Goal: Task Accomplishment & Management: Use online tool/utility

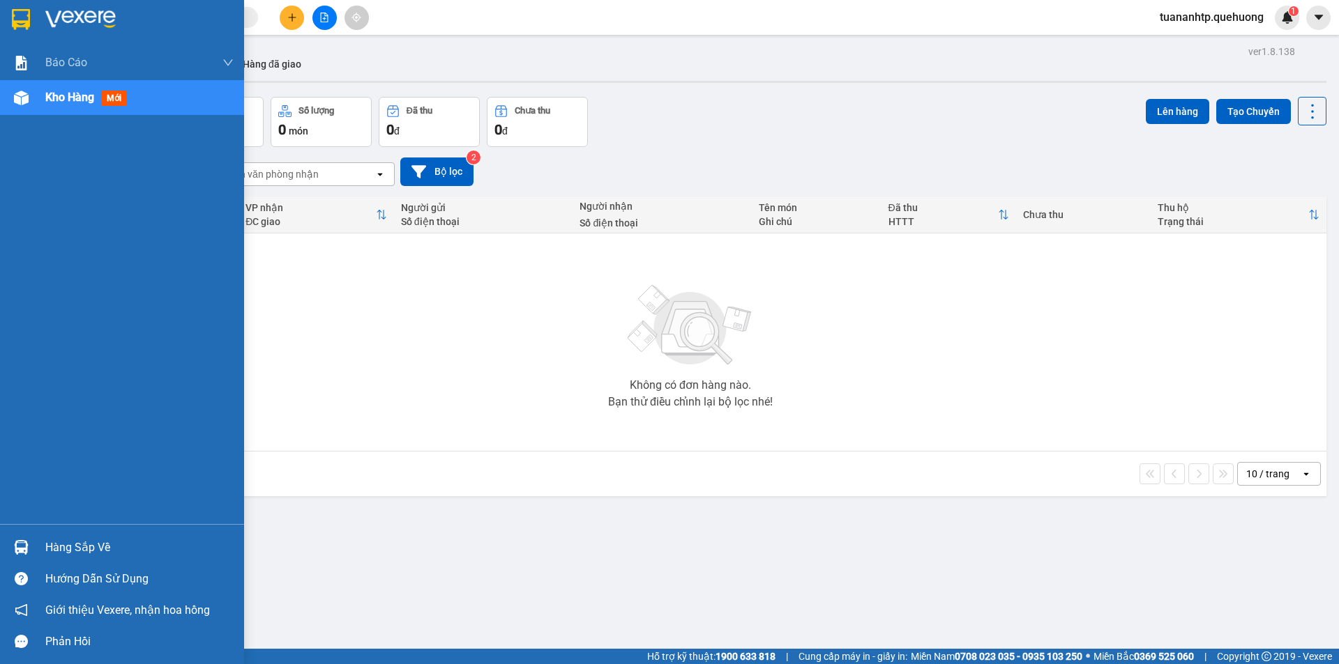
click at [84, 549] on div "Hàng sắp về" at bounding box center [139, 548] width 188 height 21
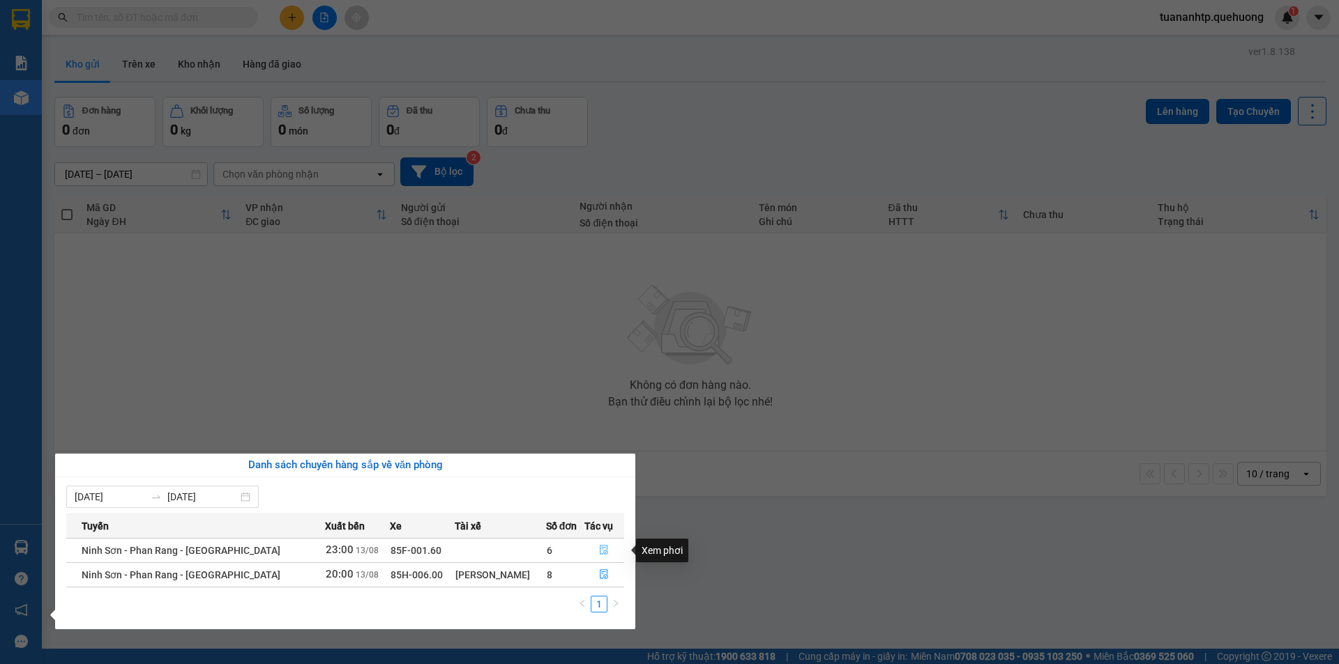
click at [604, 553] on icon "file-done" at bounding box center [604, 550] width 10 height 10
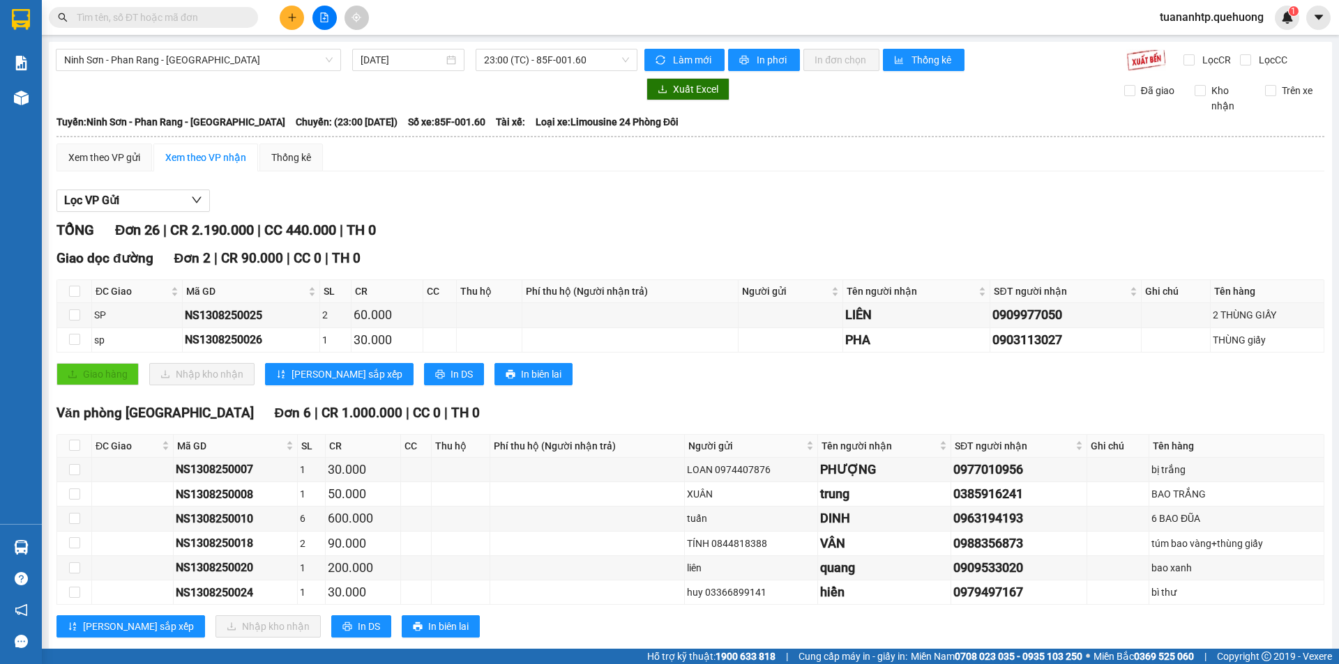
scroll to position [70, 0]
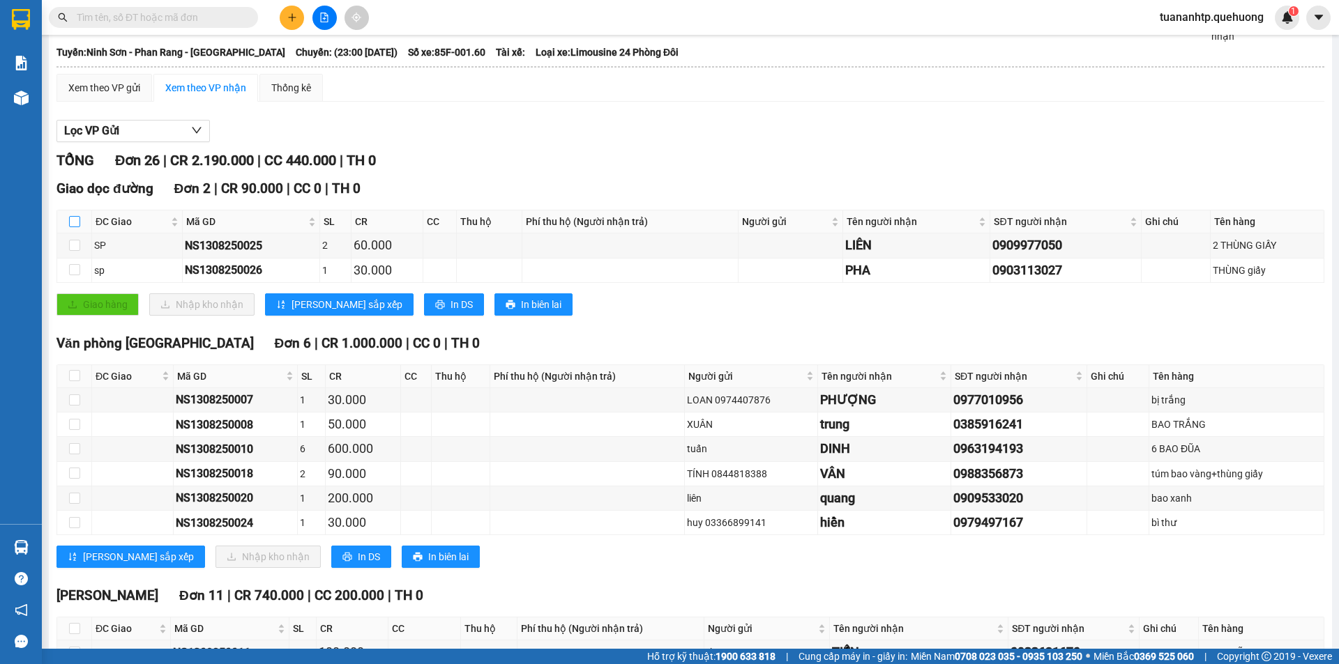
click at [73, 222] on input "checkbox" at bounding box center [74, 221] width 11 height 11
checkbox input "true"
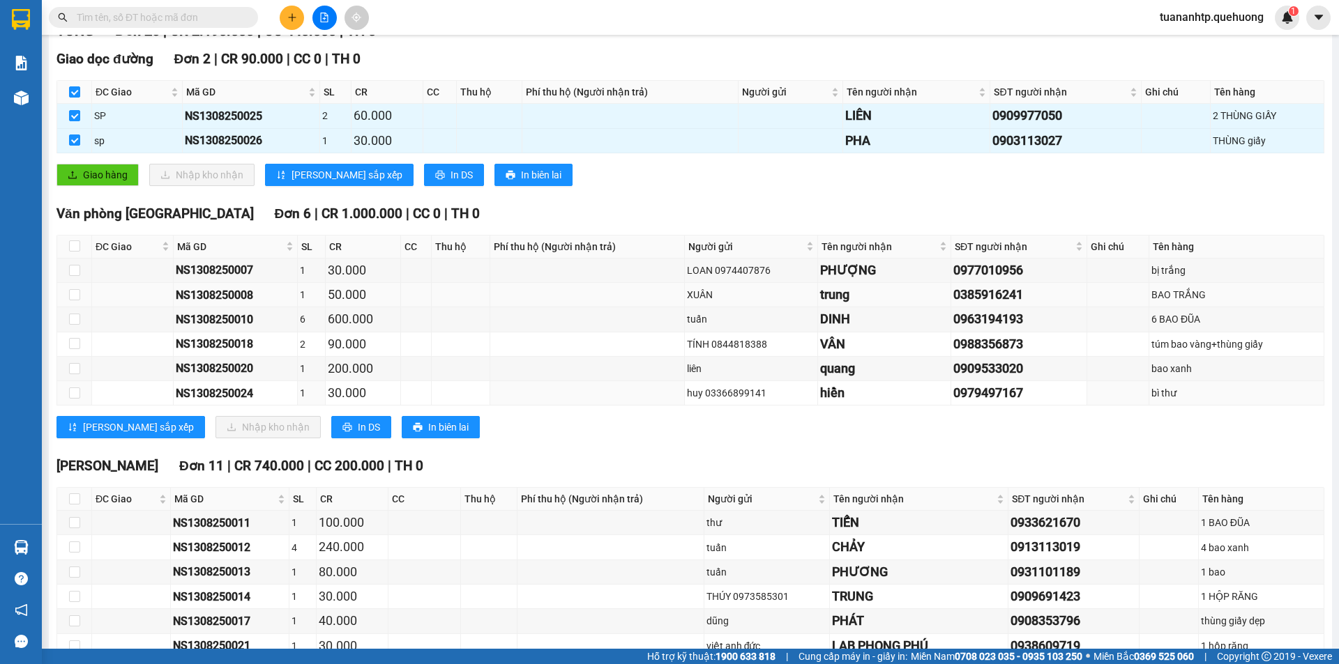
scroll to position [0, 0]
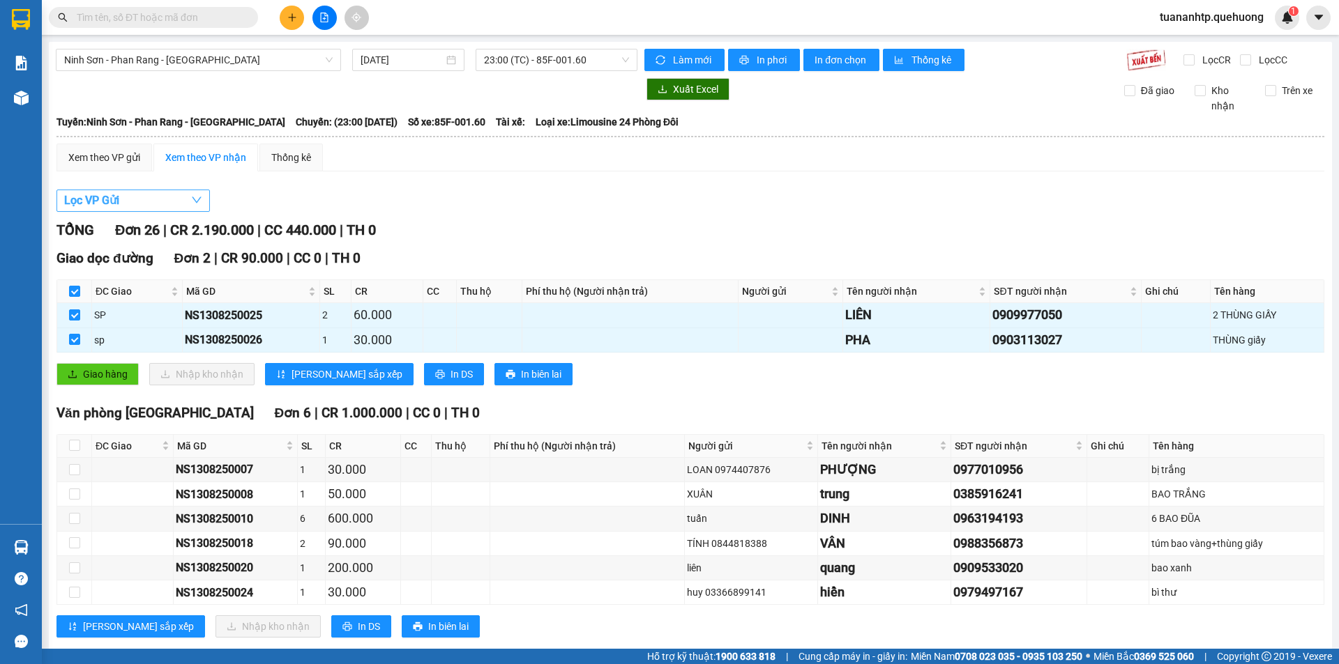
click at [169, 206] on button "Lọc VP Gửi" at bounding box center [132, 201] width 153 height 22
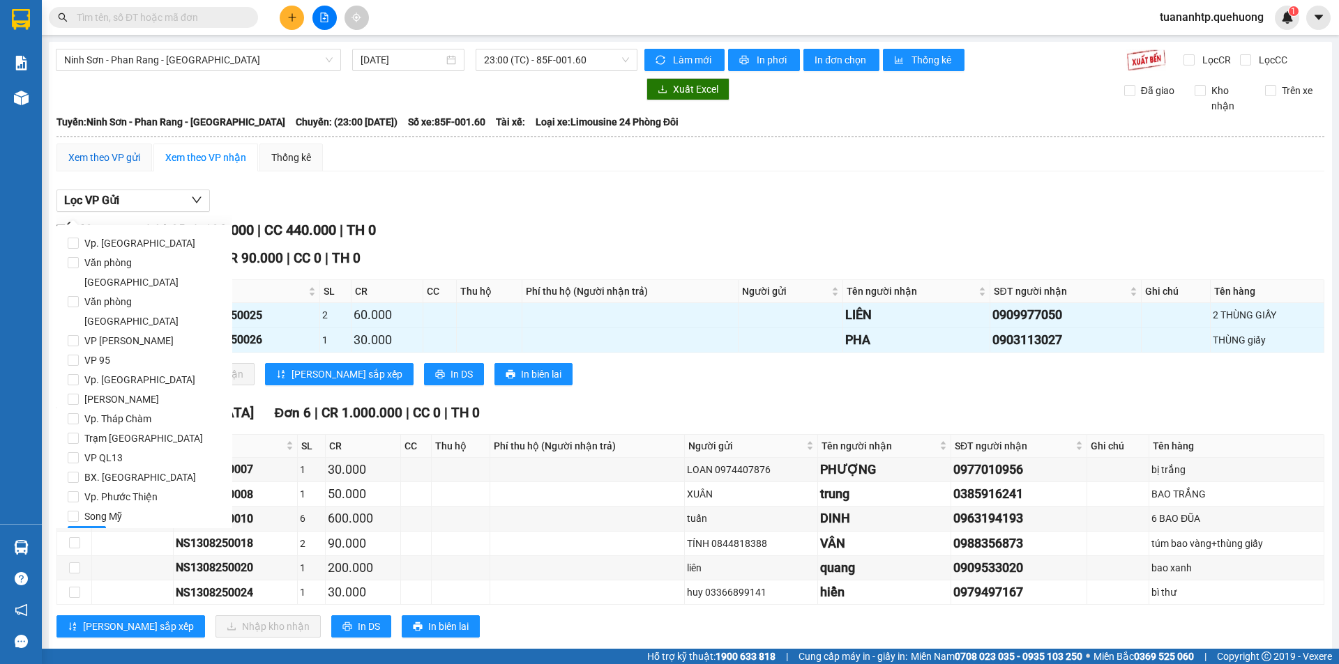
click at [100, 158] on div "Xem theo VP gửi" at bounding box center [104, 157] width 72 height 15
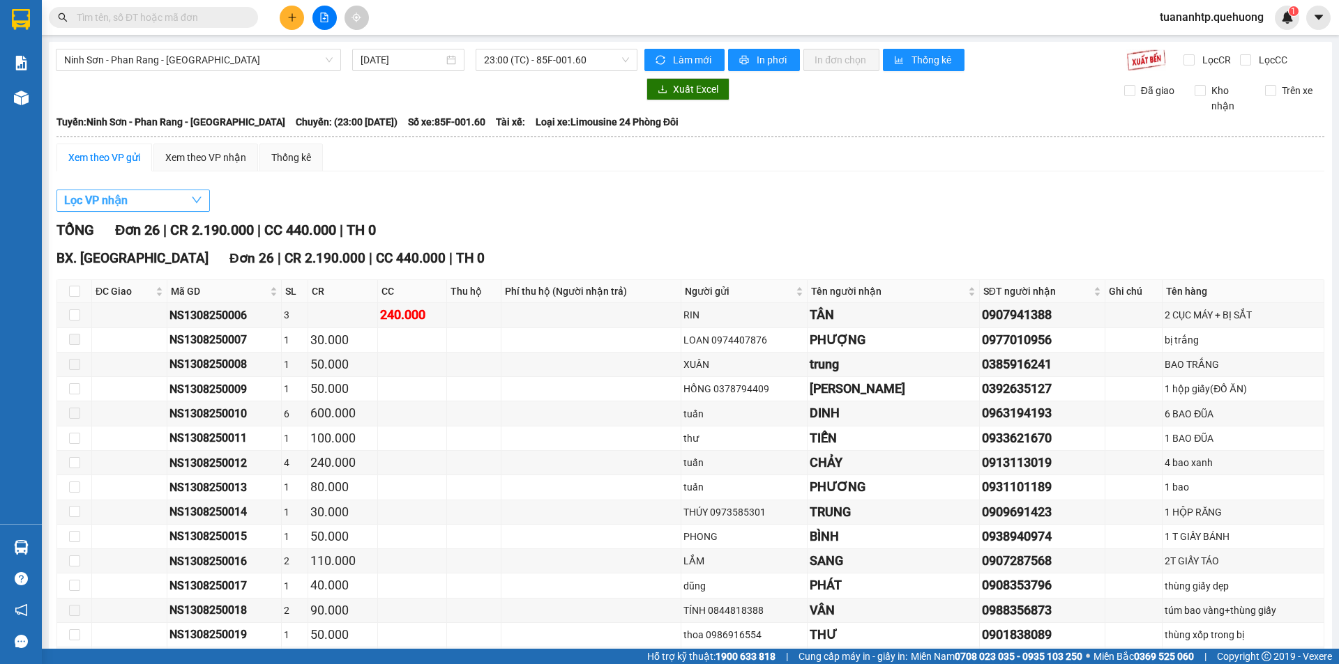
click at [131, 204] on button "Lọc VP nhận" at bounding box center [132, 201] width 153 height 22
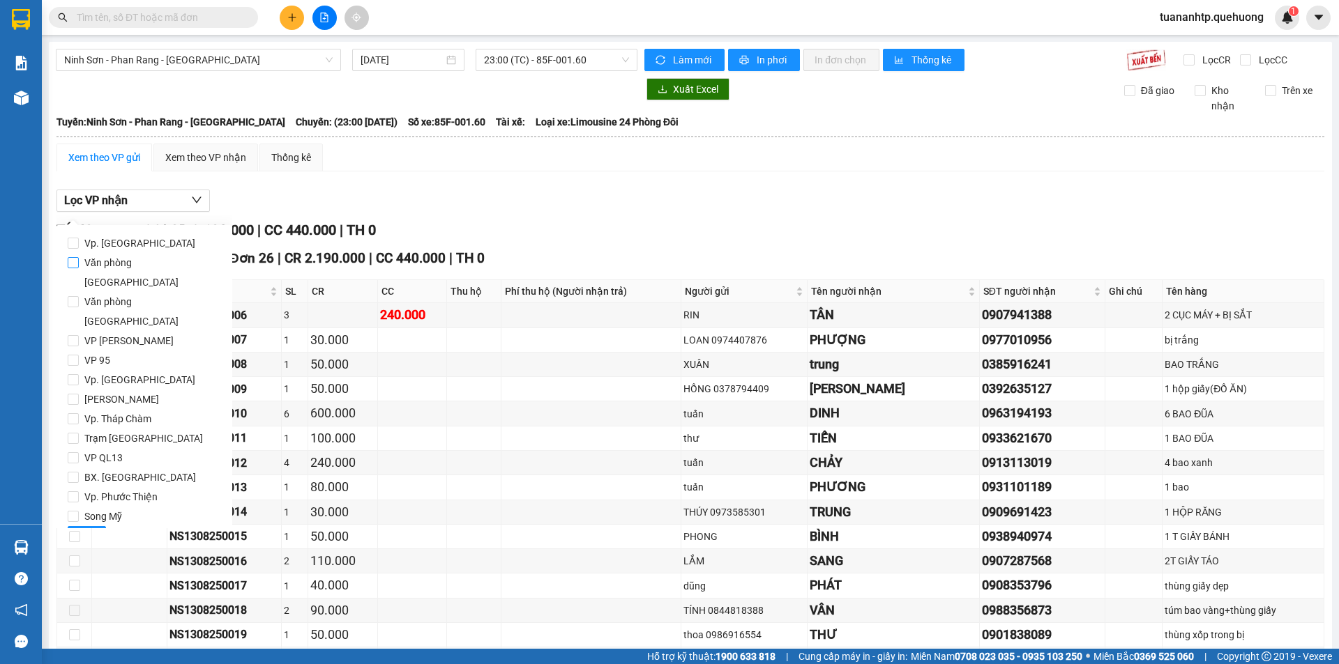
click at [122, 261] on span "Văn phòng [GEOGRAPHIC_DATA]" at bounding box center [150, 272] width 142 height 39
click at [79, 261] on input "Văn phòng [GEOGRAPHIC_DATA]" at bounding box center [73, 262] width 11 height 11
checkbox input "true"
click at [95, 526] on button "Lọc" at bounding box center [87, 537] width 38 height 22
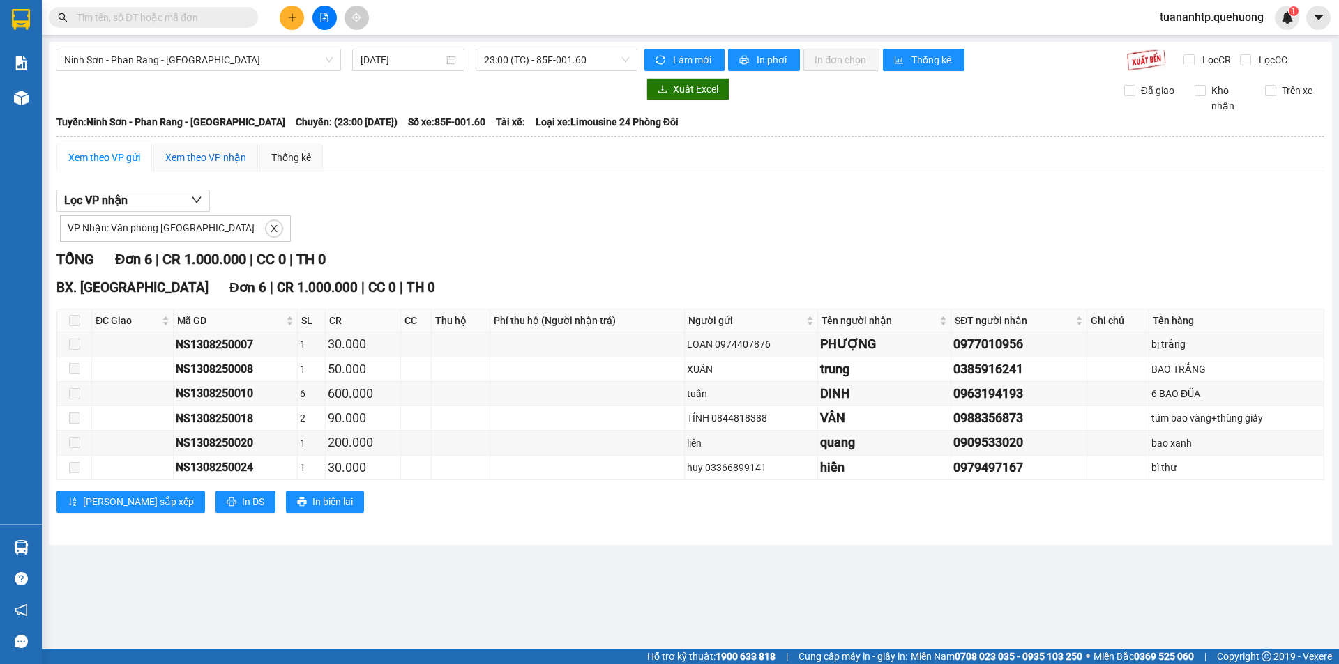
click at [207, 165] on div "Xem theo VP nhận" at bounding box center [205, 157] width 81 height 15
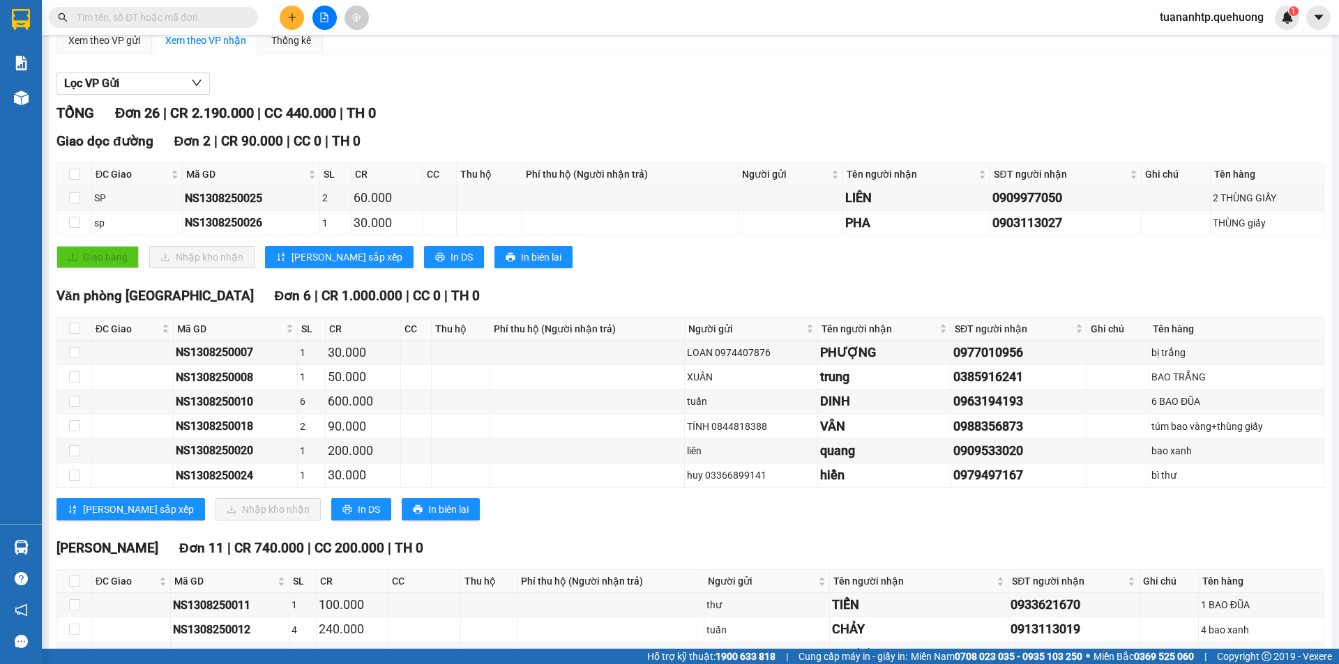
scroll to position [139, 0]
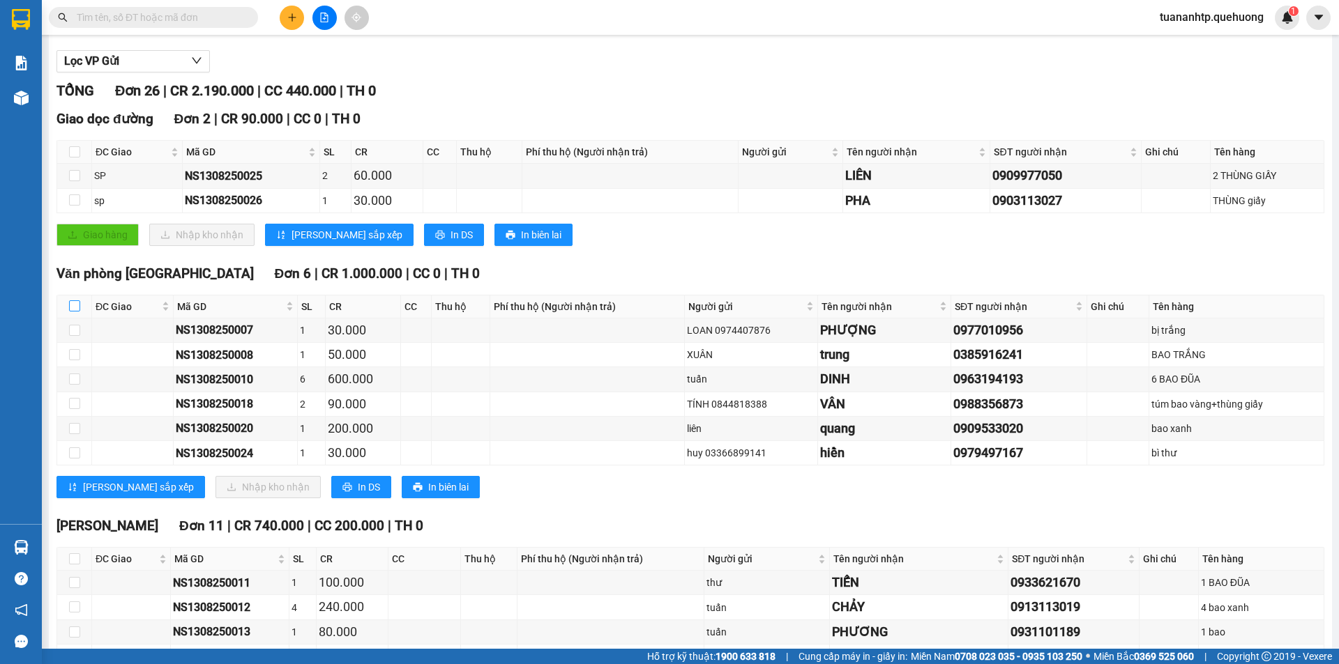
click at [72, 310] on input "checkbox" at bounding box center [74, 305] width 11 height 11
checkbox input "true"
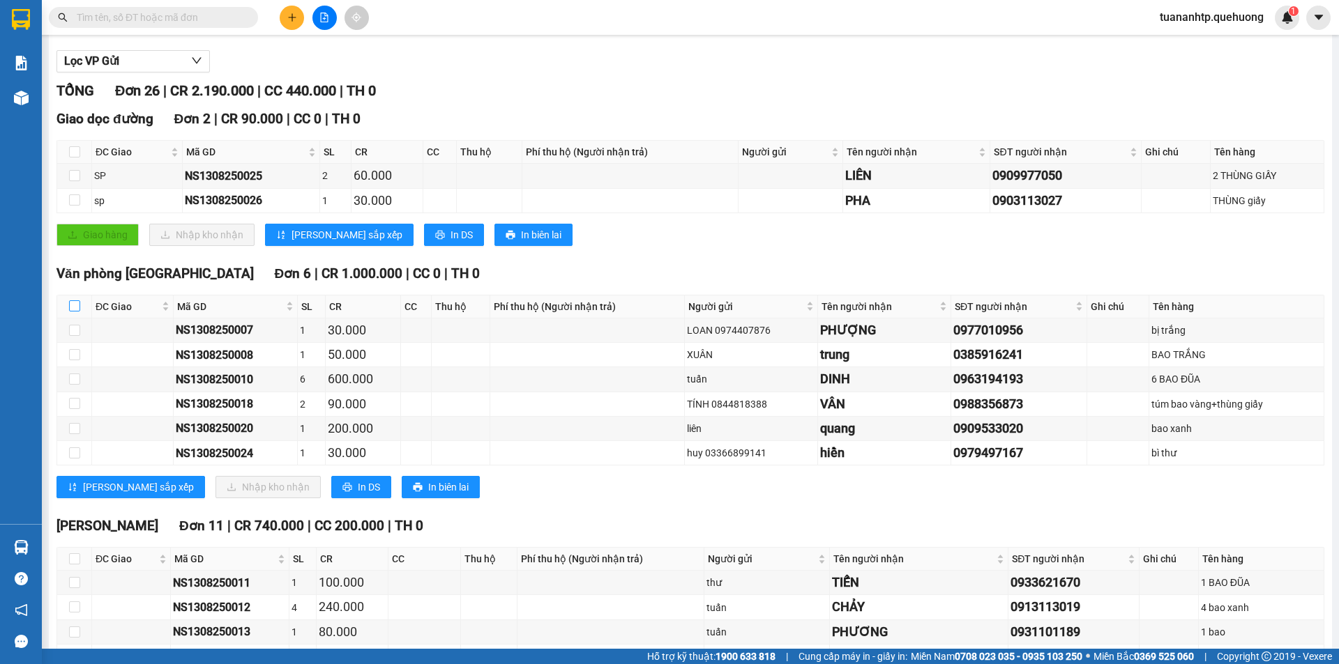
checkbox input "true"
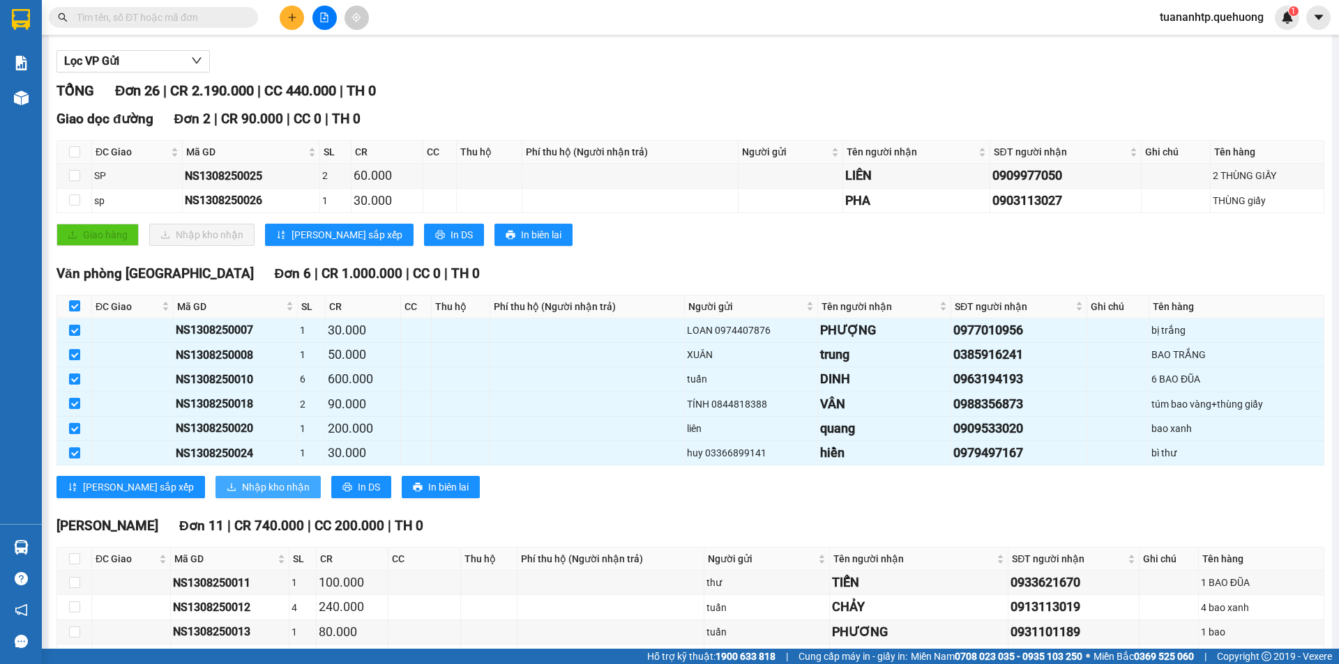
click at [242, 482] on span "Nhập kho nhận" at bounding box center [276, 487] width 68 height 15
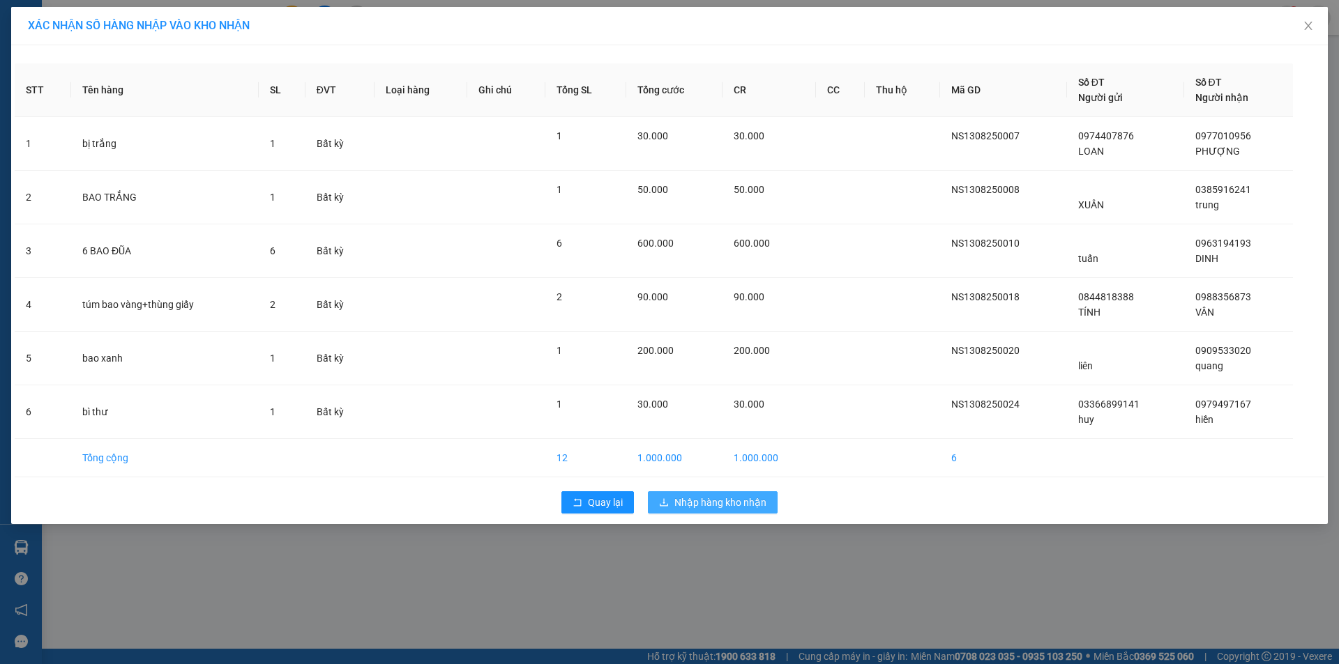
click at [731, 509] on span "Nhập hàng kho nhận" at bounding box center [720, 502] width 92 height 15
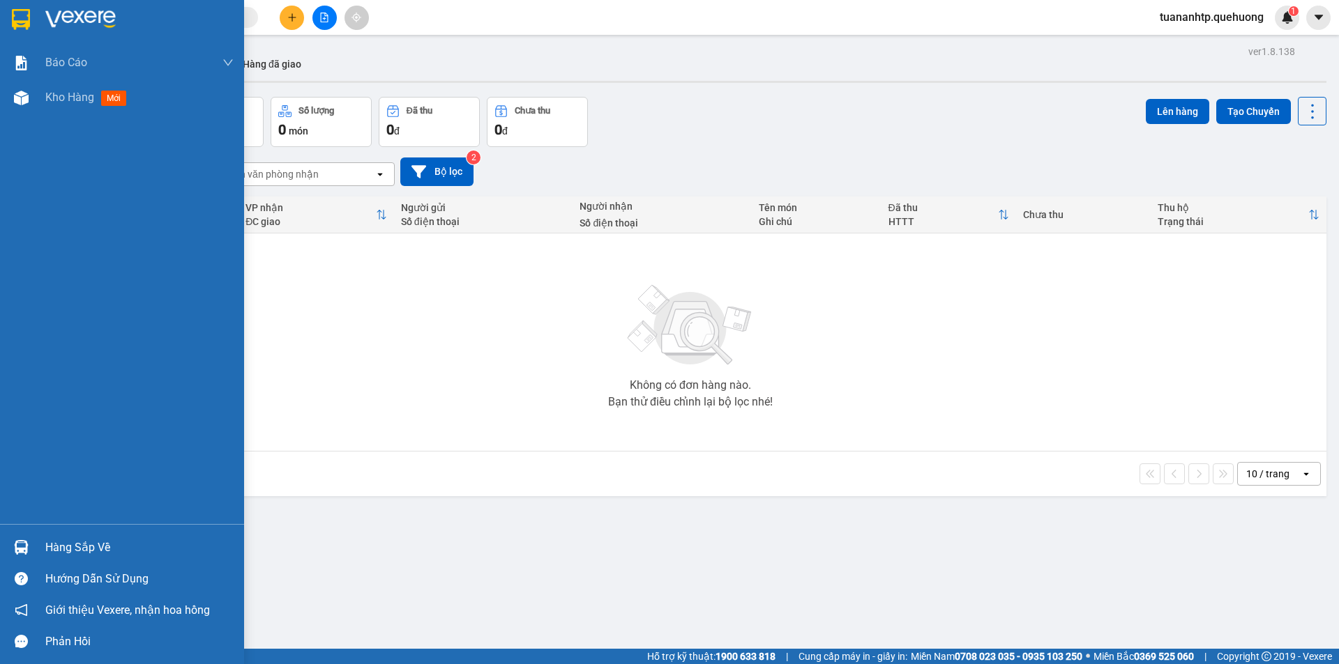
click at [79, 547] on div "Hàng sắp về" at bounding box center [139, 548] width 188 height 21
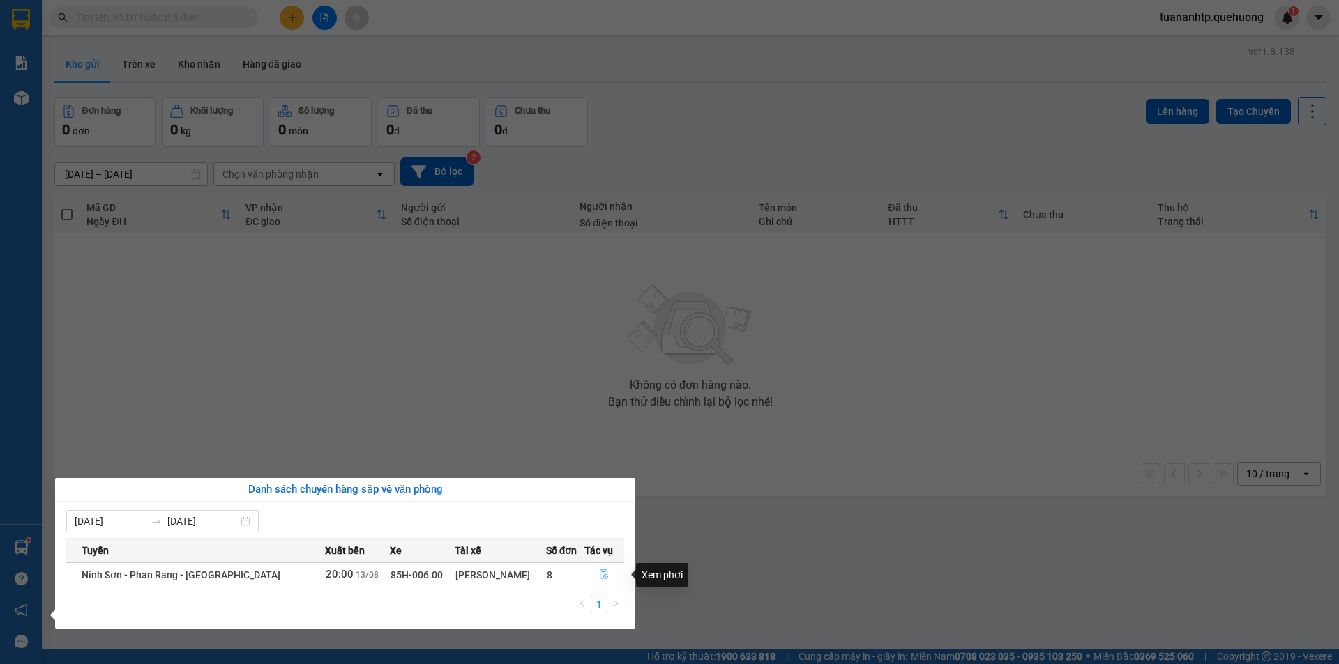
click at [604, 577] on icon "file-done" at bounding box center [604, 575] width 8 height 10
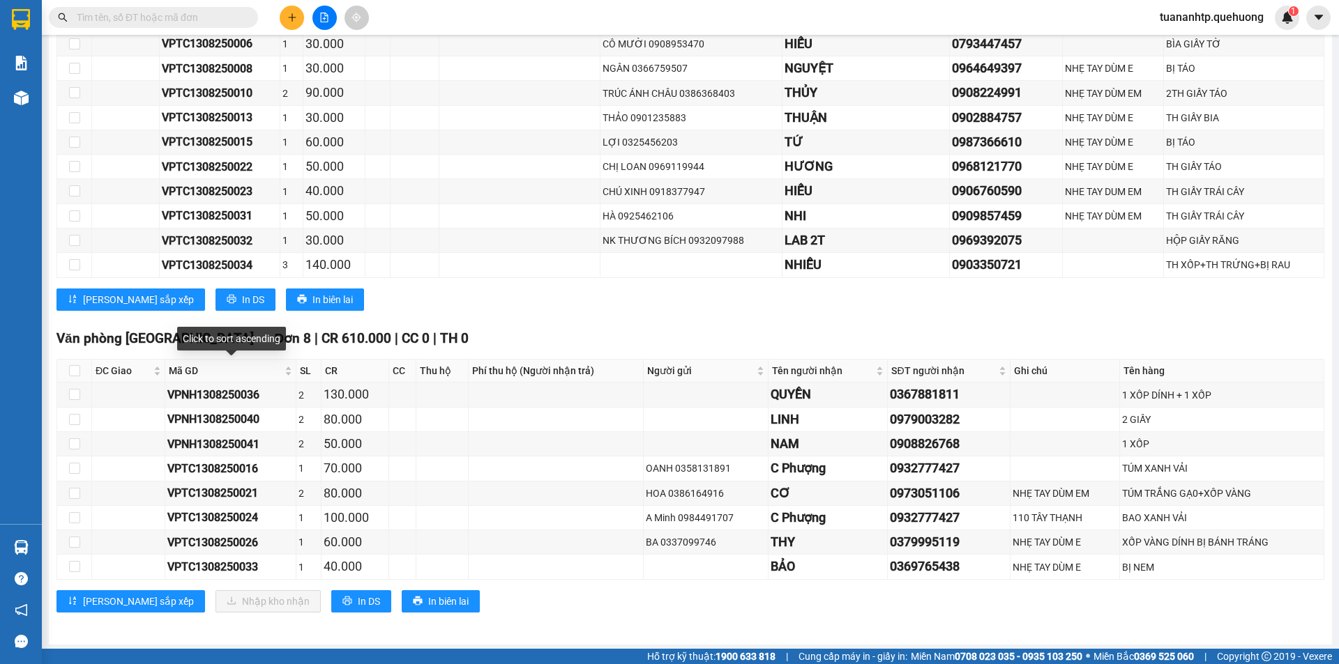
scroll to position [2164, 0]
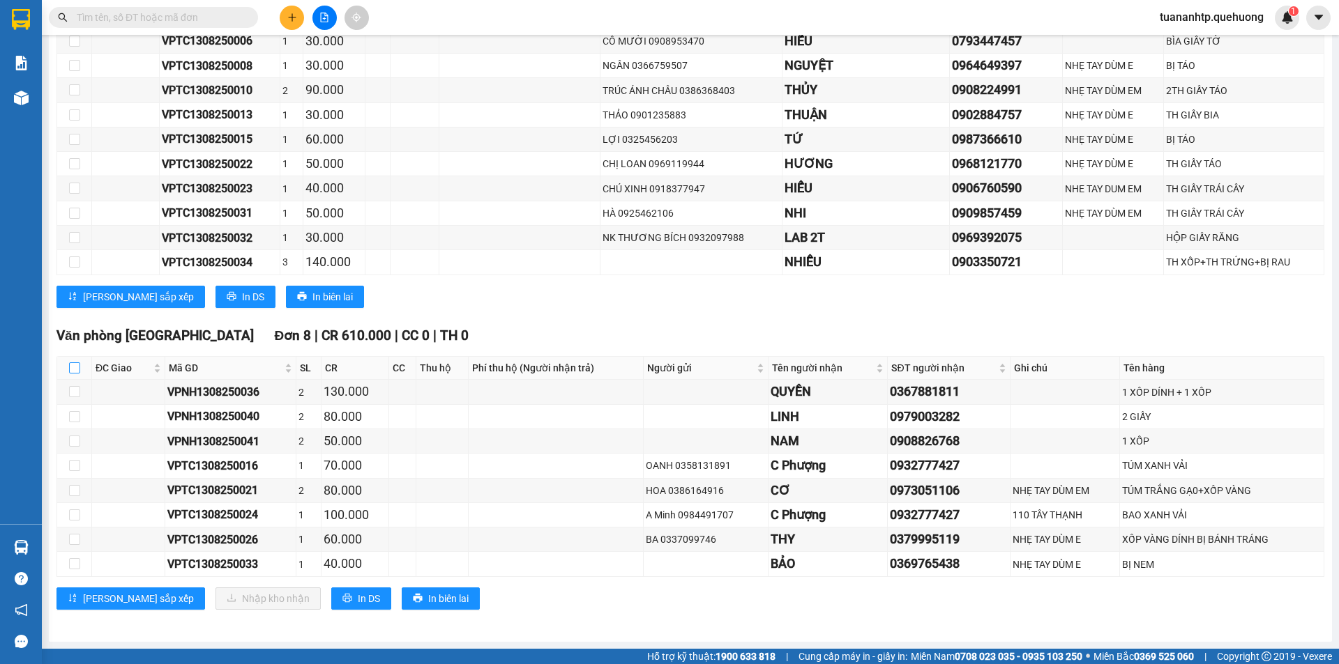
click at [74, 370] on input "checkbox" at bounding box center [74, 368] width 11 height 11
checkbox input "true"
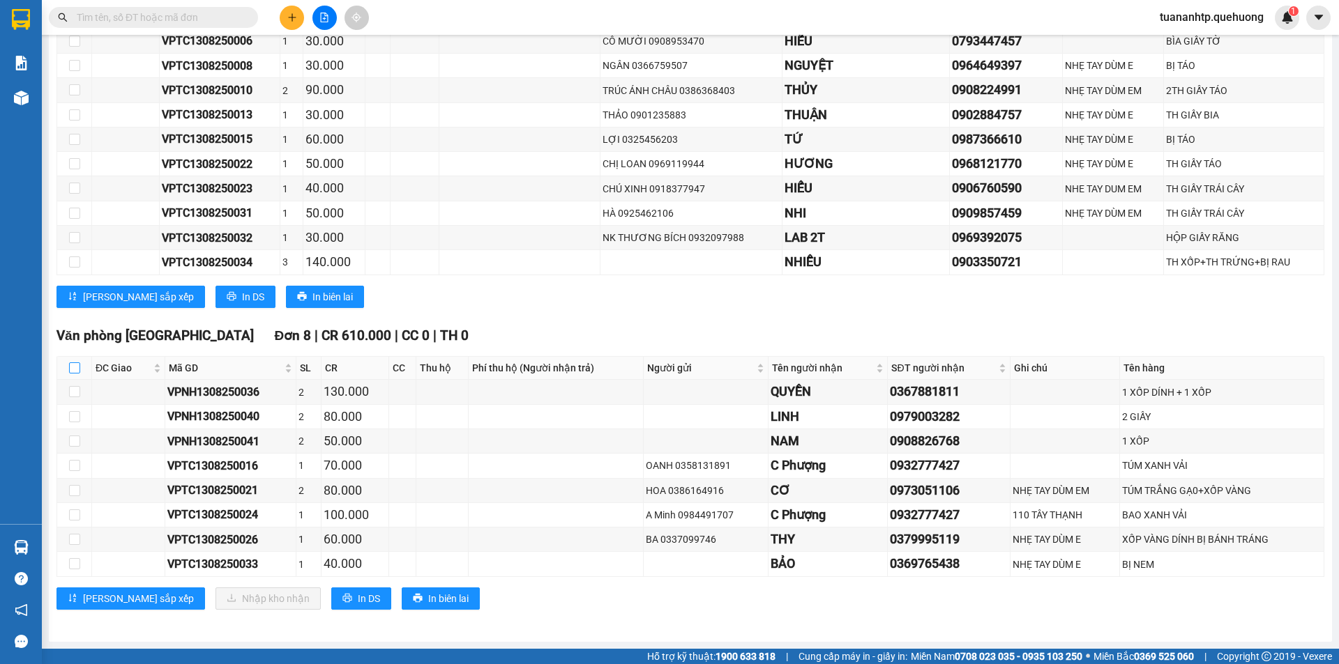
checkbox input "true"
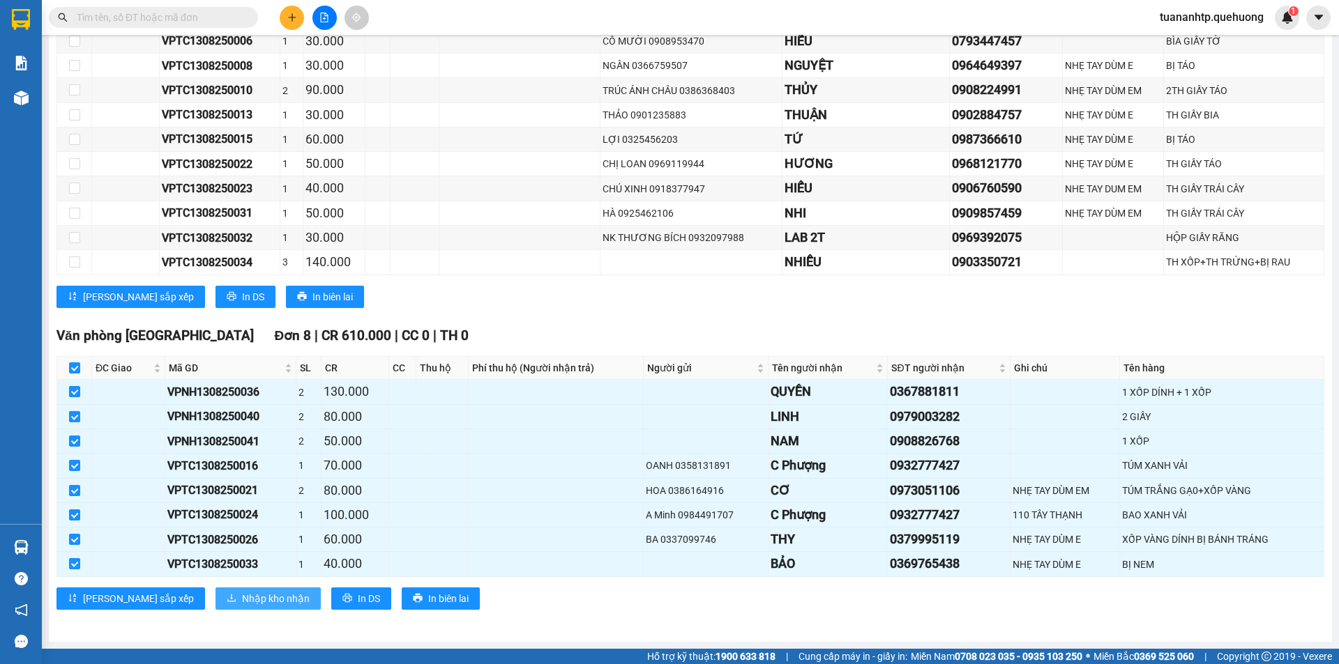
click at [242, 604] on span "Nhập kho nhận" at bounding box center [276, 598] width 68 height 15
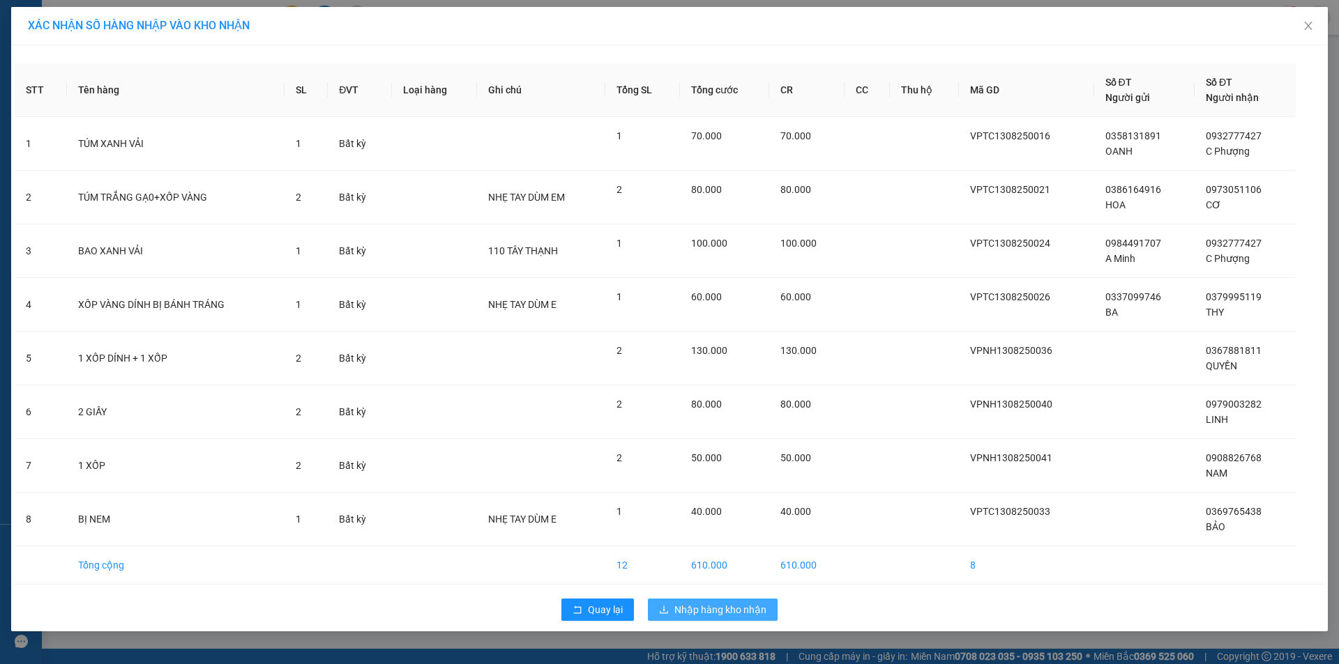
drag, startPoint x: 718, startPoint y: 607, endPoint x: 504, endPoint y: 625, distance: 214.8
click at [504, 625] on div "Quay lại Nhập hàng kho nhận" at bounding box center [669, 610] width 1309 height 36
click at [583, 610] on button "Quay lại" at bounding box center [597, 610] width 73 height 22
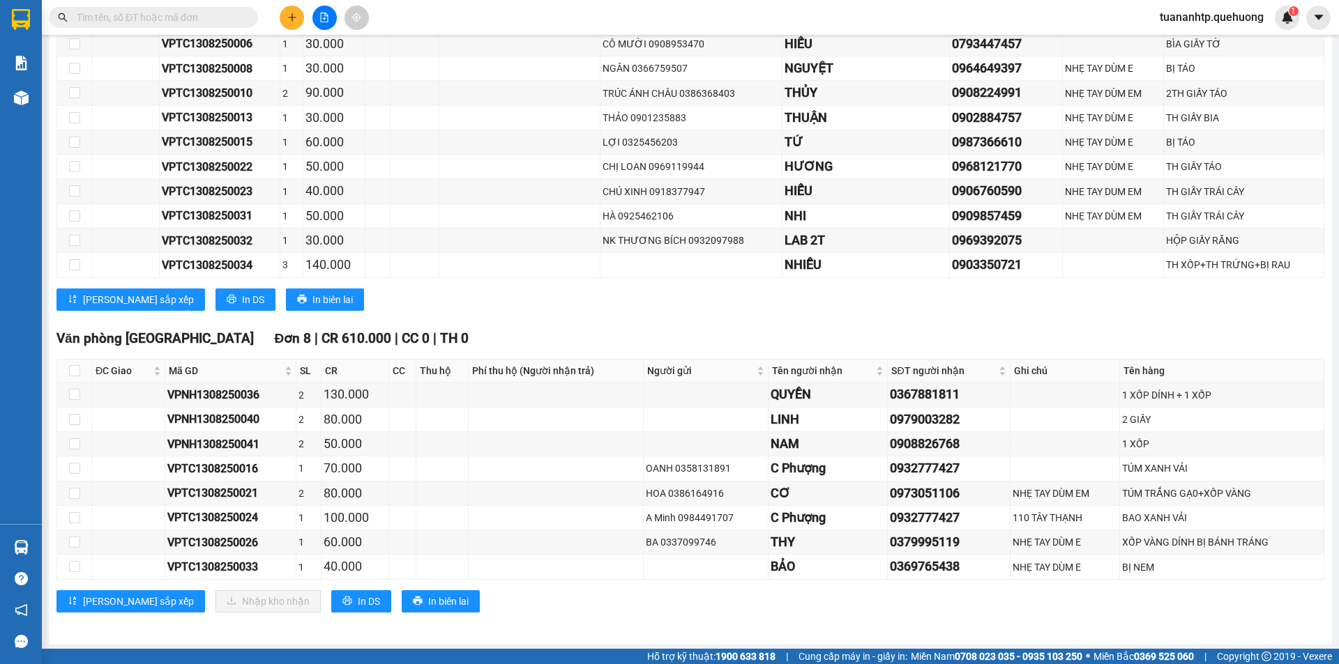
scroll to position [2164, 0]
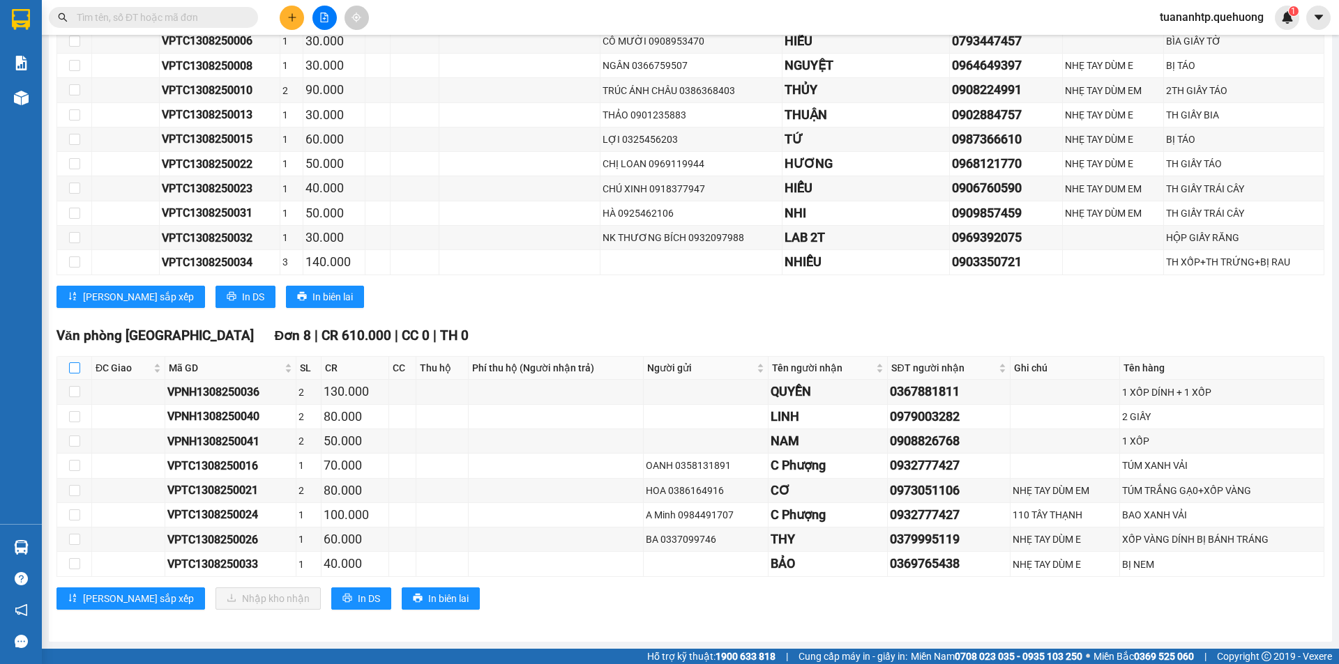
click at [77, 366] on input "checkbox" at bounding box center [74, 368] width 11 height 11
checkbox input "true"
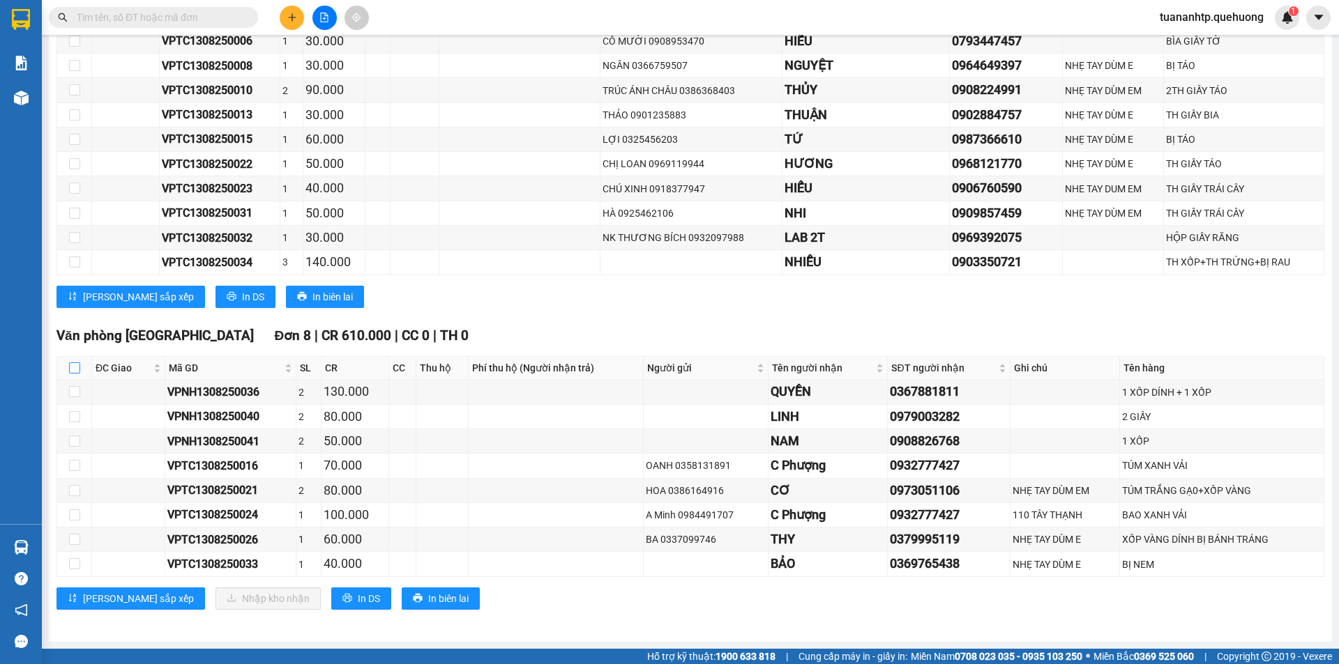
checkbox input "true"
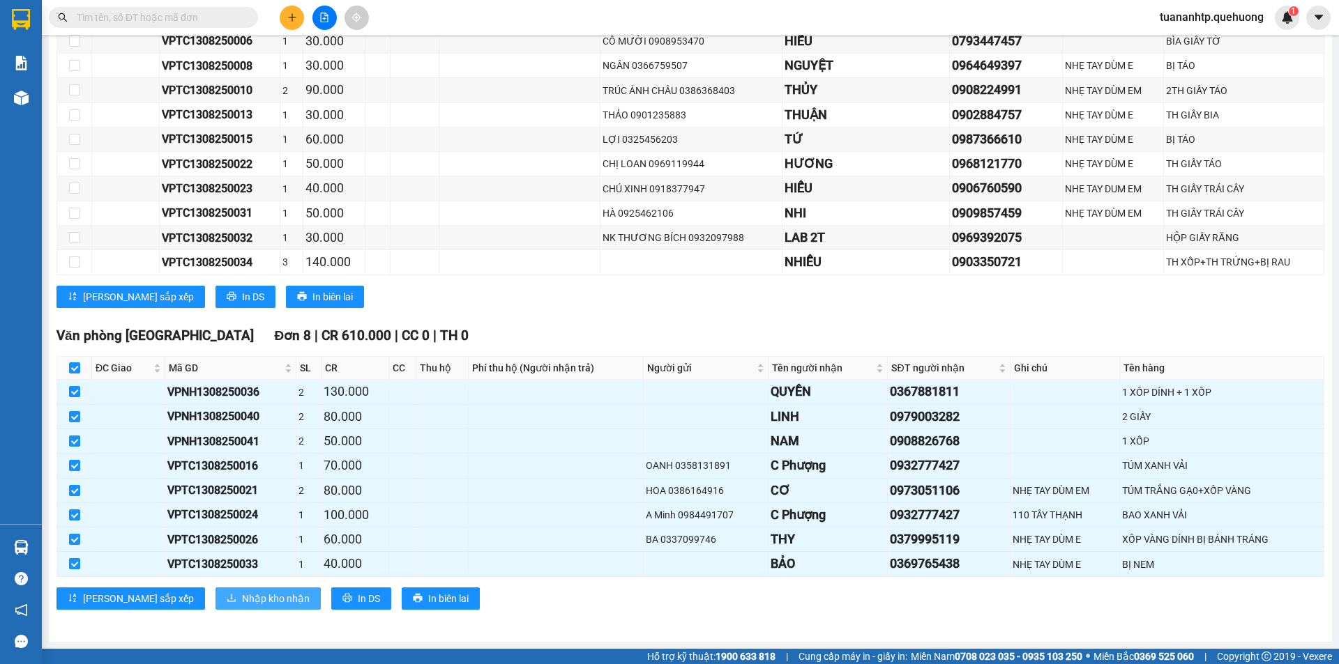
click at [242, 604] on span "Nhập kho nhận" at bounding box center [276, 598] width 68 height 15
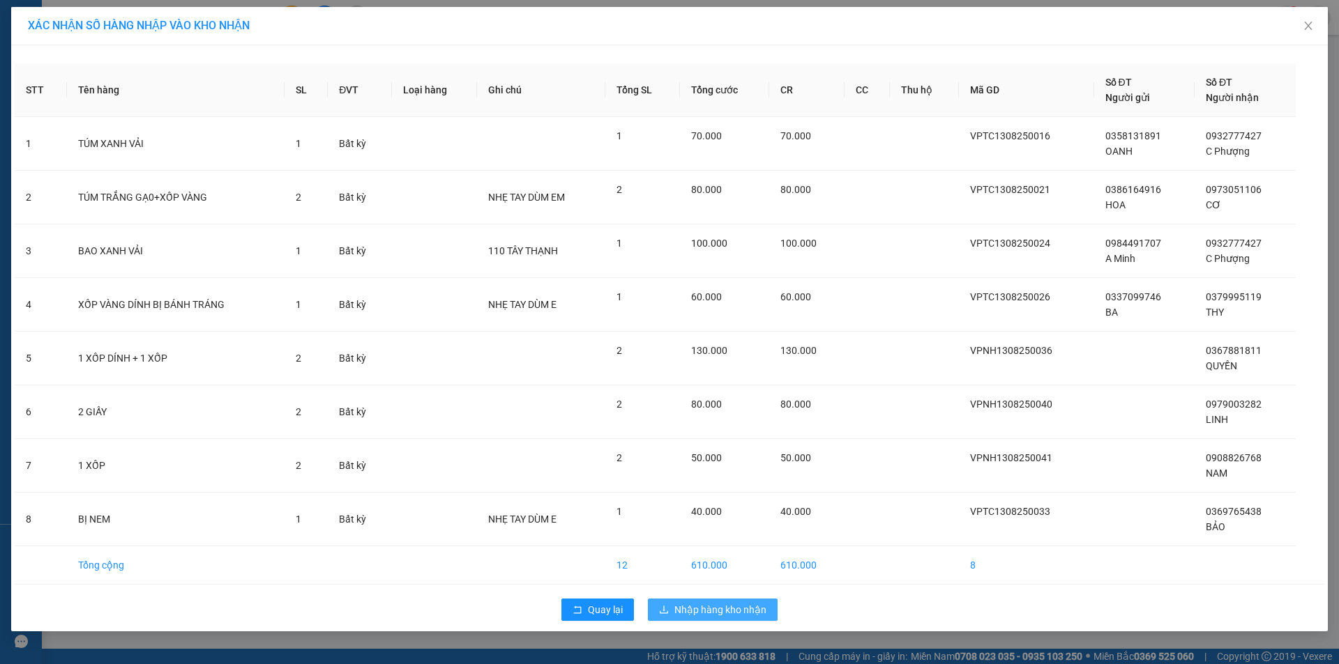
click at [712, 613] on span "Nhập hàng kho nhận" at bounding box center [720, 609] width 92 height 15
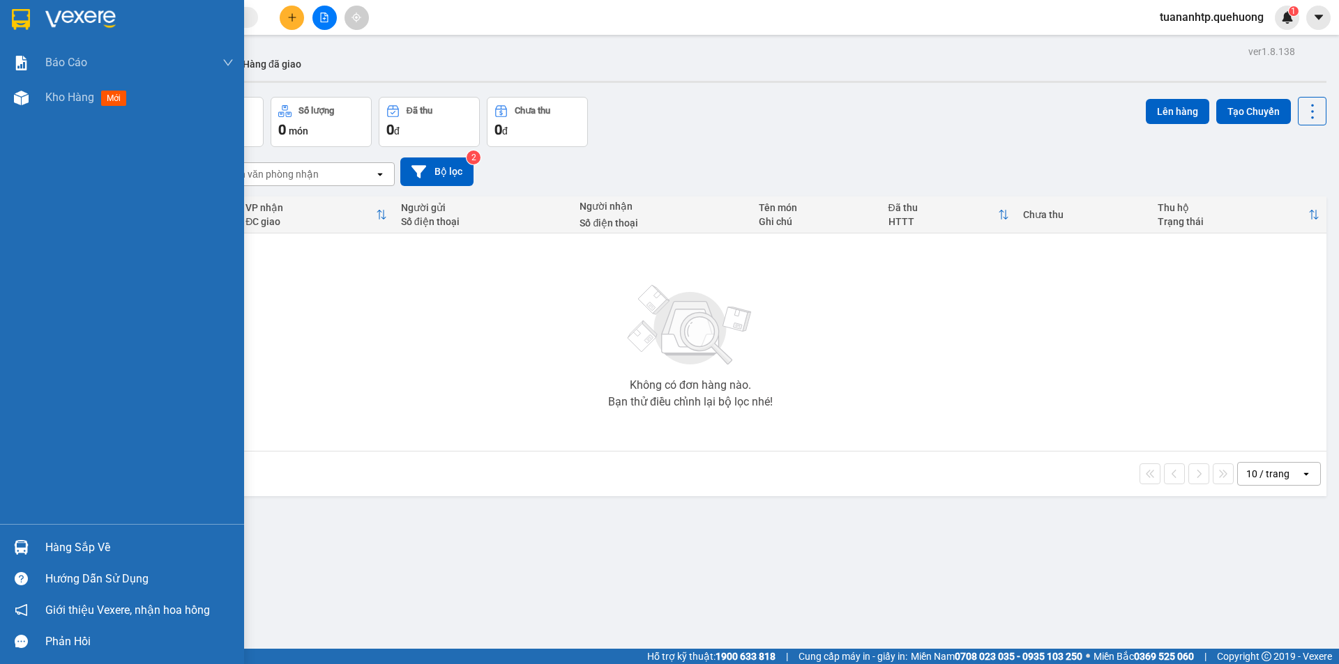
click at [105, 547] on div "Hàng sắp về" at bounding box center [139, 548] width 188 height 21
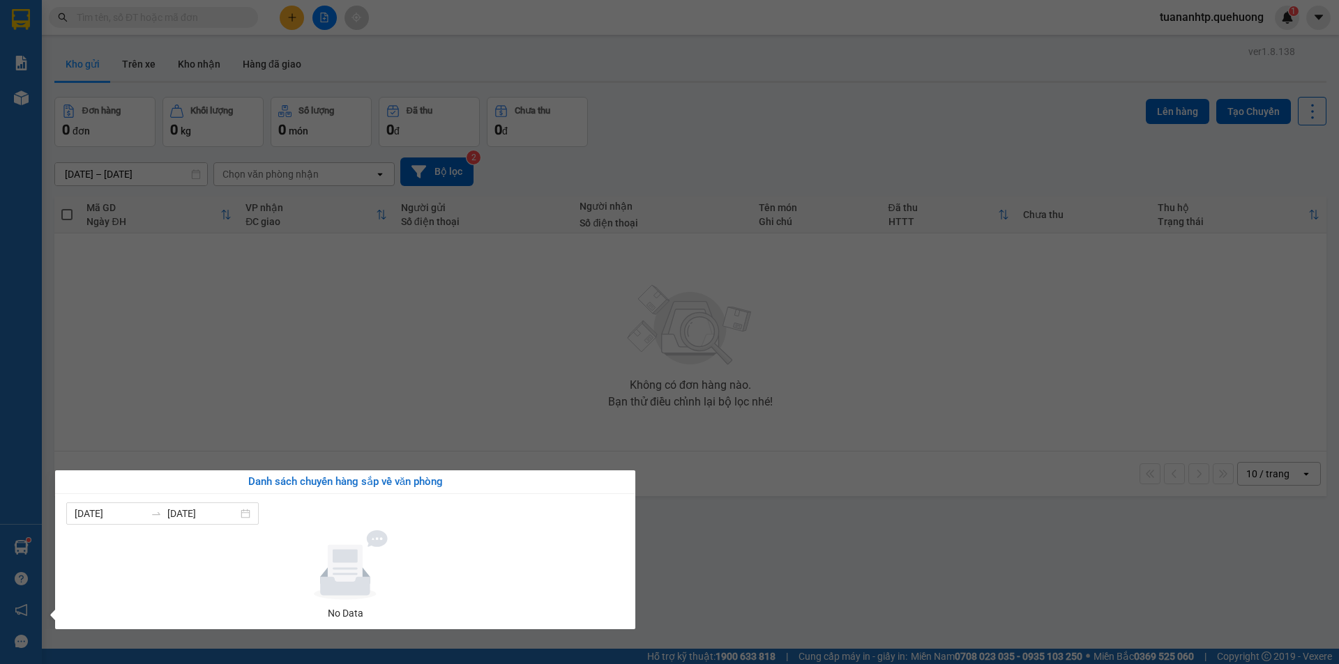
click at [201, 374] on section "Kết quả tìm kiếm ( 0 ) Bộ lọc No Data tuananhtp.quehuong 1 Báo cáo Báo cáo dòng…" at bounding box center [669, 332] width 1339 height 664
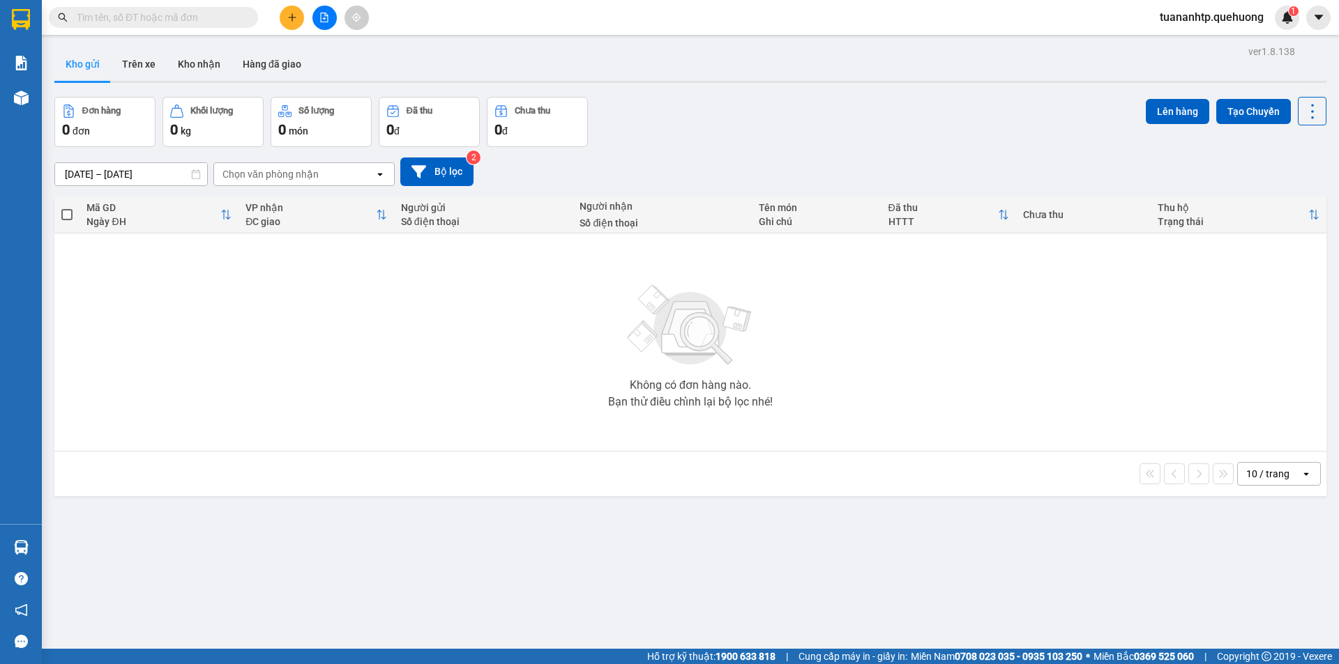
click at [328, 25] on button at bounding box center [324, 18] width 24 height 24
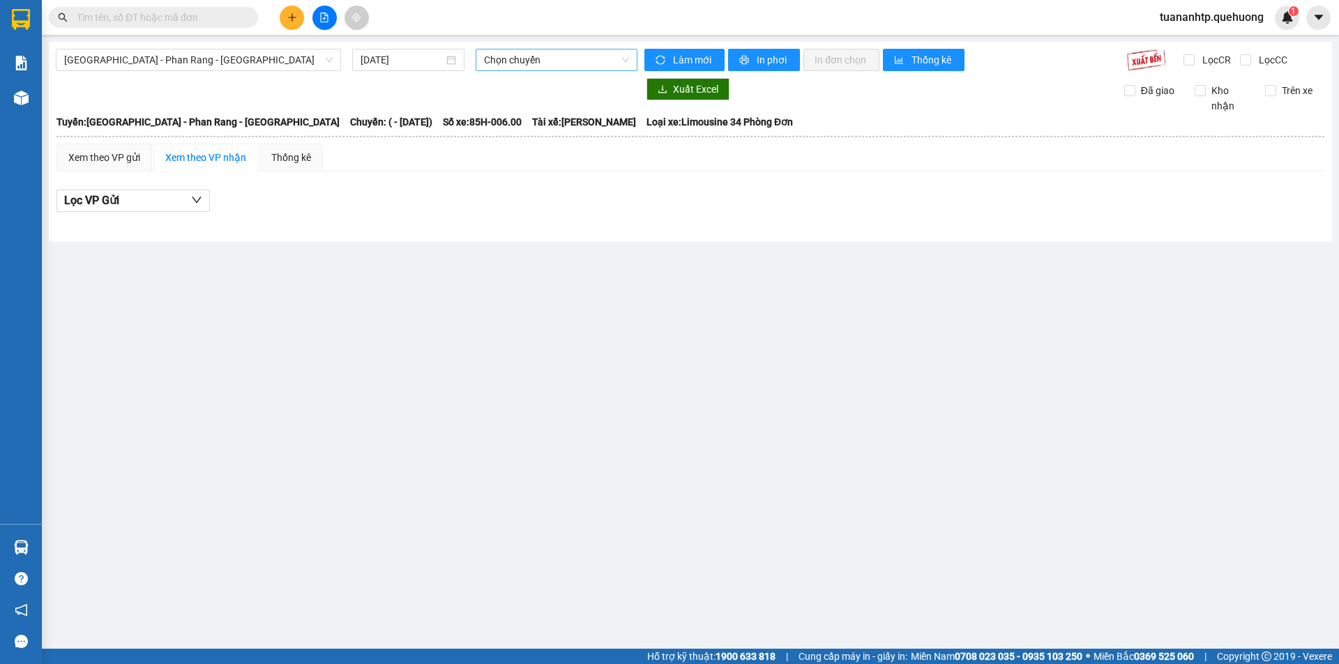
click at [514, 59] on span "Chọn chuyến" at bounding box center [556, 60] width 145 height 21
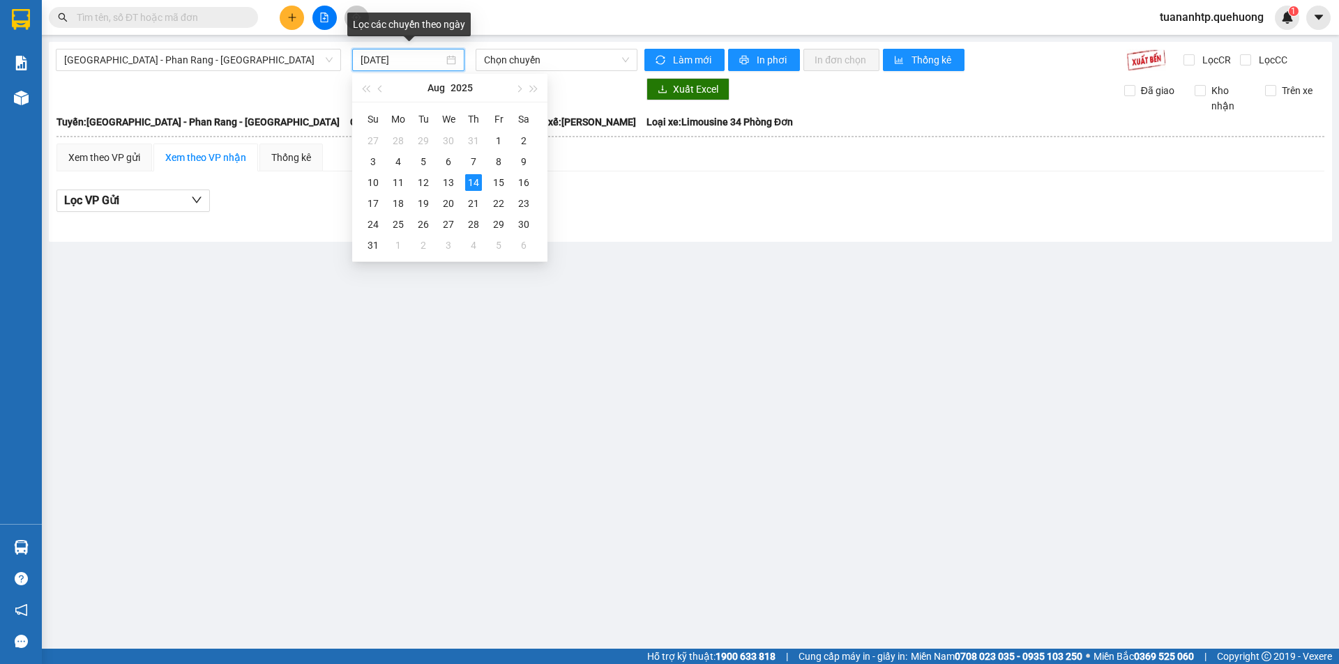
click at [393, 57] on input "[DATE]" at bounding box center [401, 59] width 83 height 15
type input "[DATE]"
click at [183, 54] on span "[GEOGRAPHIC_DATA] - Phan Rang - [GEOGRAPHIC_DATA]" at bounding box center [198, 60] width 268 height 21
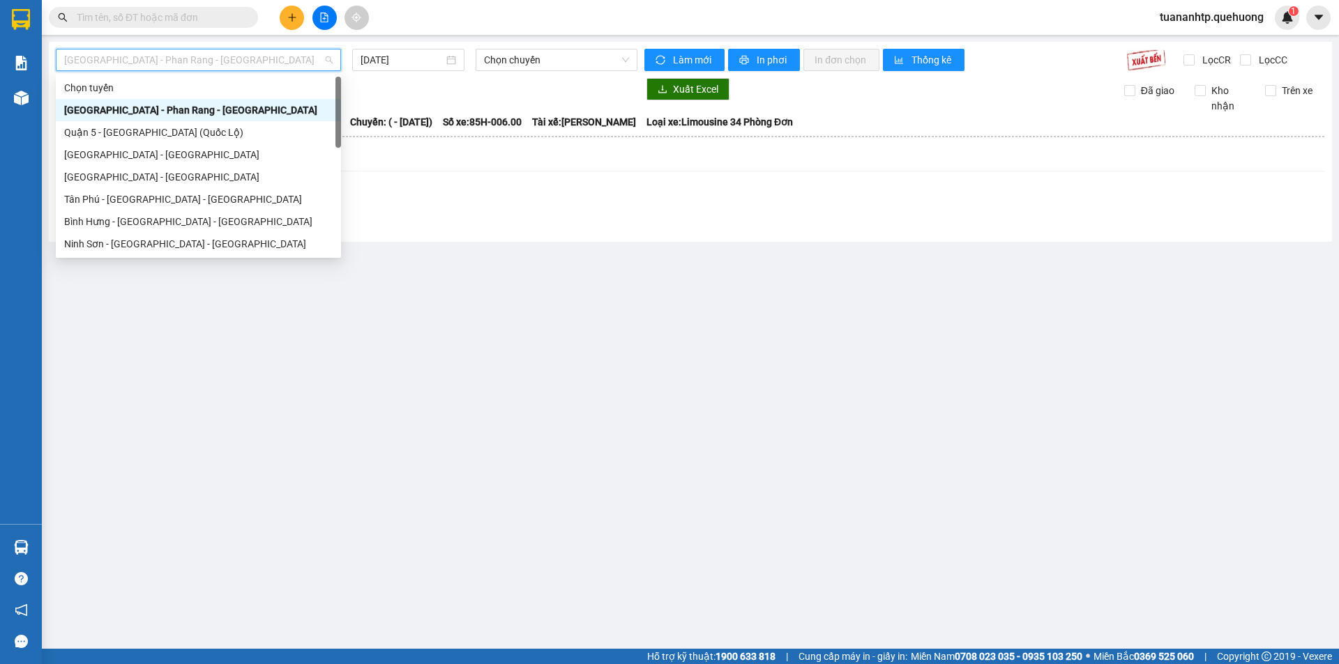
scroll to position [379, 0]
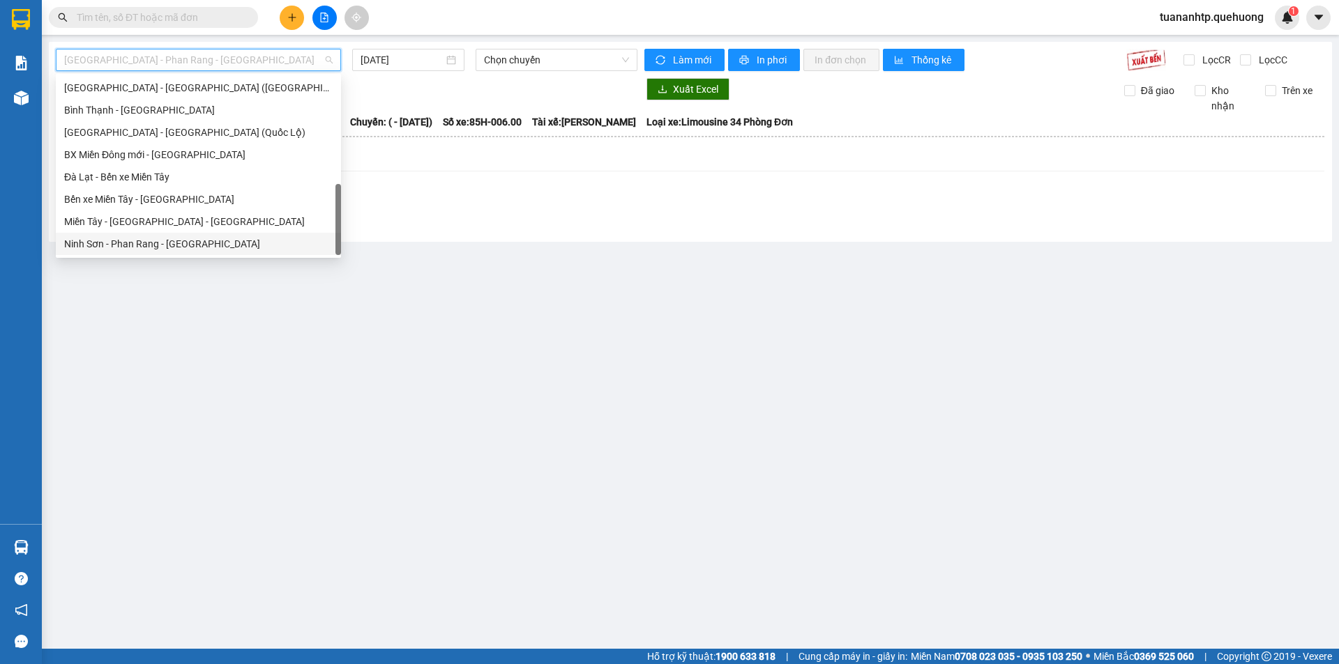
click at [153, 241] on div "Ninh Sơn - Phan Rang - [GEOGRAPHIC_DATA]" at bounding box center [198, 243] width 268 height 15
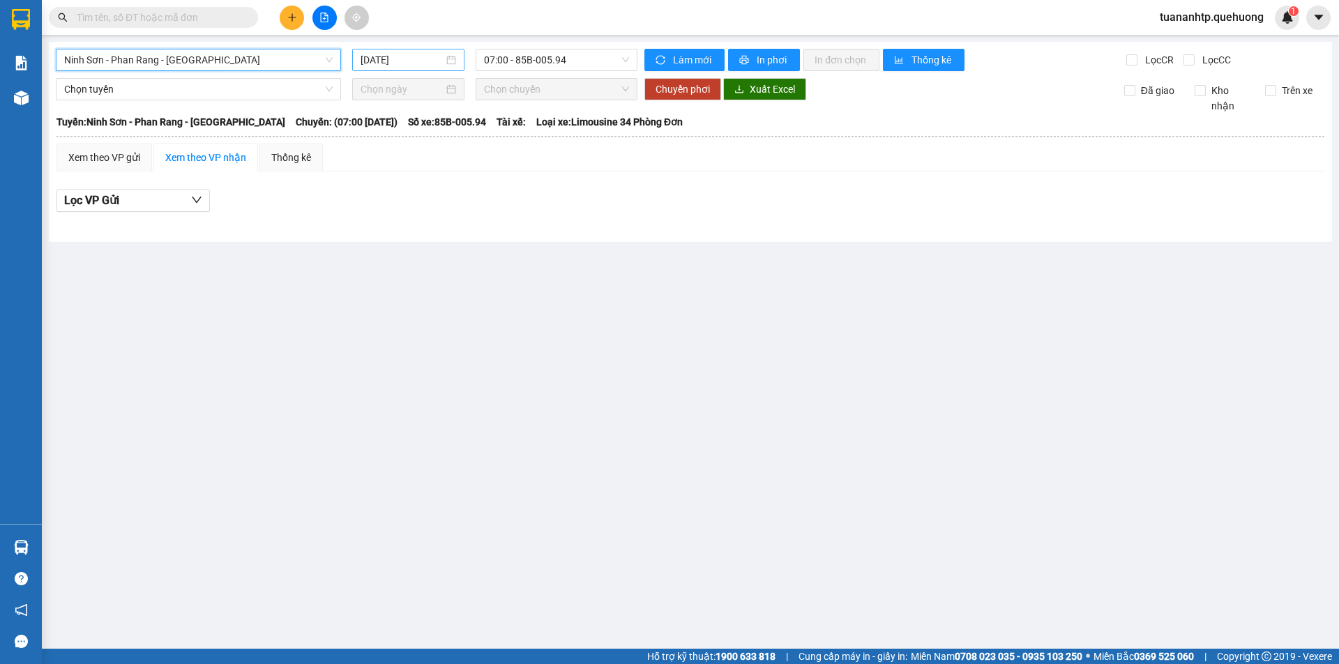
click at [398, 59] on input "[DATE]" at bounding box center [401, 59] width 83 height 15
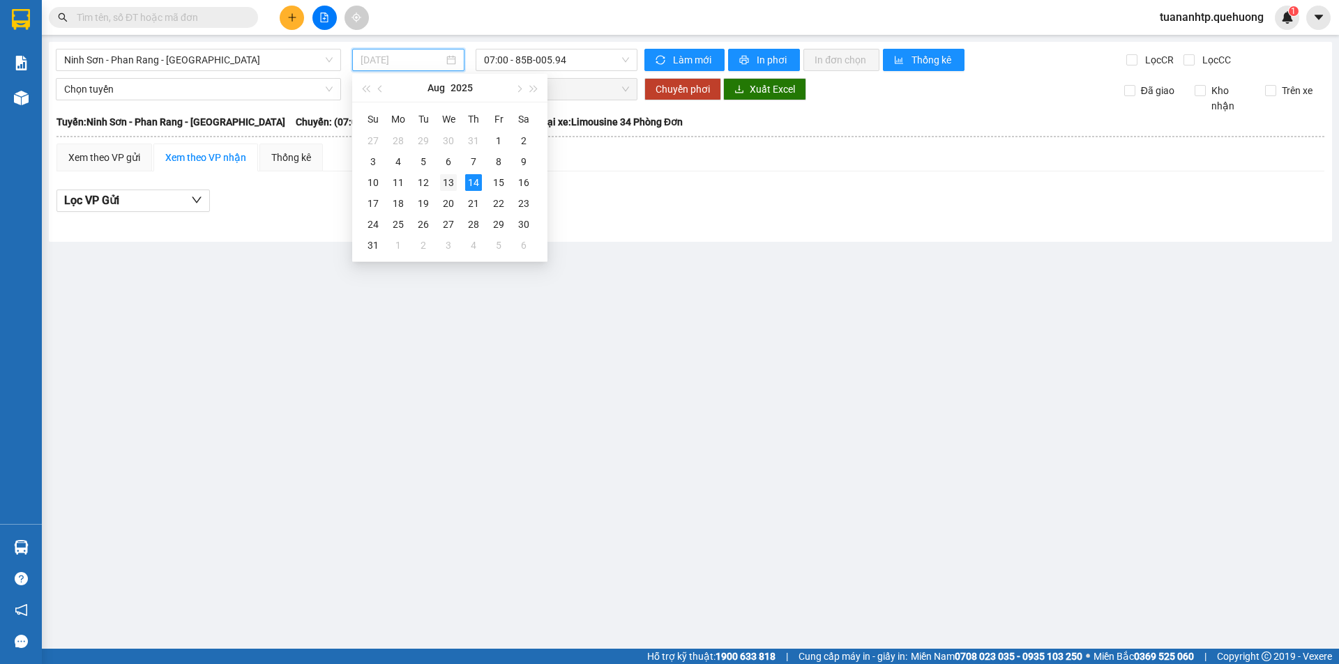
click at [452, 178] on div "13" at bounding box center [448, 182] width 17 height 17
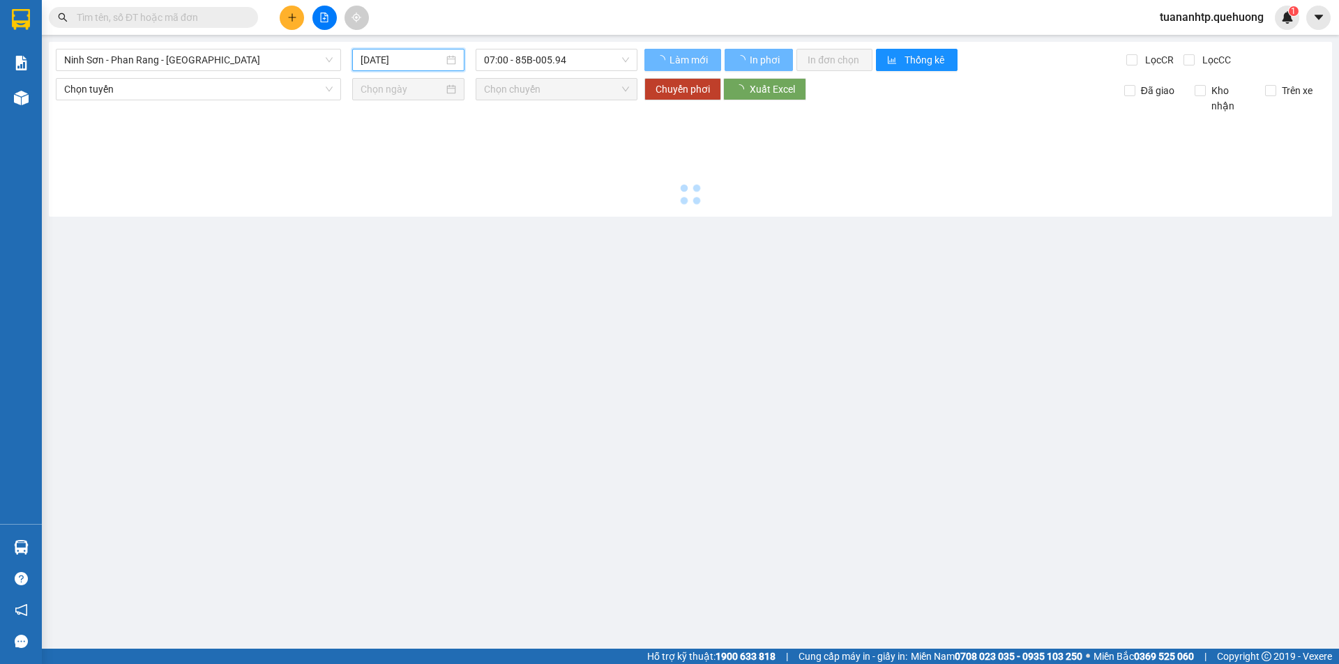
type input "[DATE]"
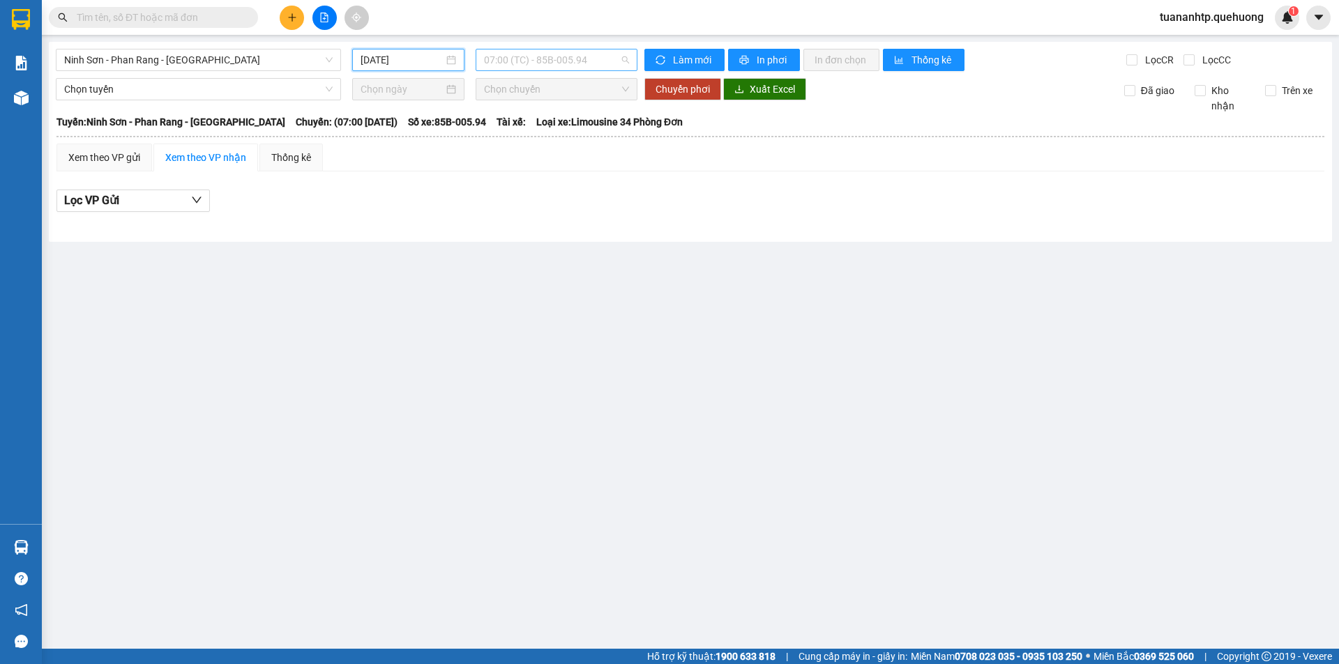
click at [583, 55] on span "07:00 (TC) - 85B-005.94" at bounding box center [556, 60] width 145 height 21
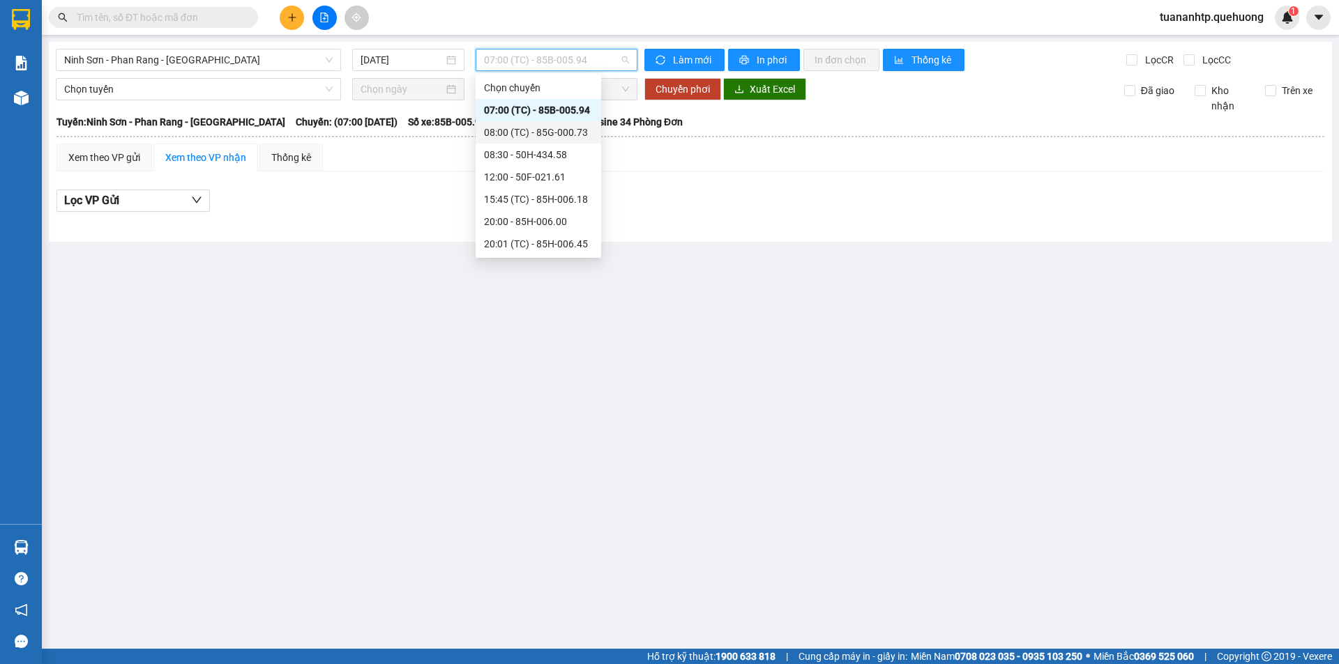
click at [574, 130] on div "08:00 (TC) - 85G-000.73" at bounding box center [538, 132] width 109 height 15
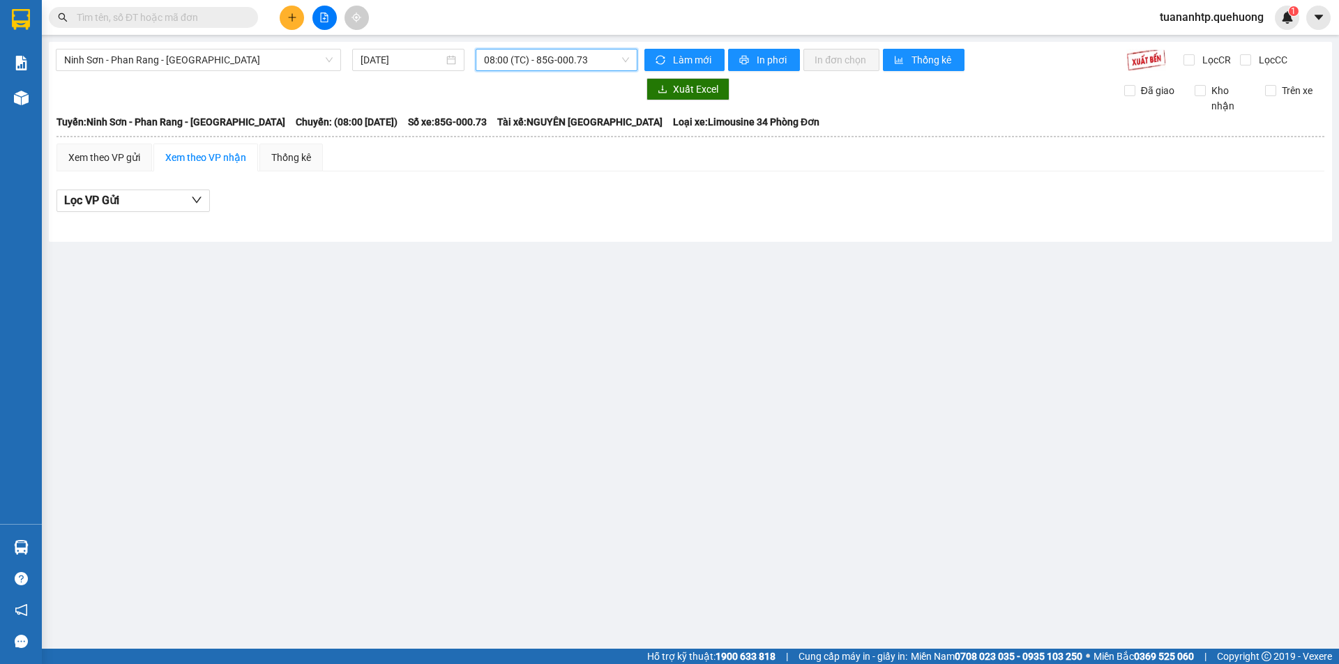
click at [567, 74] on div "Ninh Sơn - Phan Rang - Miền Tây [DATE] 08:00 08:00 (TC) - 85G-000.73 Làm mới In…" at bounding box center [690, 142] width 1283 height 200
click at [563, 68] on span "08:00 (TC) - 85G-000.73" at bounding box center [556, 60] width 145 height 21
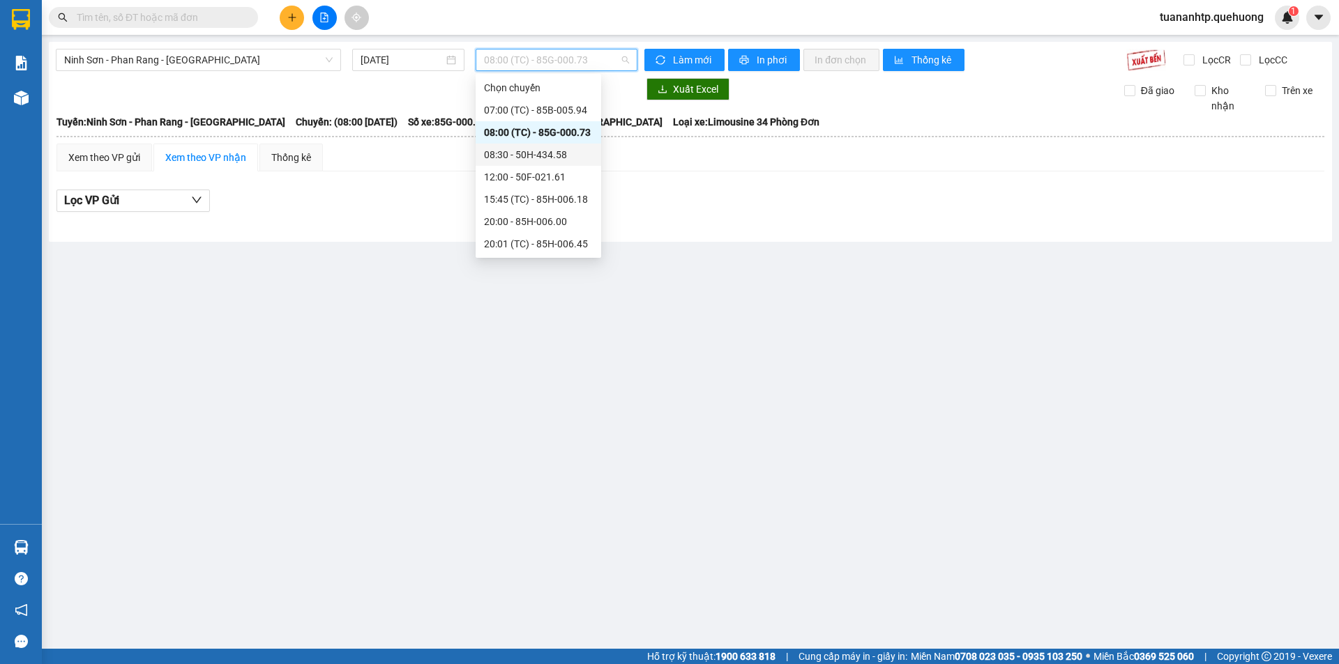
click at [556, 160] on div "08:30 - 50H-434.58" at bounding box center [538, 154] width 109 height 15
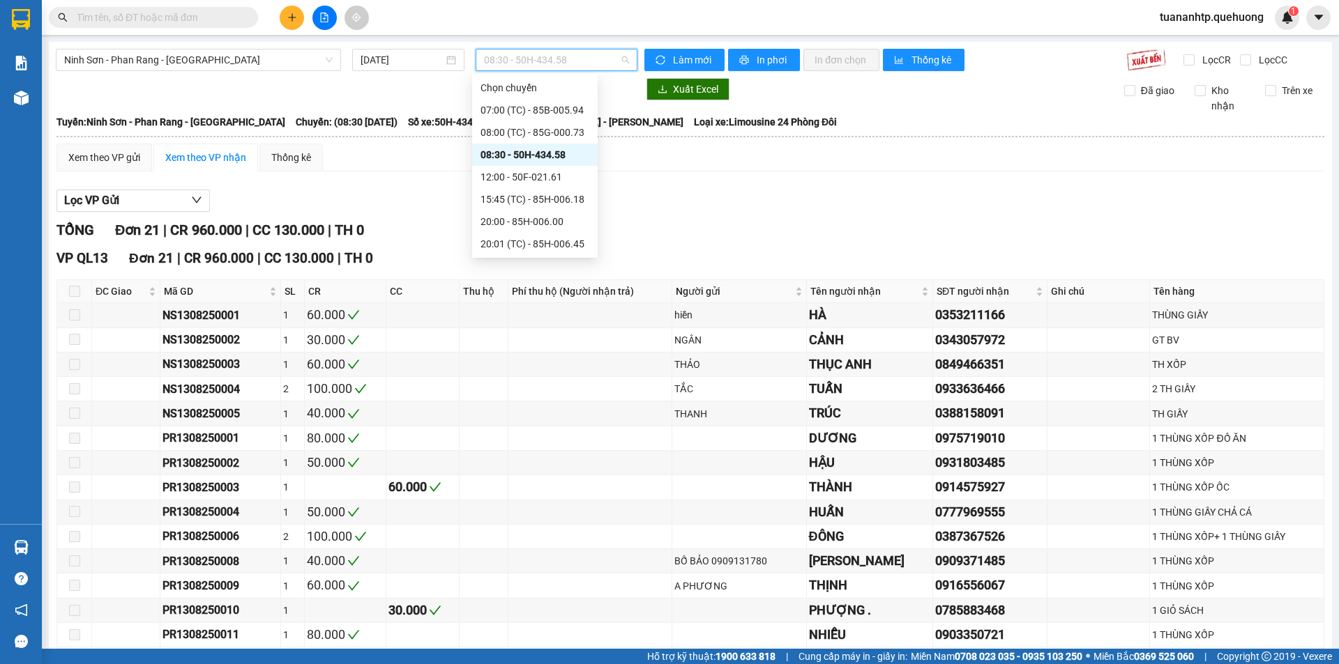
click at [594, 64] on span "08:30 - 50H-434.58" at bounding box center [556, 60] width 145 height 21
click at [552, 178] on div "12:00 - 50F-021.61" at bounding box center [534, 176] width 109 height 15
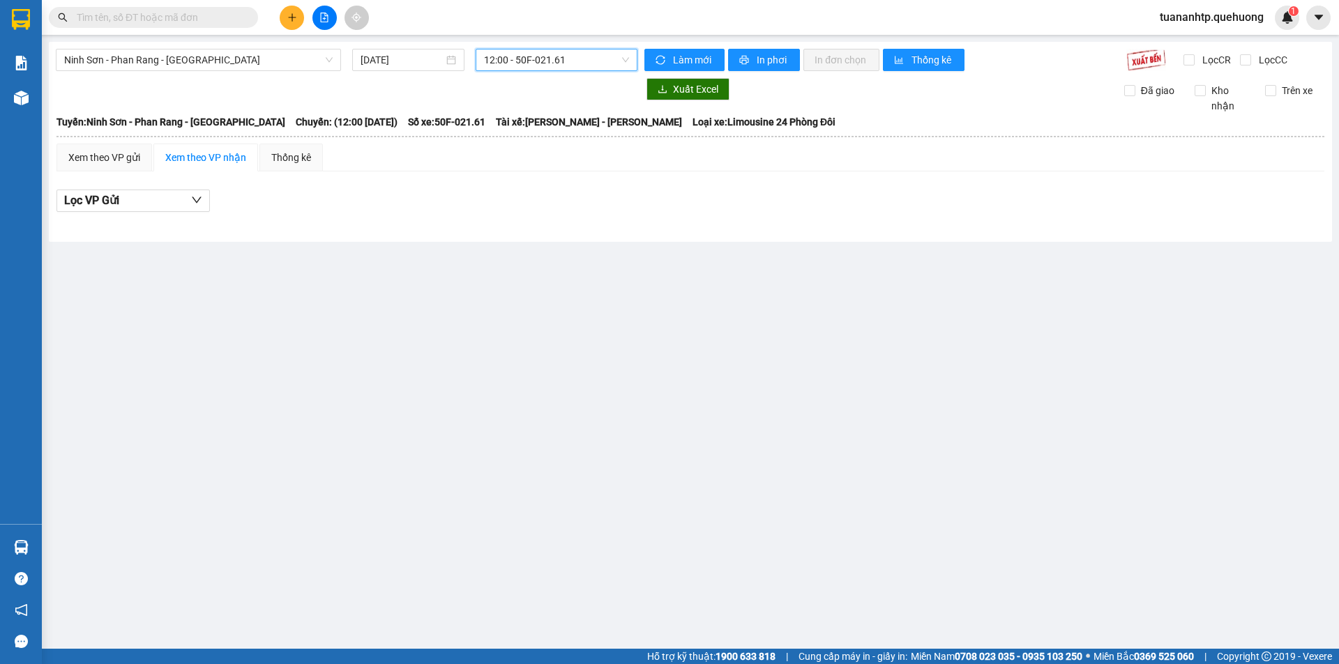
click at [572, 67] on span "12:00 - 50F-021.61" at bounding box center [556, 60] width 145 height 21
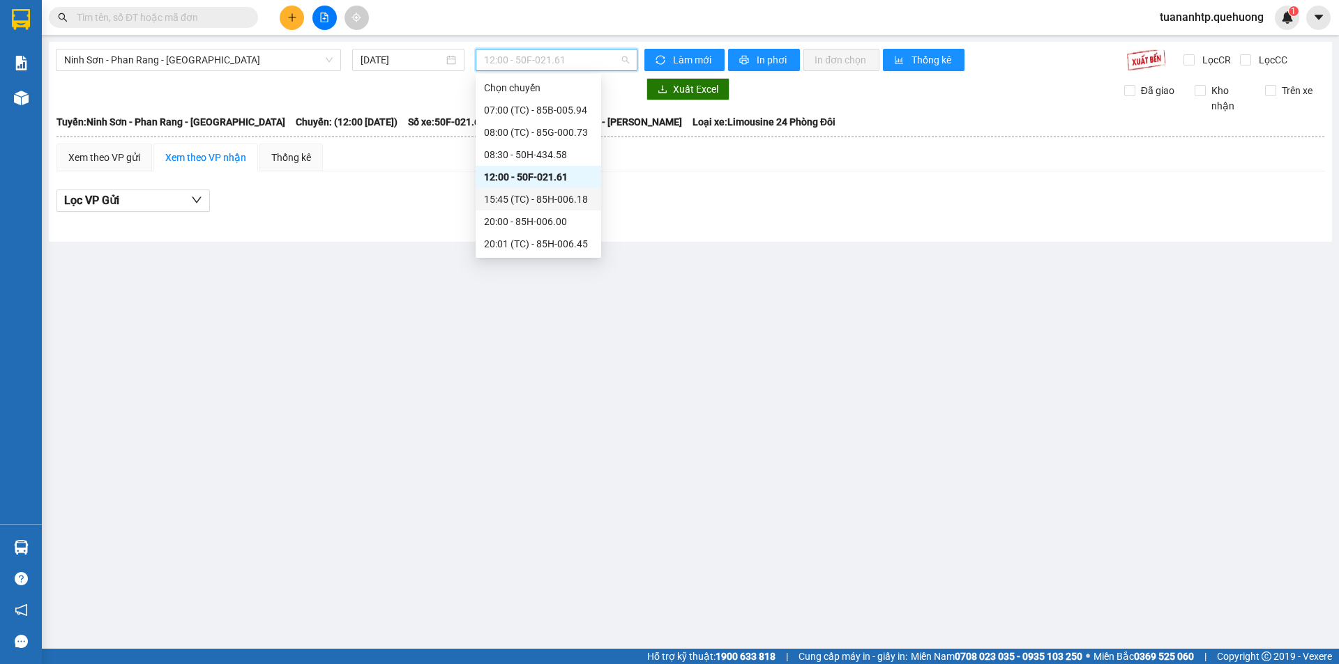
click at [548, 203] on div "15:45 (TC) - 85H-006.18" at bounding box center [538, 199] width 109 height 15
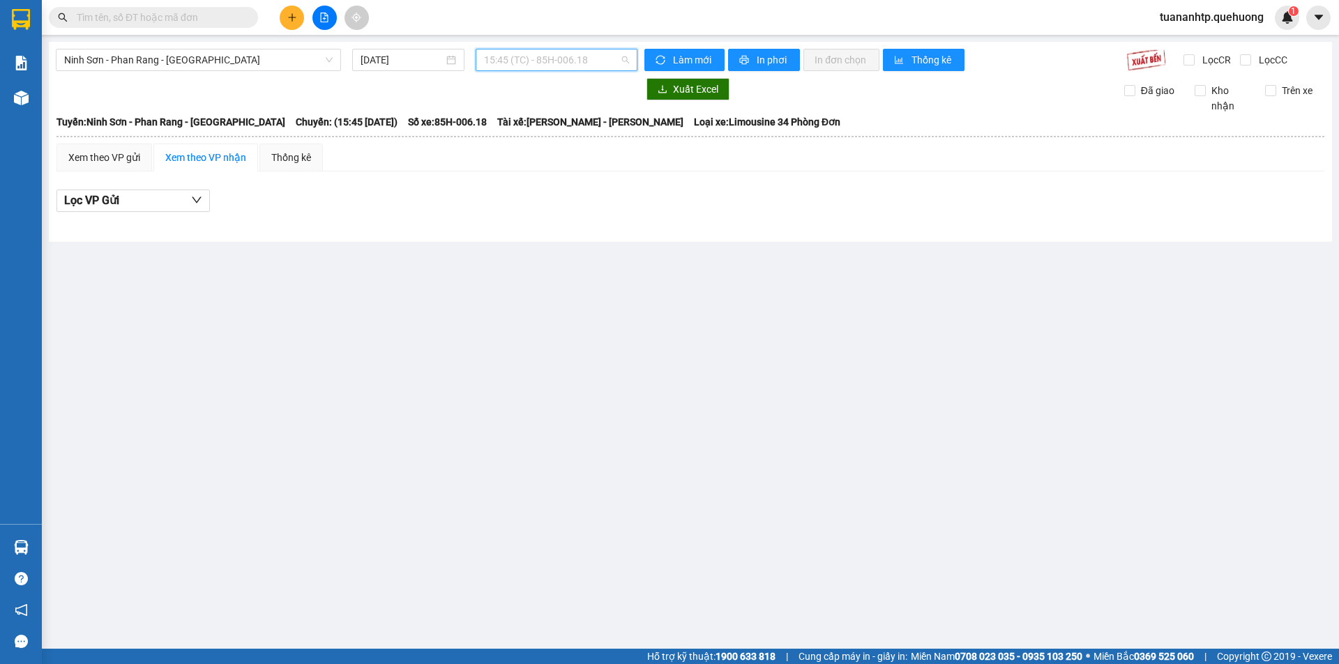
click at [558, 66] on span "15:45 (TC) - 85H-006.18" at bounding box center [556, 60] width 145 height 21
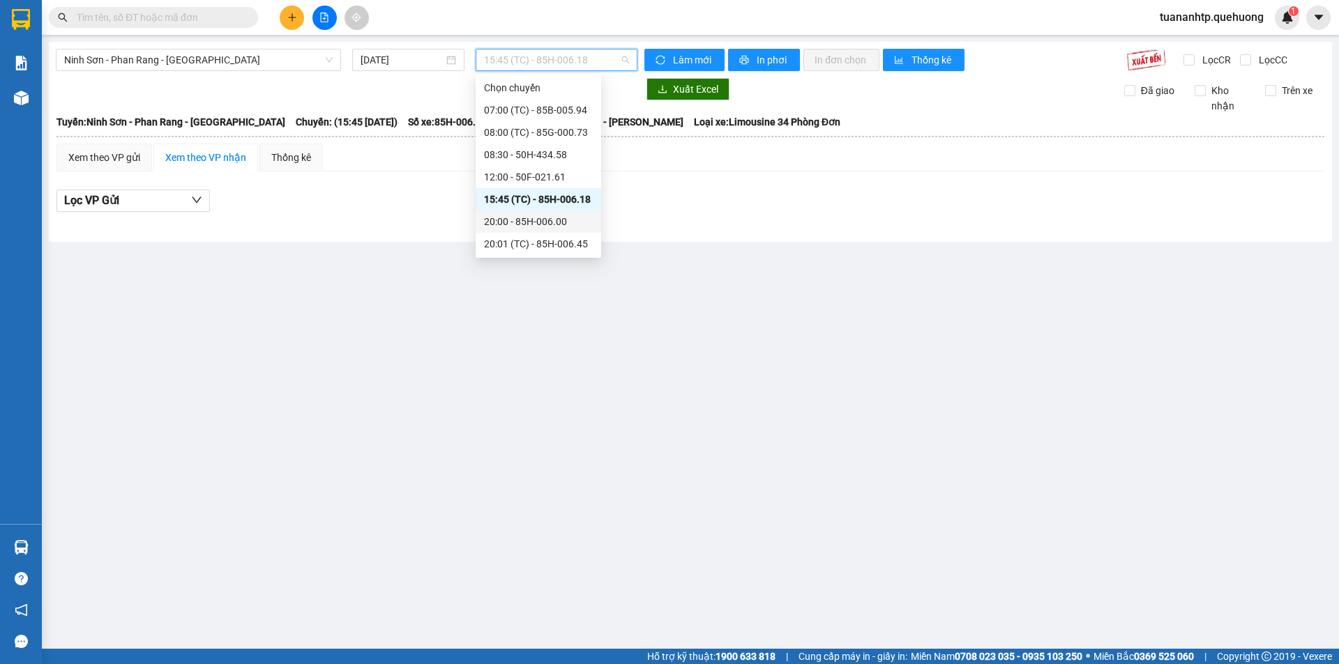
click at [552, 227] on div "20:00 - 85H-006.00" at bounding box center [538, 221] width 109 height 15
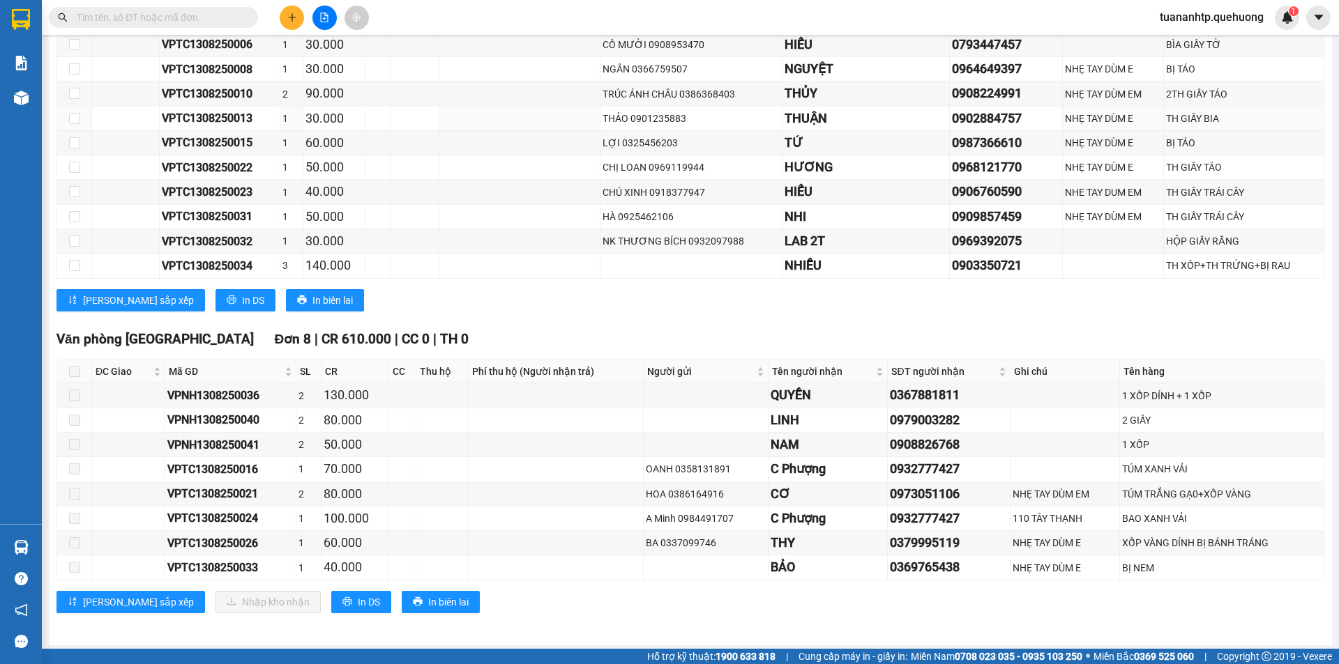
scroll to position [2164, 0]
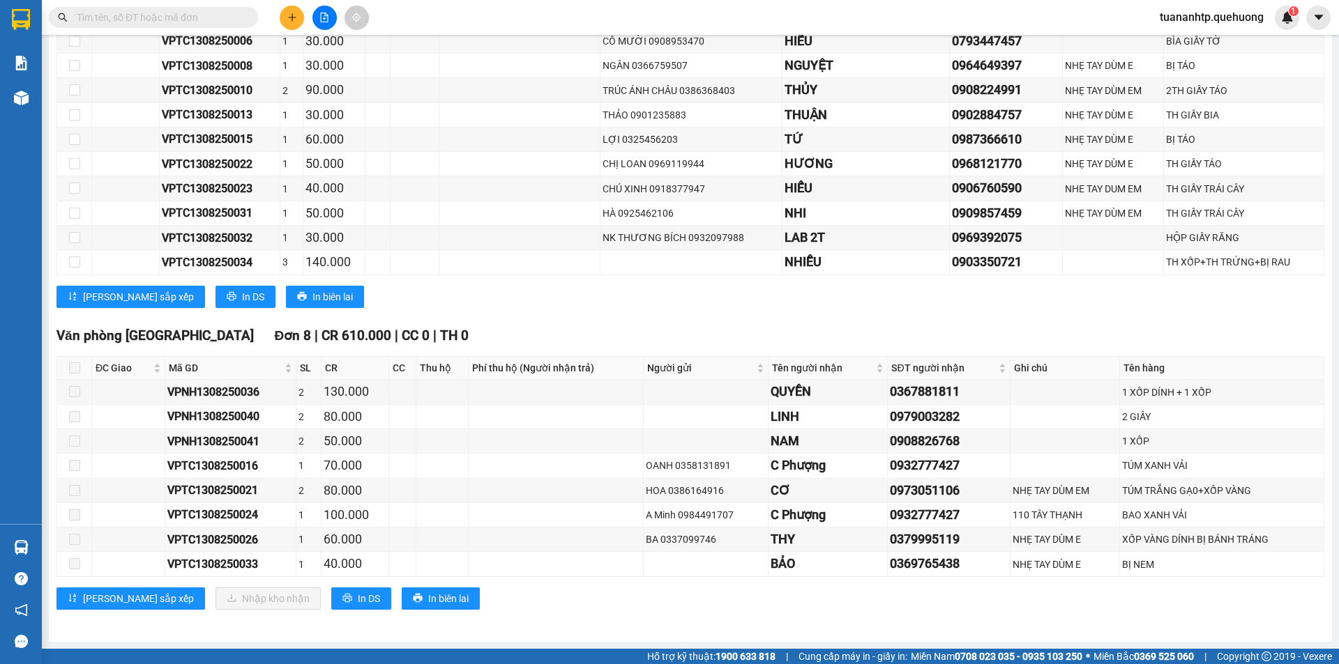
click at [79, 370] on span at bounding box center [74, 368] width 11 height 11
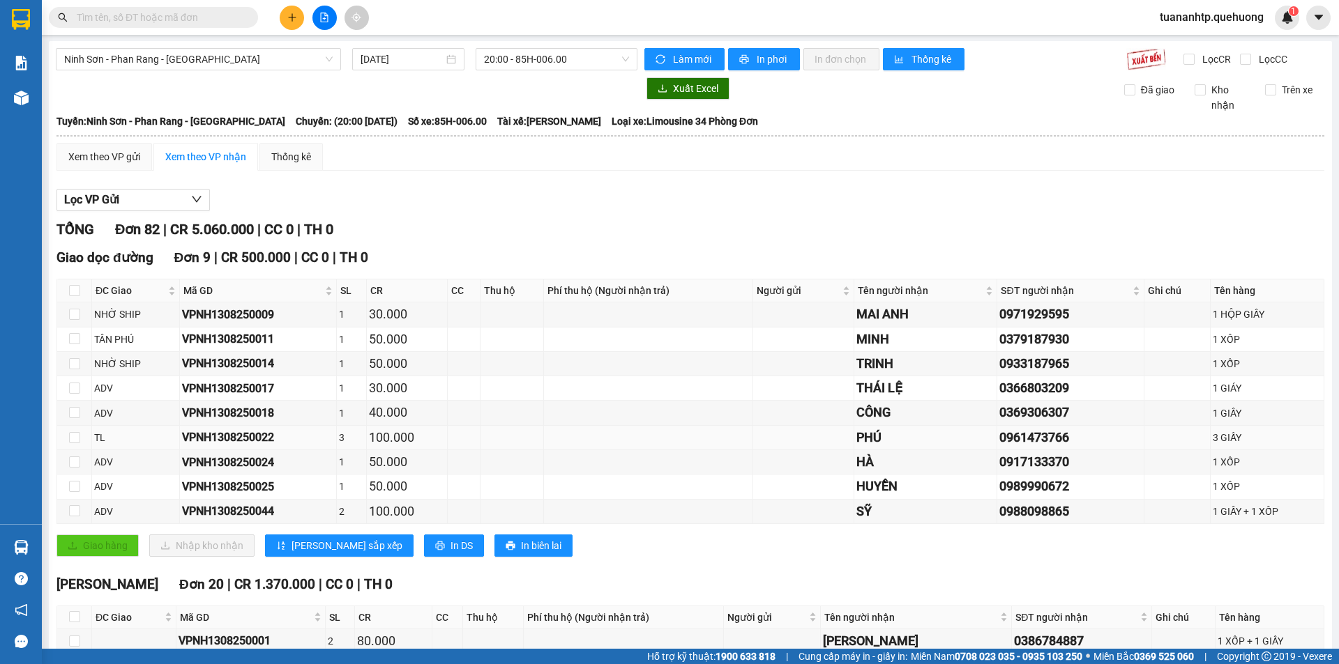
scroll to position [0, 0]
click at [556, 66] on span "20:00 - 85H-006.00" at bounding box center [556, 60] width 145 height 21
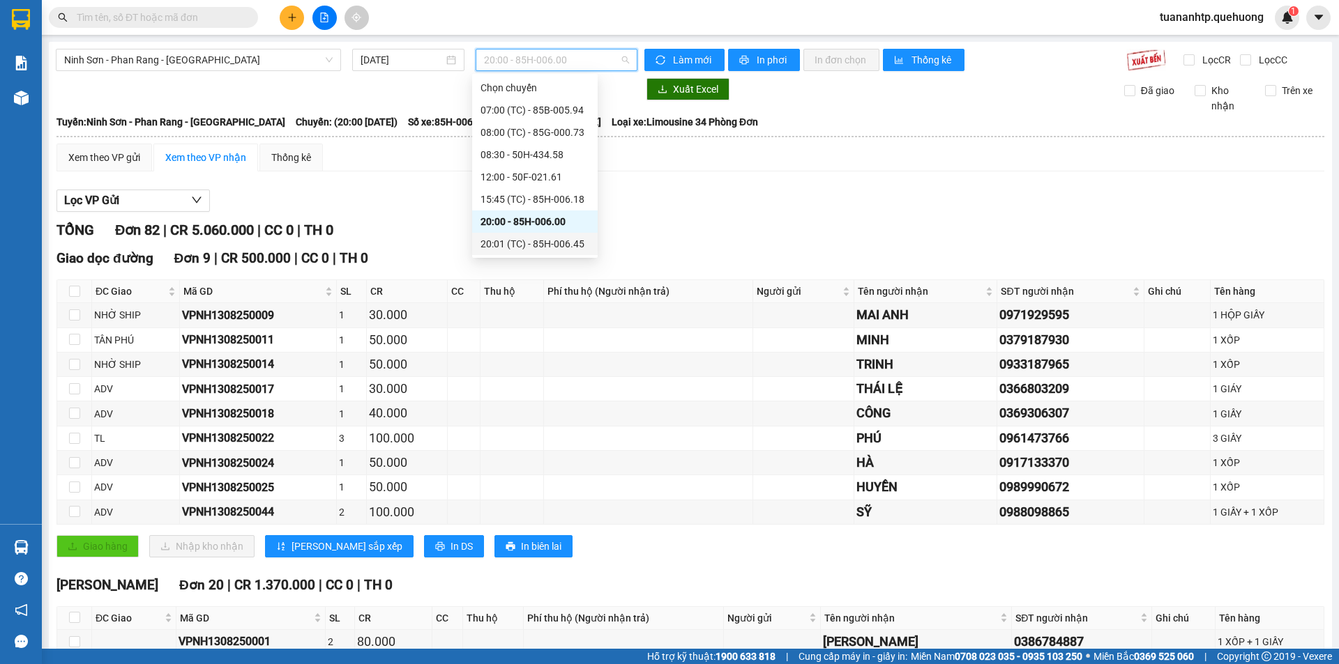
click at [550, 243] on div "20:01 (TC) - 85H-006.45" at bounding box center [534, 243] width 109 height 15
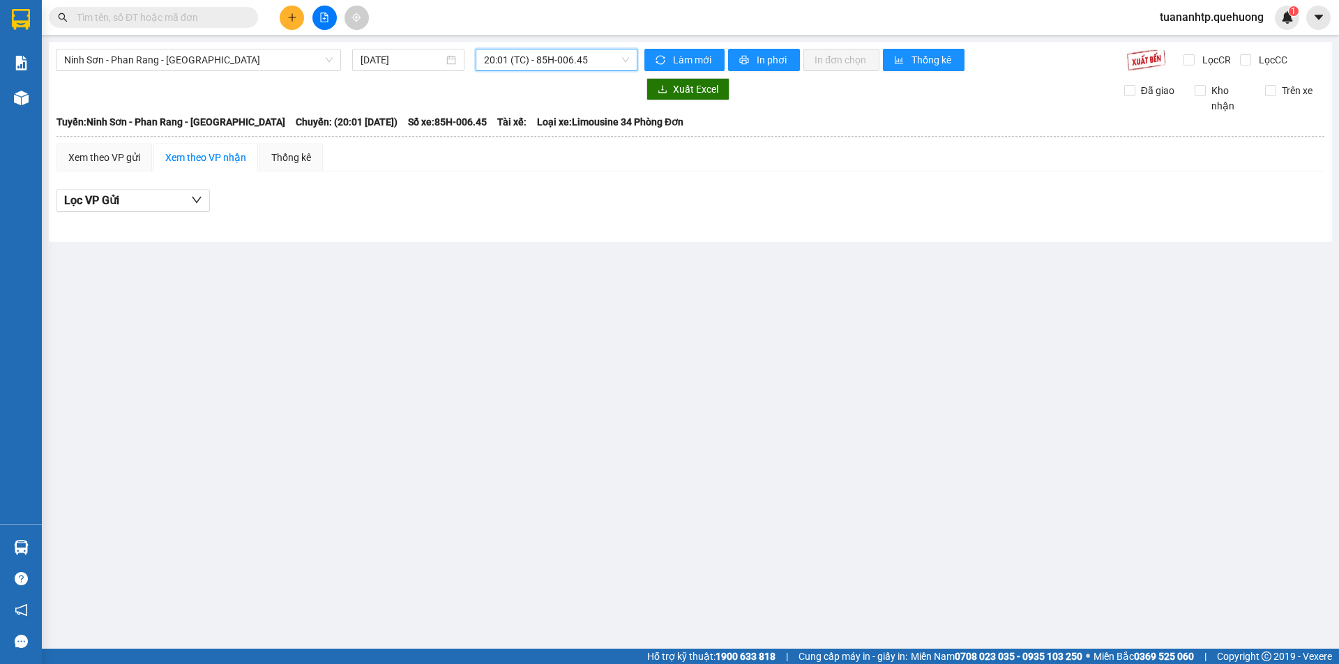
click at [556, 63] on span "20:01 (TC) - 85H-006.45" at bounding box center [556, 60] width 145 height 21
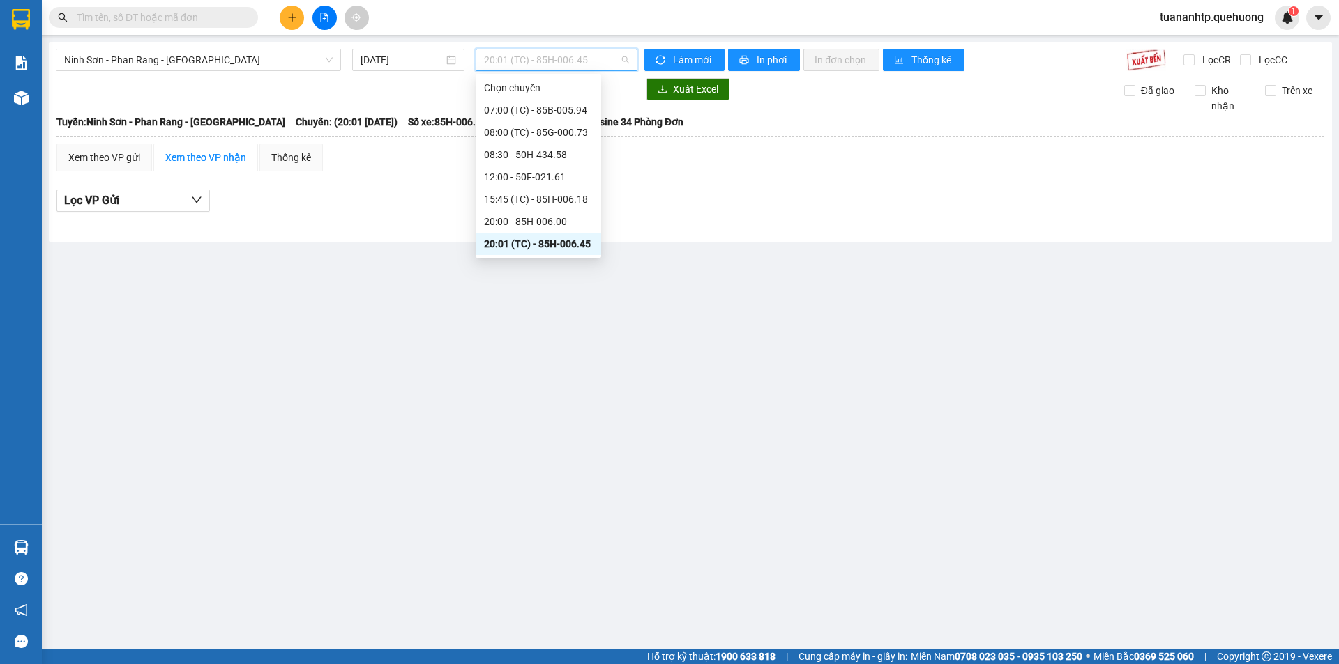
scroll to position [134, 0]
click at [543, 138] on div "20:30 (TC) - 50F-029.60" at bounding box center [538, 132] width 109 height 15
click at [556, 63] on span "20:30 (TC) - 50F-029.60" at bounding box center [556, 60] width 145 height 21
click at [552, 153] on div "21:00 - 50H-434.58" at bounding box center [538, 154] width 109 height 15
click at [563, 63] on span "21:00 - 50H-434.58" at bounding box center [556, 60] width 145 height 21
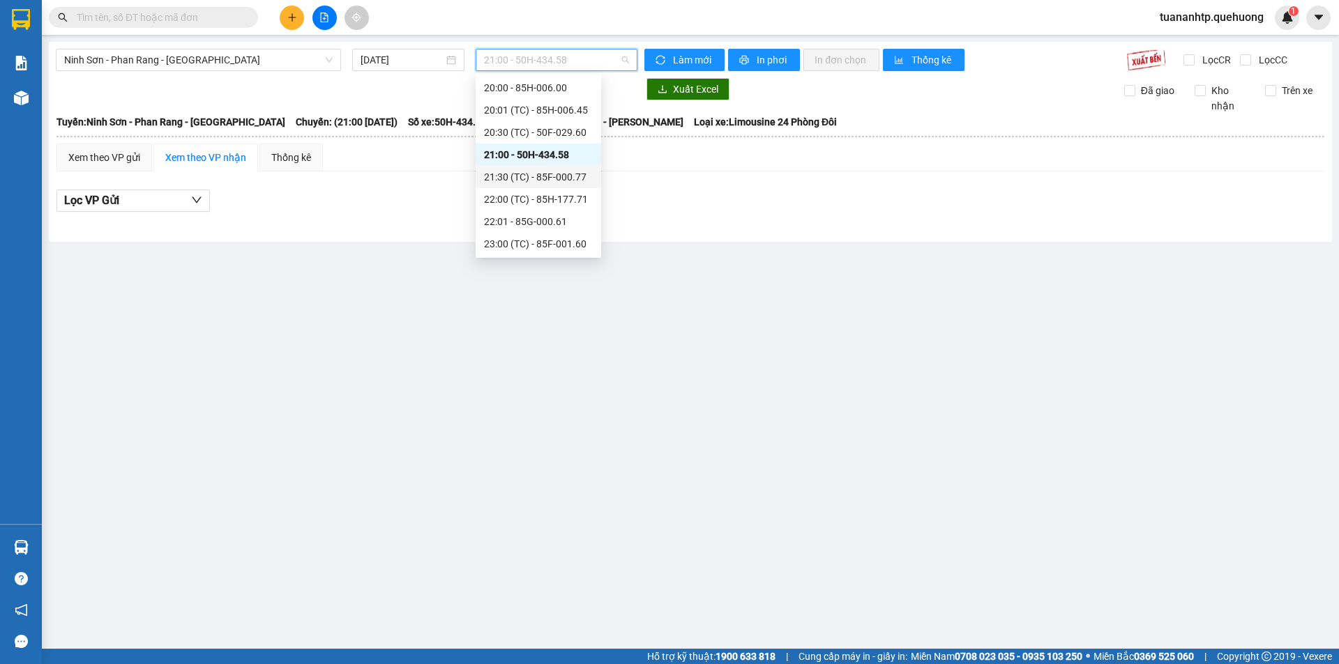
click at [558, 176] on div "21:30 (TC) - 85F-000.77" at bounding box center [538, 176] width 109 height 15
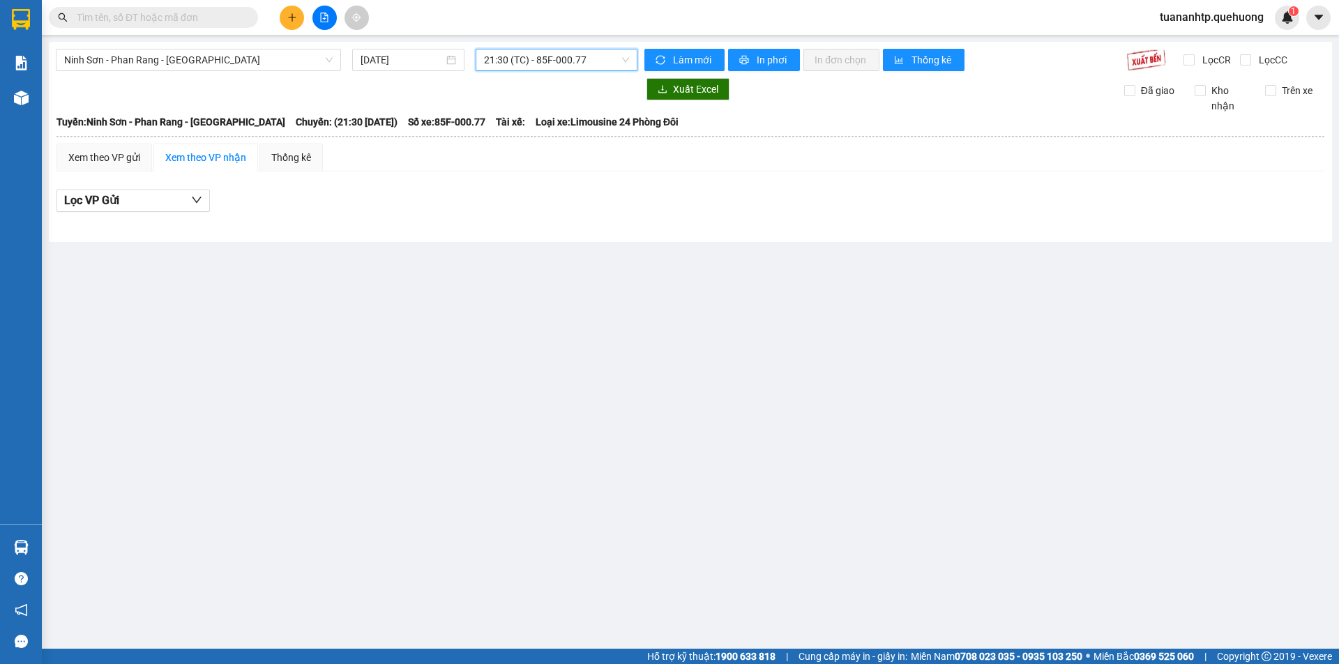
click at [561, 64] on span "21:30 (TC) - 85F-000.77" at bounding box center [556, 60] width 145 height 21
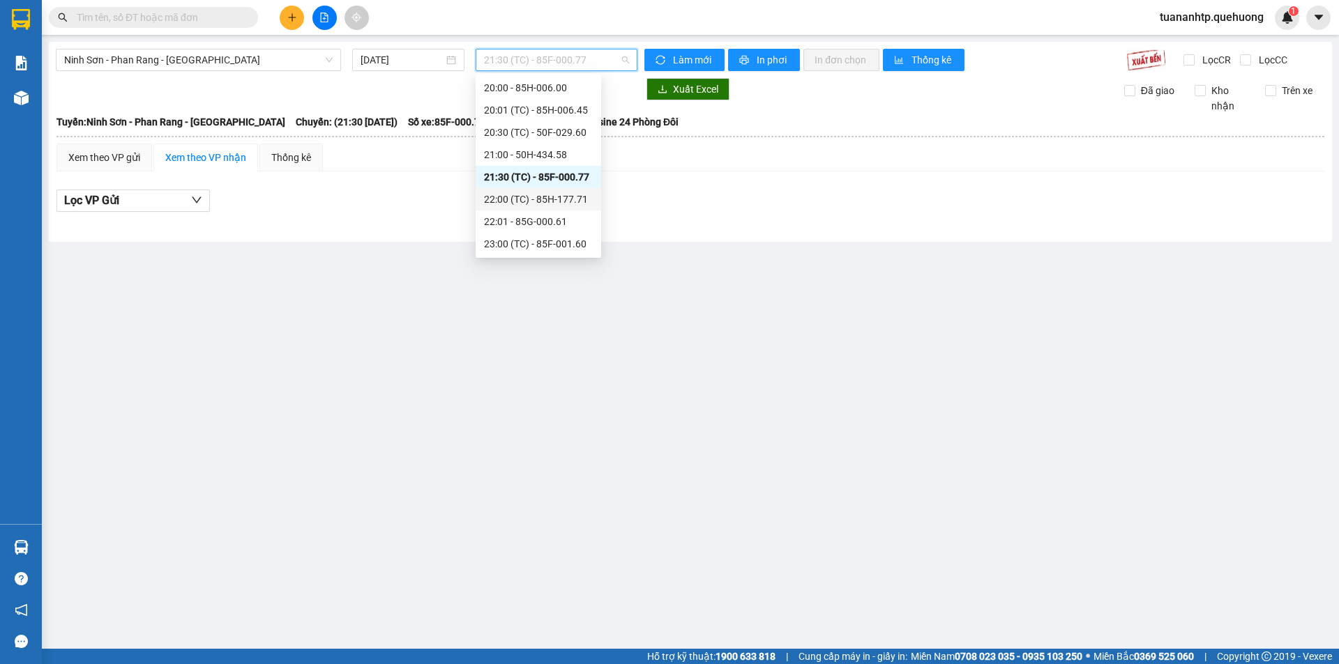
click at [554, 195] on div "22:00 (TC) - 85H-177.71" at bounding box center [538, 199] width 109 height 15
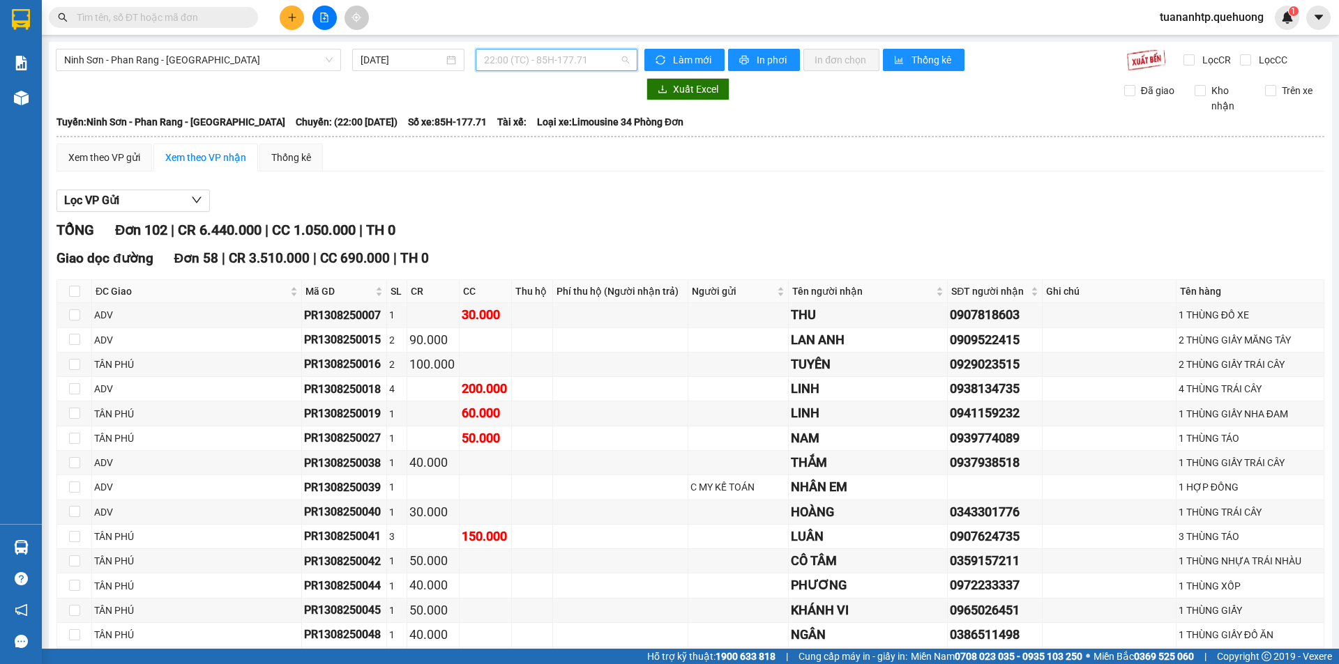
click at [619, 65] on span "22:00 (TC) - 85H-177.71" at bounding box center [556, 60] width 145 height 21
type input "tyu vy8kbh"
drag, startPoint x: 579, startPoint y: 54, endPoint x: 584, endPoint y: 60, distance: 7.5
click at [582, 54] on input "tyu vy8kbh" at bounding box center [551, 60] width 135 height 21
click at [612, 61] on input "tyu vy8kbh" at bounding box center [551, 60] width 135 height 21
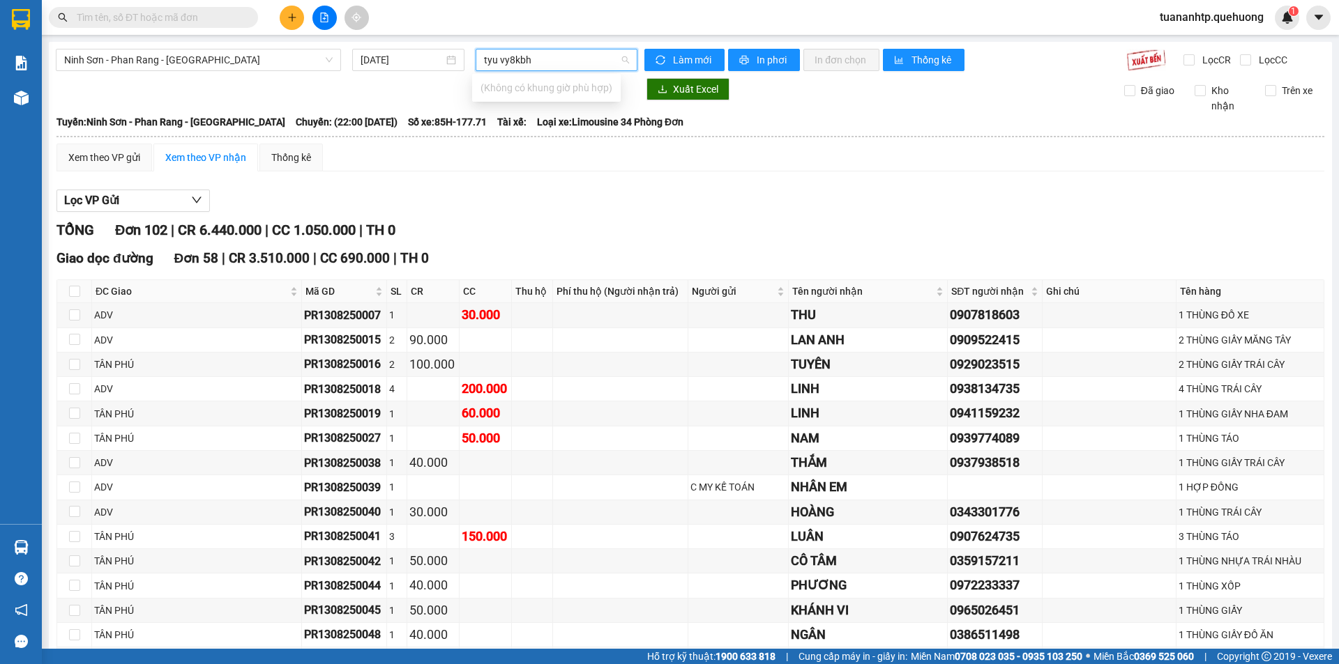
drag, startPoint x: 594, startPoint y: 61, endPoint x: 488, endPoint y: 64, distance: 106.0
click at [488, 64] on input "tyu vy8kbh" at bounding box center [551, 60] width 135 height 21
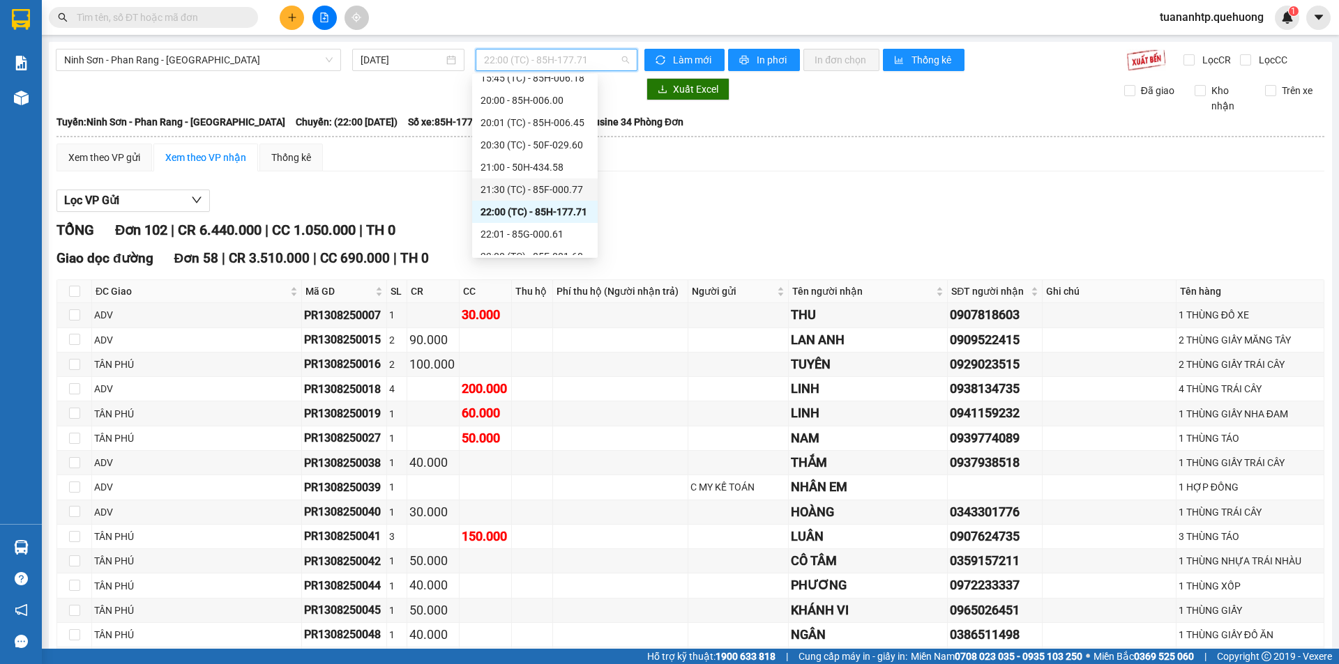
scroll to position [134, 0]
click at [540, 238] on div "23:00 (TC) - 85F-001.60" at bounding box center [534, 243] width 109 height 15
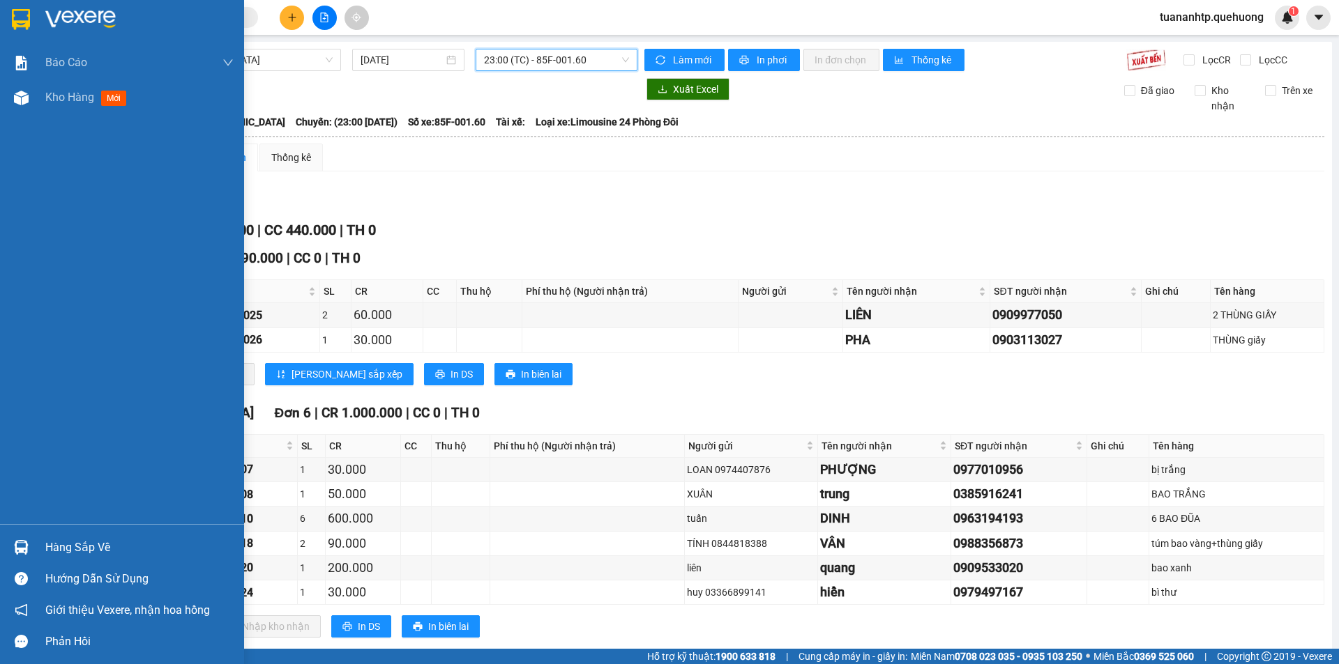
click at [65, 549] on div "Hàng sắp về" at bounding box center [139, 548] width 188 height 21
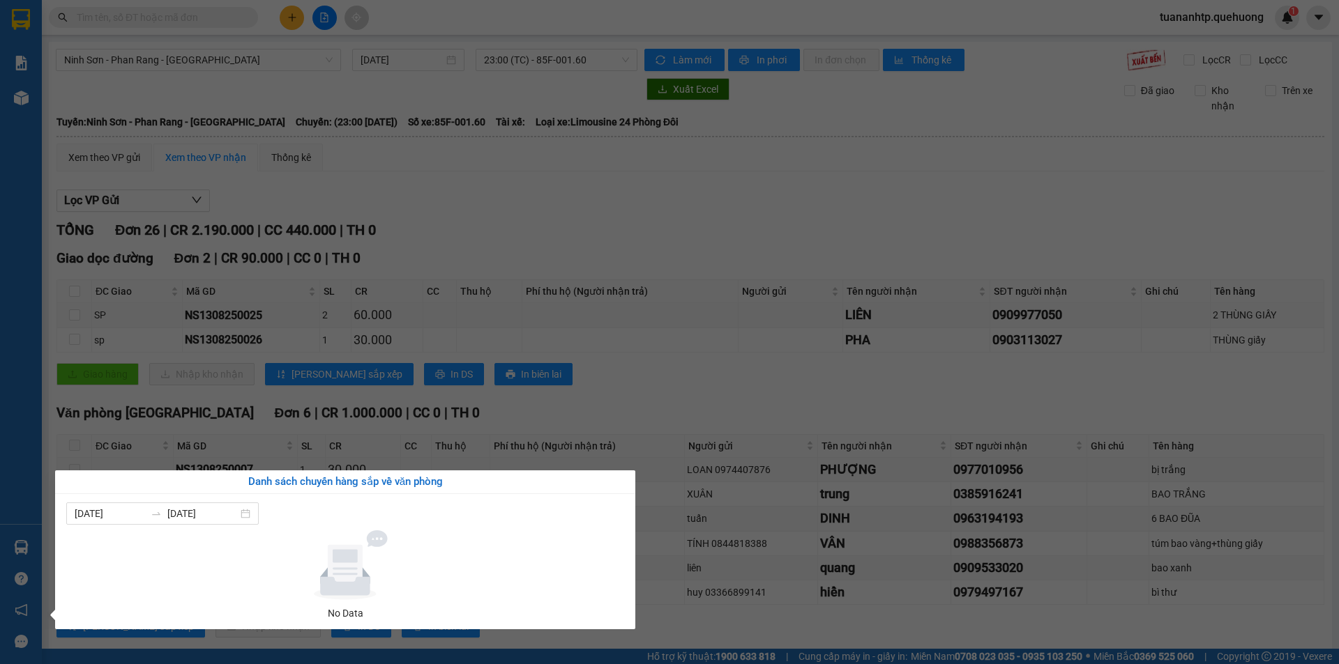
click at [839, 195] on section "Kết quả tìm kiếm ( 0 ) Bộ lọc No Data tuananhtp.quehuong 1 Báo cáo Báo cáo dòng…" at bounding box center [669, 332] width 1339 height 664
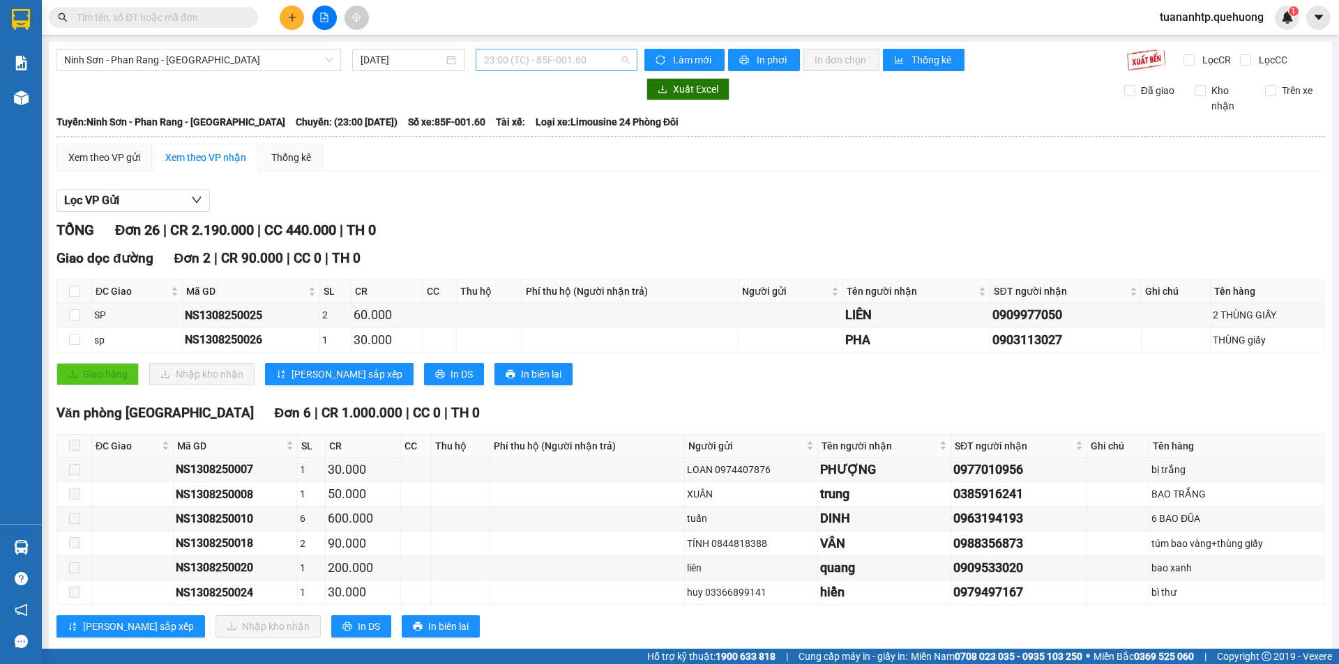
click at [621, 69] on span "23:00 (TC) - 85F-001.60" at bounding box center [556, 60] width 145 height 21
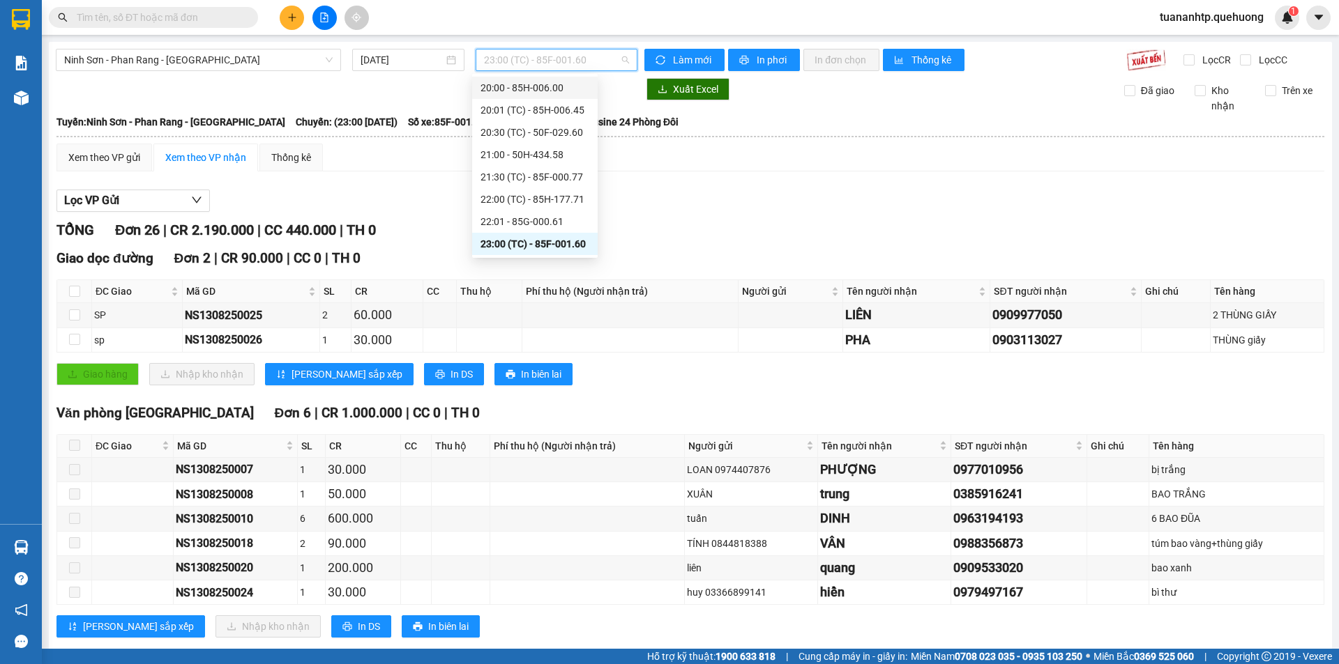
click at [551, 89] on div "20:00 - 85H-006.00" at bounding box center [534, 87] width 109 height 15
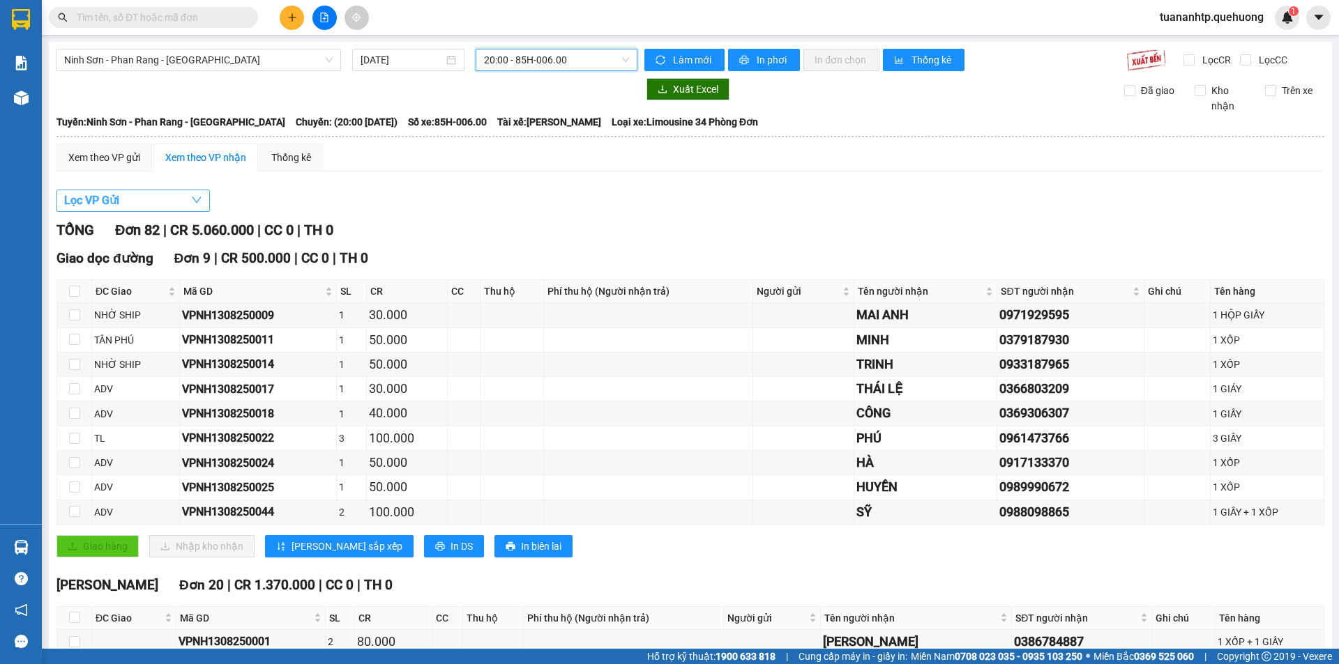
click at [188, 205] on button "Lọc VP Gửi" at bounding box center [132, 201] width 153 height 22
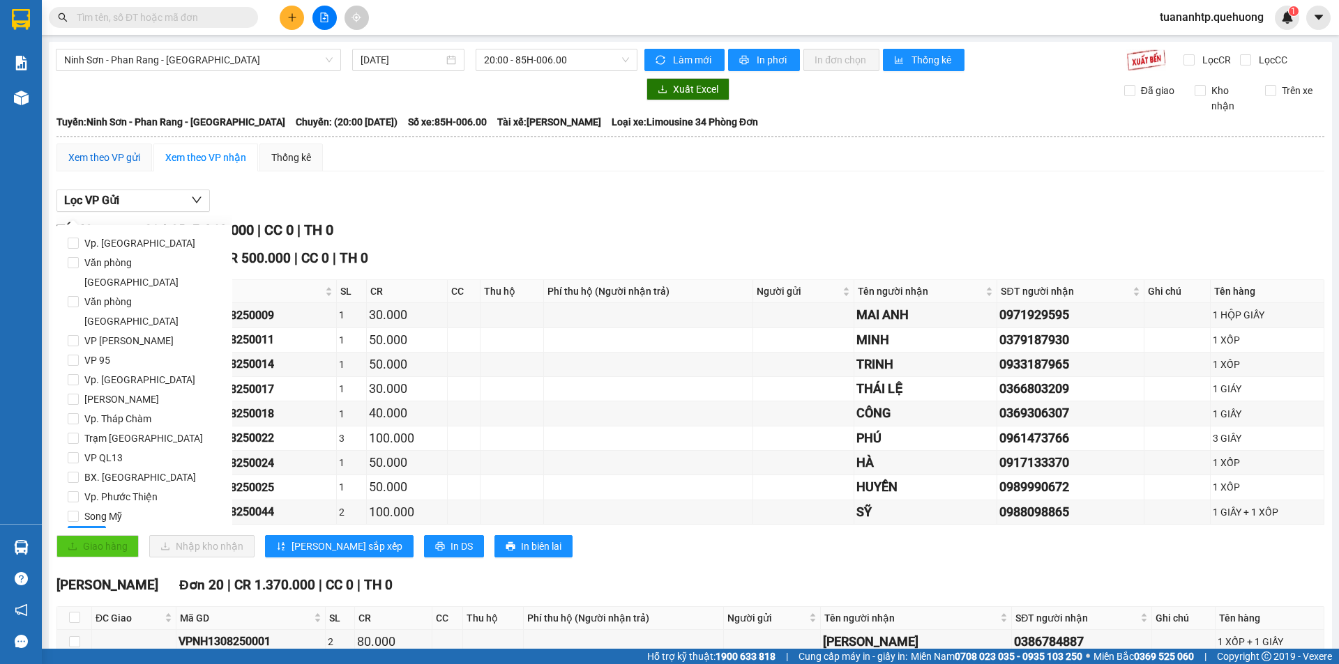
click at [109, 158] on div "Xem theo VP gửi" at bounding box center [104, 157] width 72 height 15
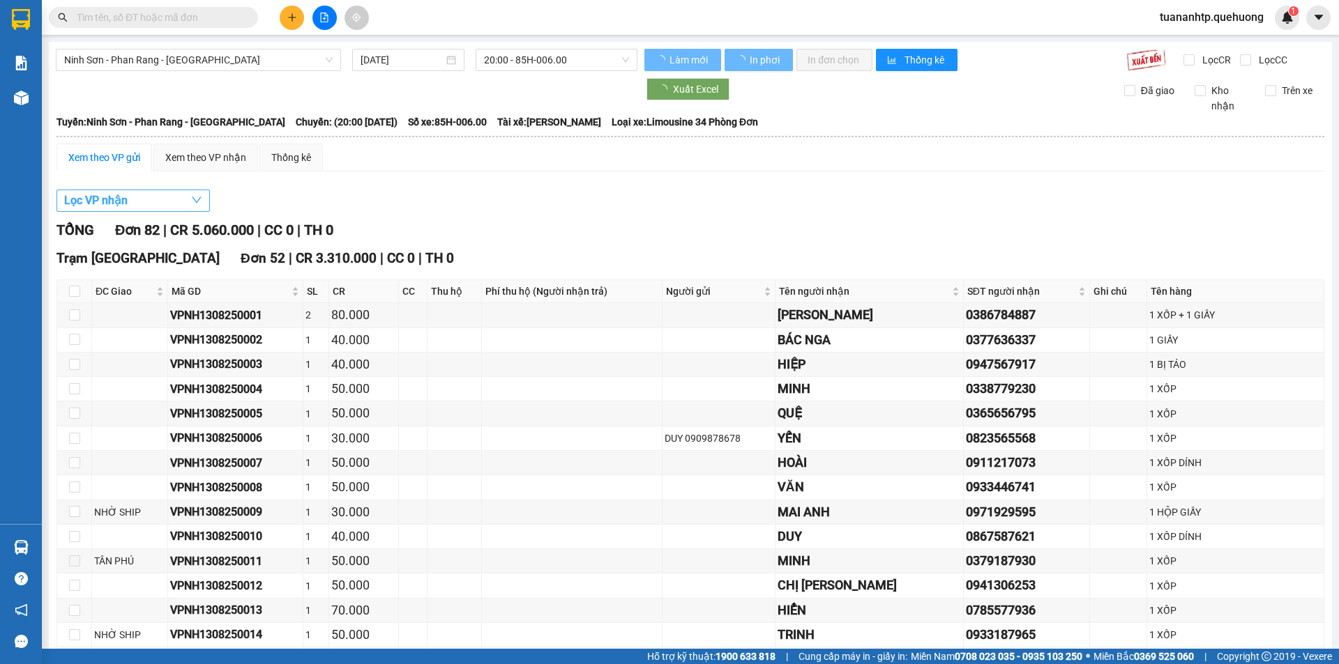
click at [112, 204] on span "Lọc VP nhận" at bounding box center [95, 200] width 63 height 17
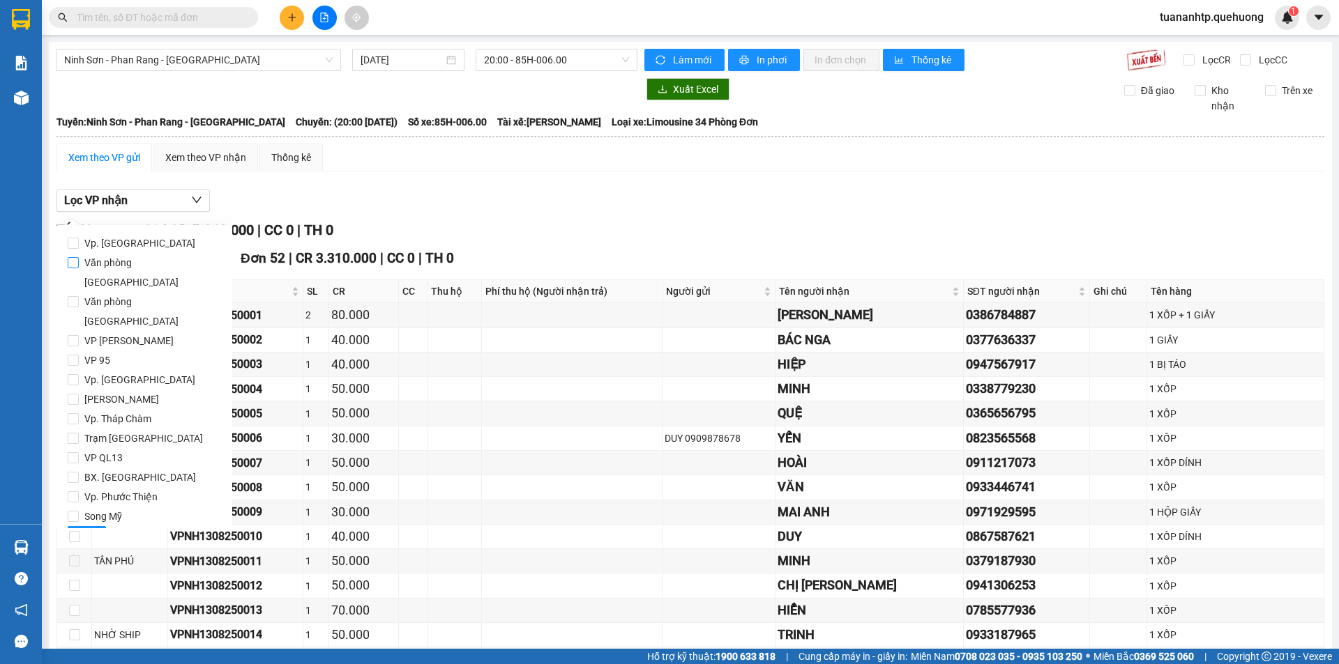
click at [159, 265] on span "Văn phòng [GEOGRAPHIC_DATA]" at bounding box center [150, 272] width 142 height 39
click at [79, 265] on input "Văn phòng [GEOGRAPHIC_DATA]" at bounding box center [73, 262] width 11 height 11
checkbox input "true"
click at [77, 526] on button "Lọc" at bounding box center [87, 537] width 38 height 22
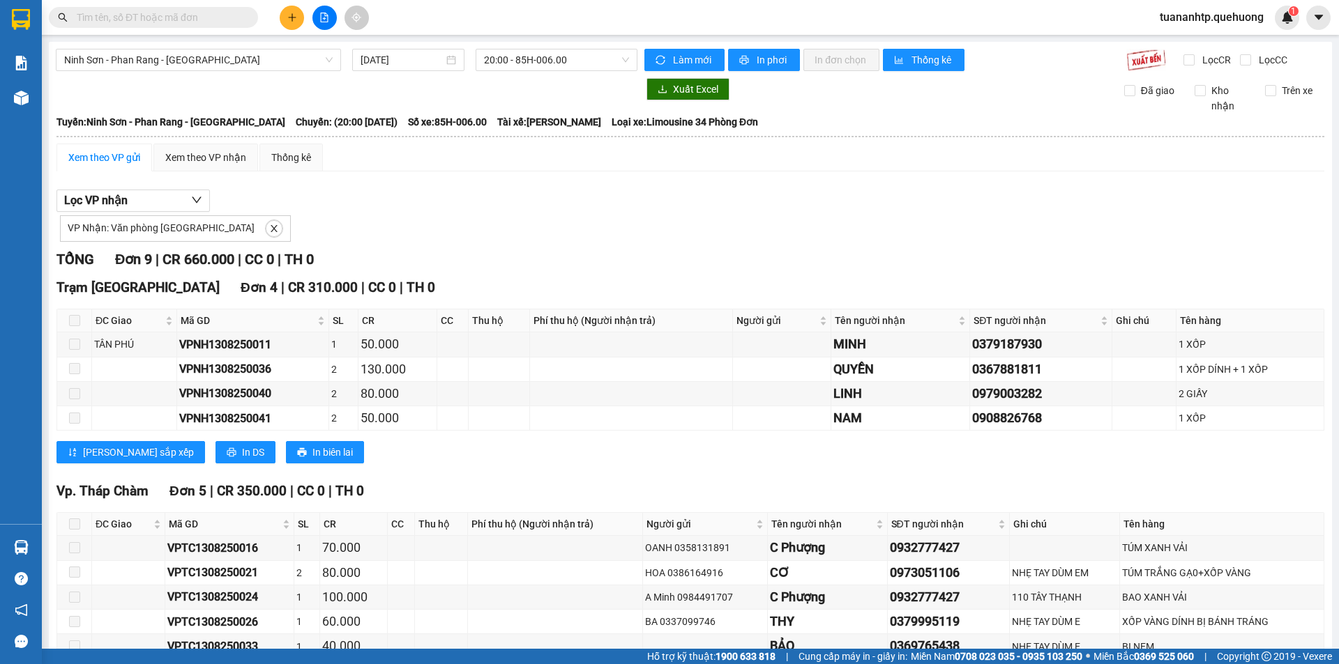
click at [75, 324] on span at bounding box center [74, 320] width 11 height 11
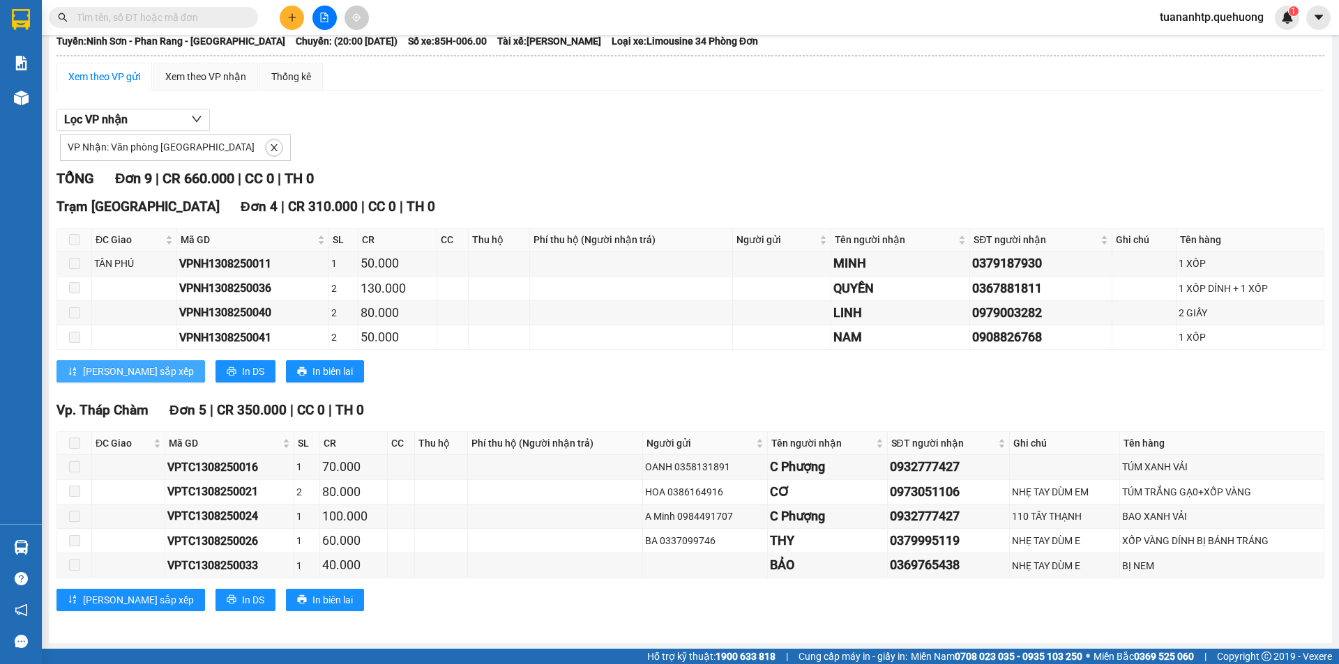
scroll to position [82, 0]
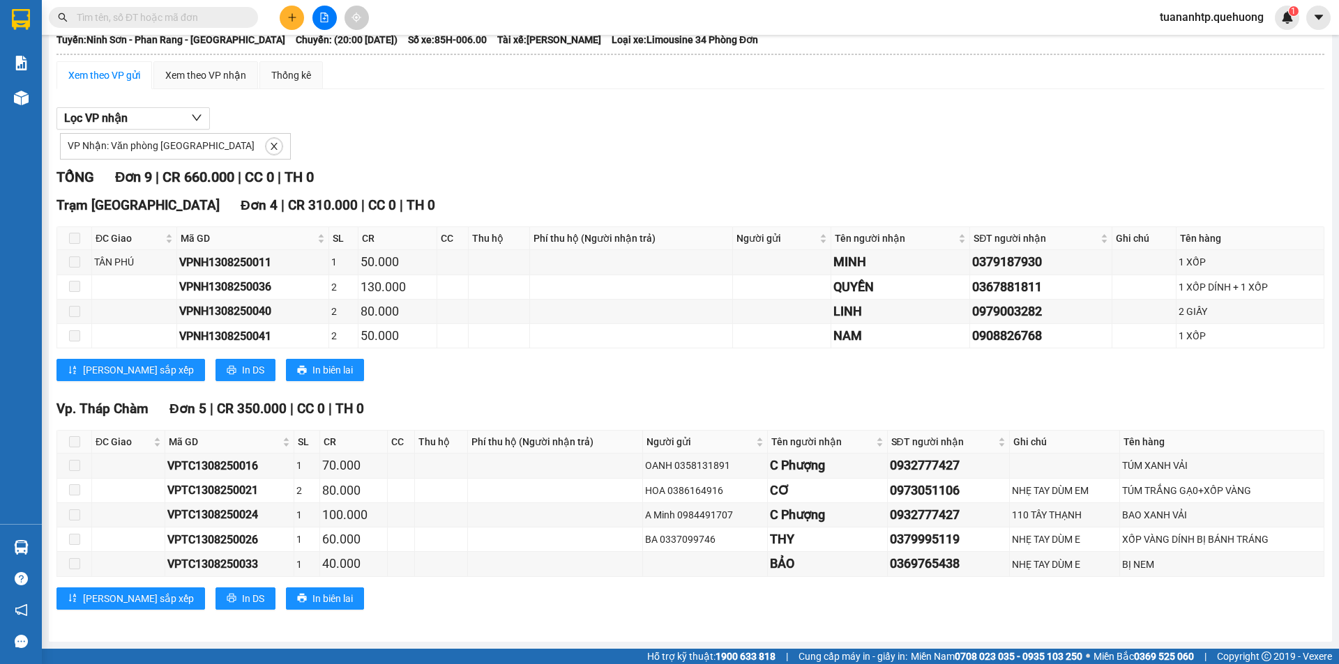
click at [78, 445] on span at bounding box center [74, 441] width 11 height 11
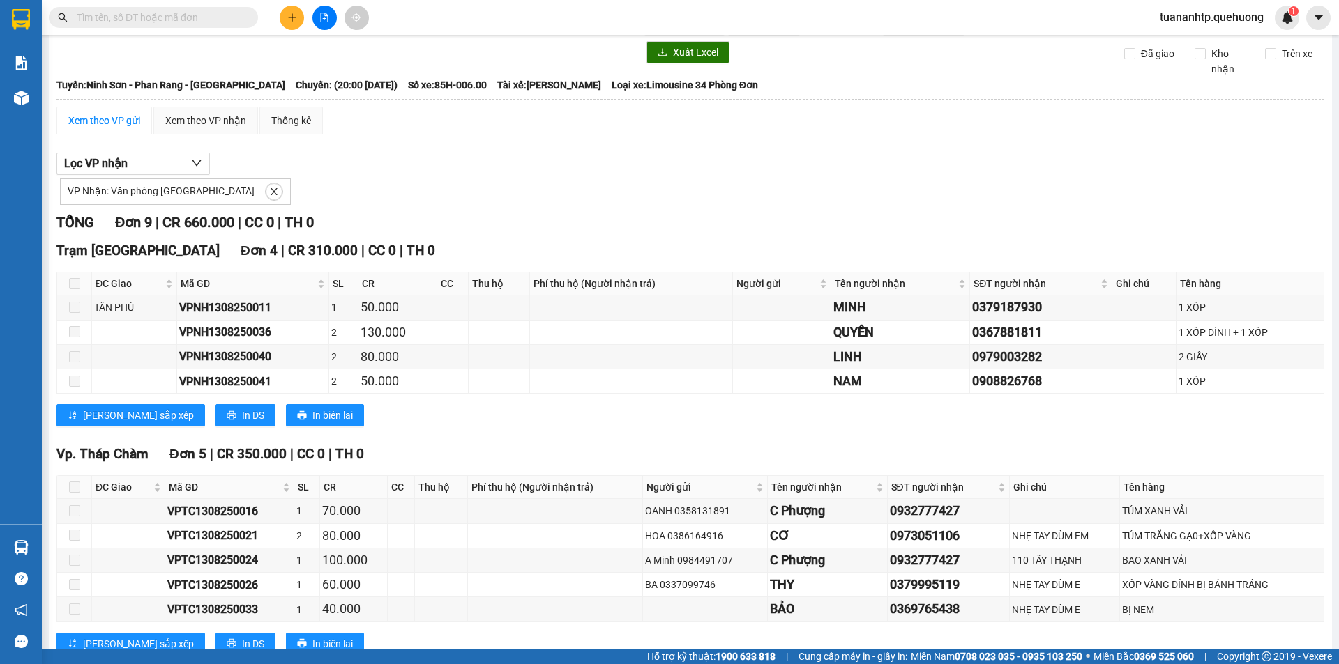
scroll to position [0, 0]
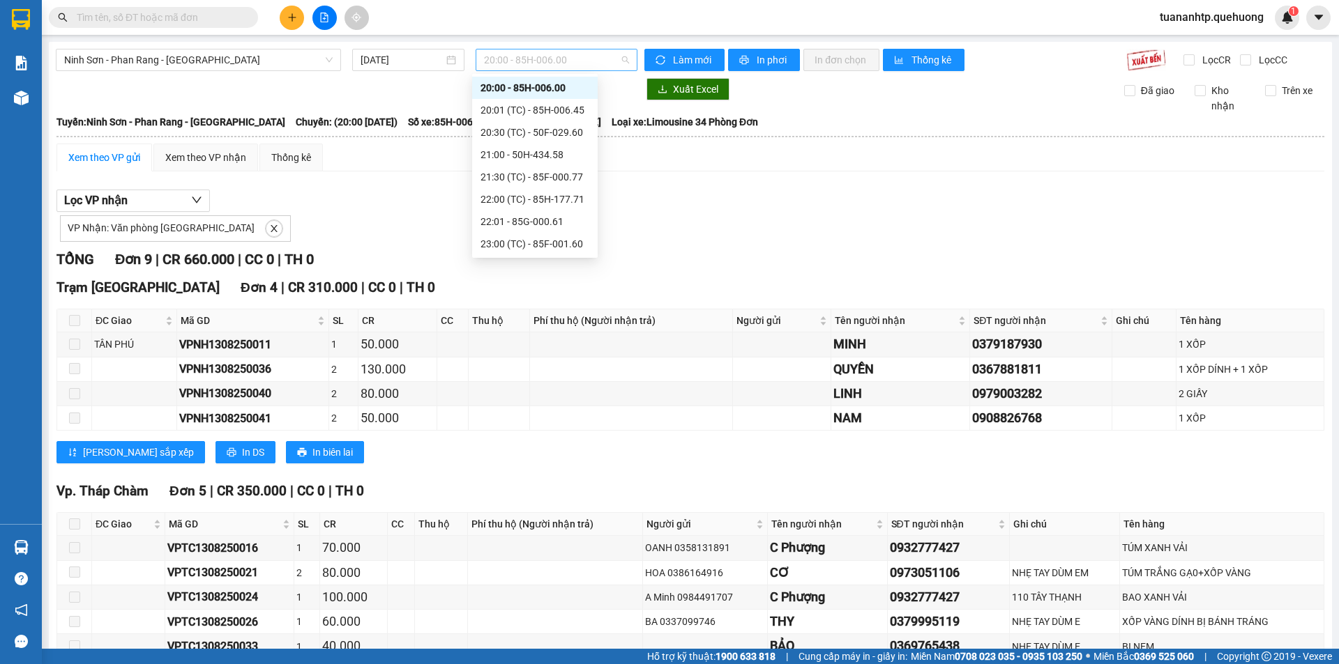
click at [531, 57] on span "20:00 - 85H-006.00" at bounding box center [556, 60] width 145 height 21
click at [544, 199] on div "22:00 (TC) - 85H-177.71" at bounding box center [534, 199] width 109 height 15
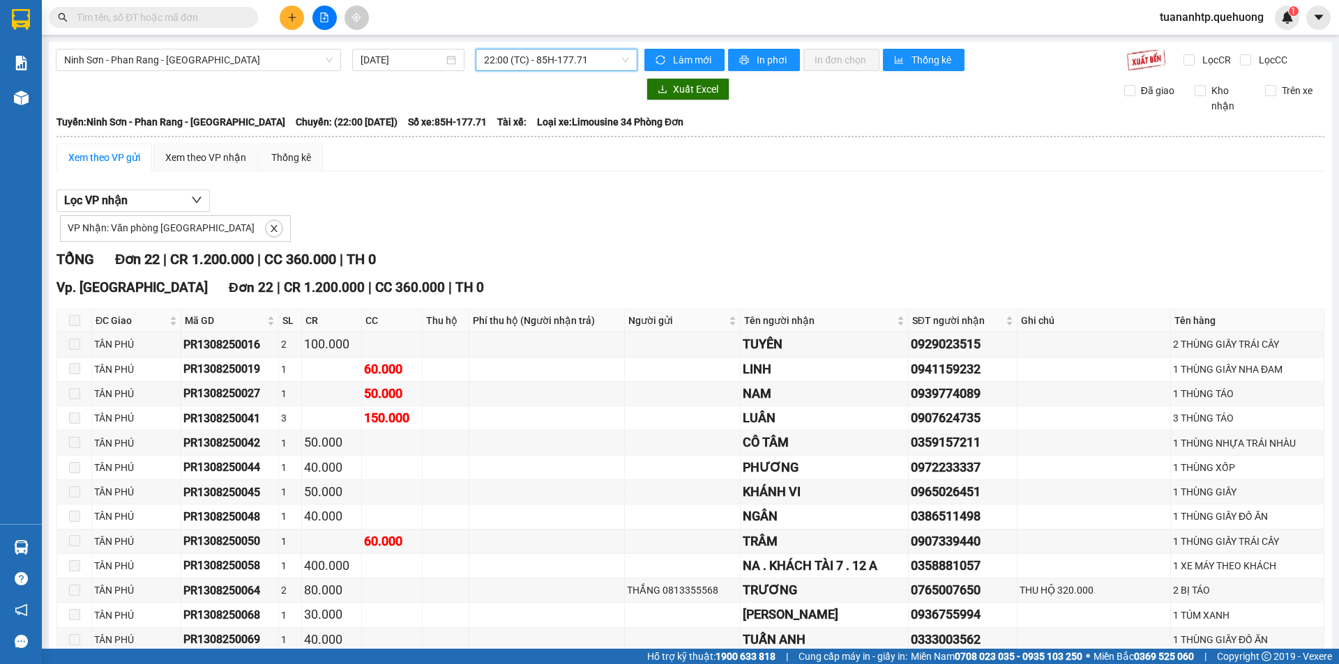
click at [75, 321] on span at bounding box center [74, 320] width 11 height 11
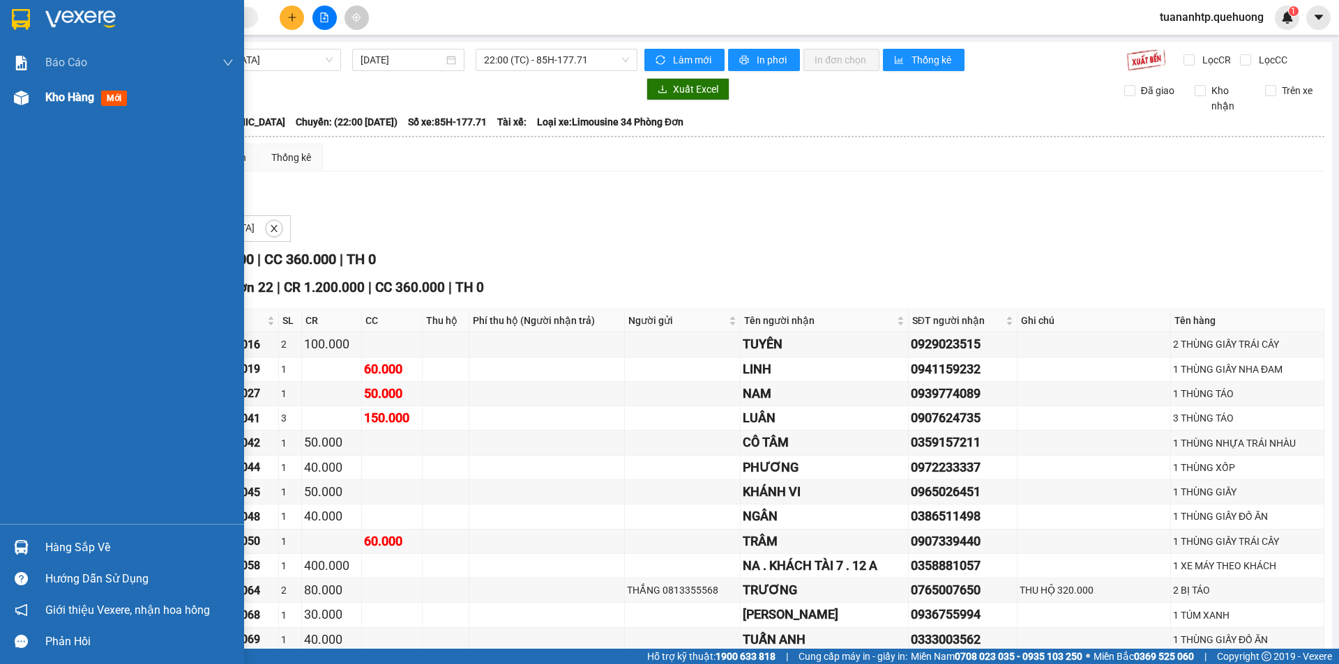
click at [60, 103] on span "Kho hàng" at bounding box center [69, 97] width 49 height 13
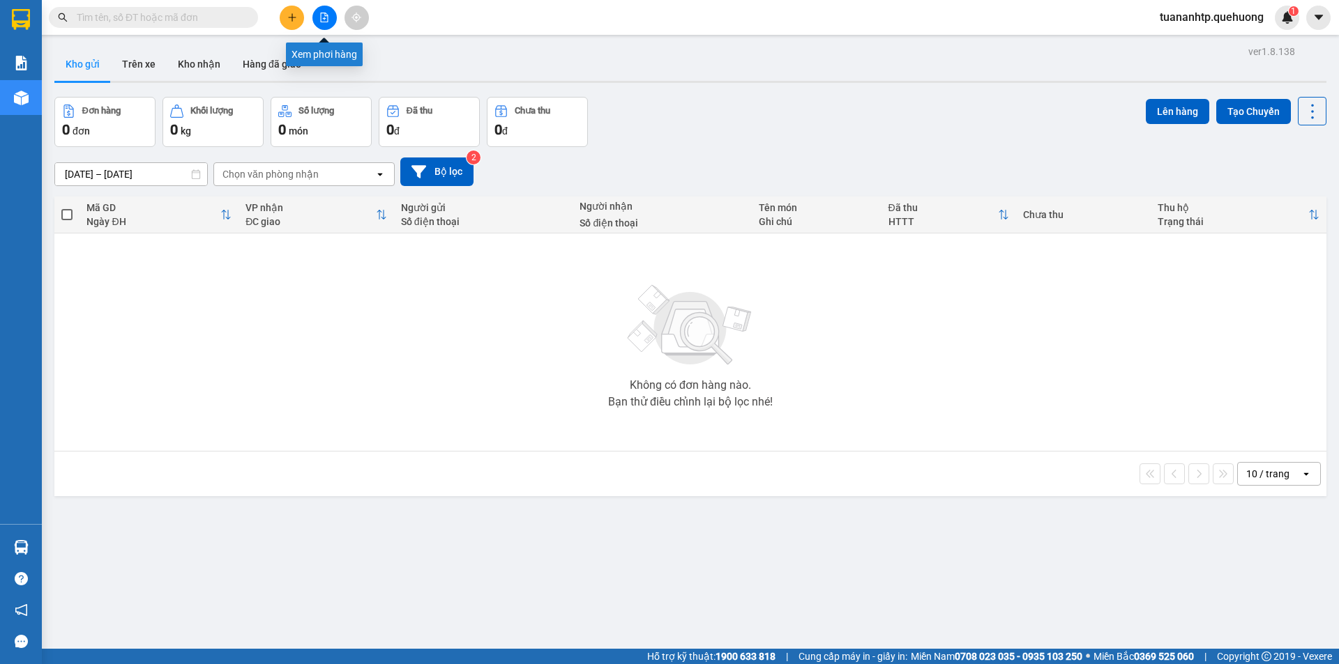
click at [328, 22] on icon "file-add" at bounding box center [324, 18] width 10 height 10
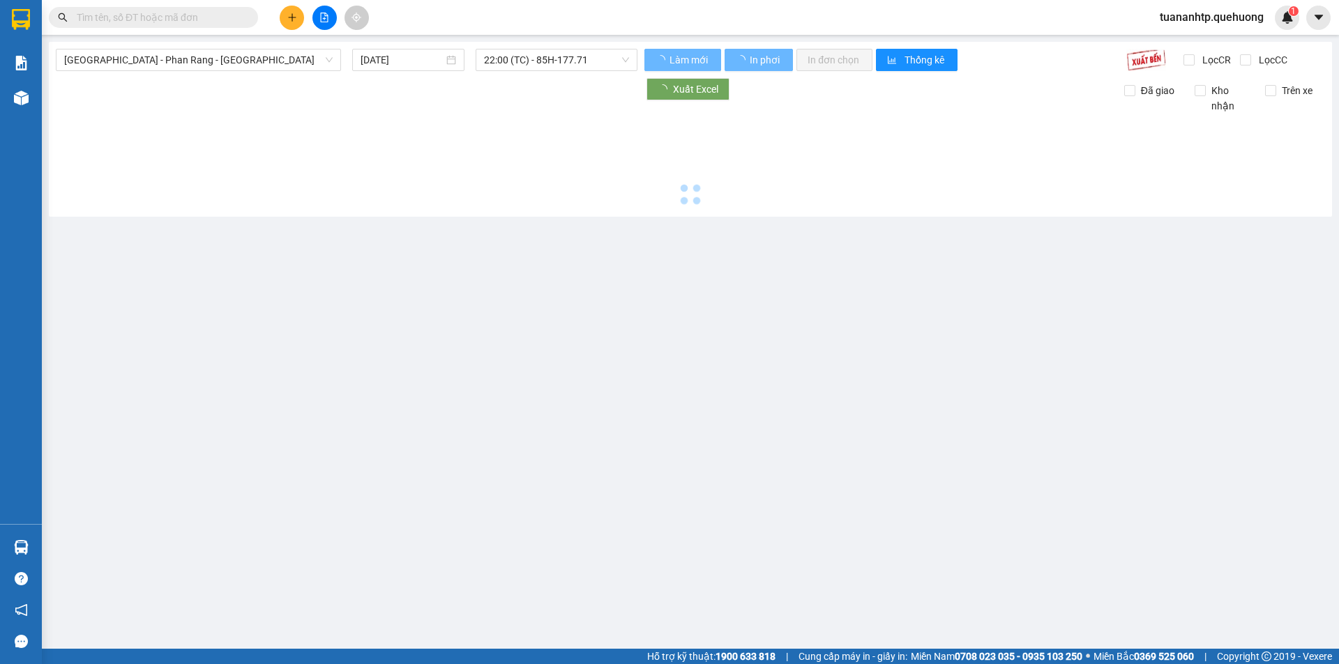
type input "[DATE]"
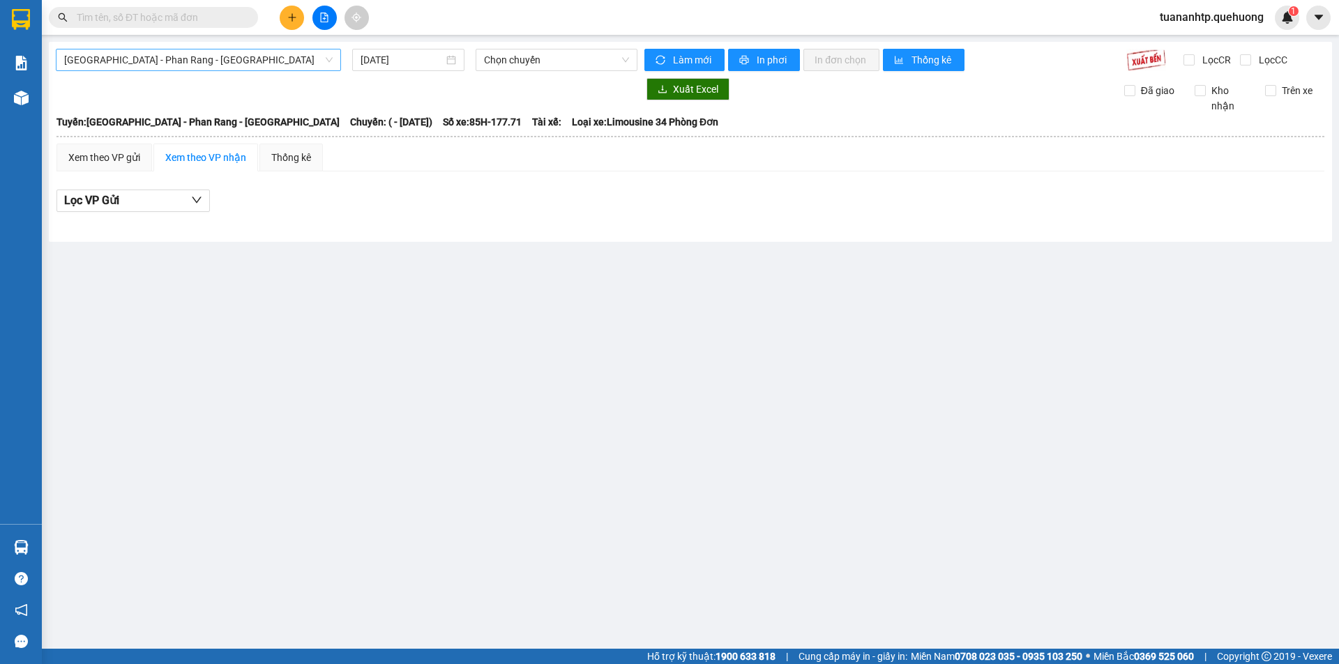
click at [246, 63] on span "[GEOGRAPHIC_DATA] - Phan Rang - [GEOGRAPHIC_DATA]" at bounding box center [198, 60] width 268 height 21
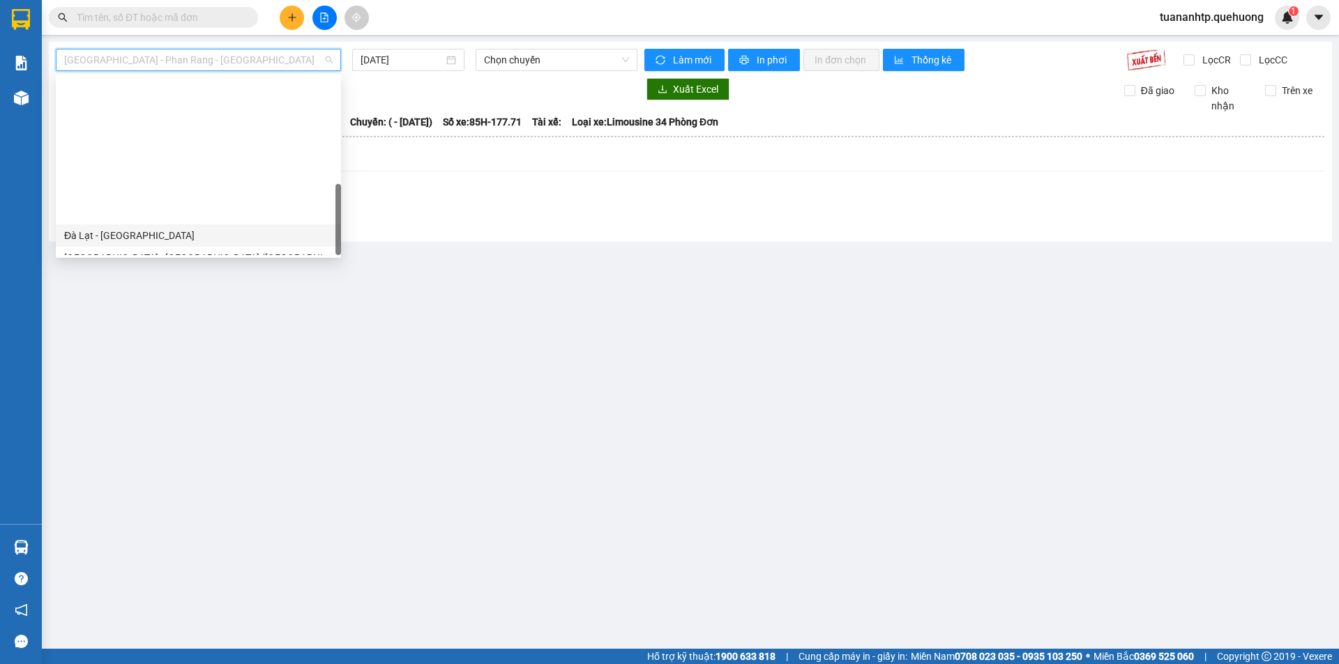
scroll to position [379, 0]
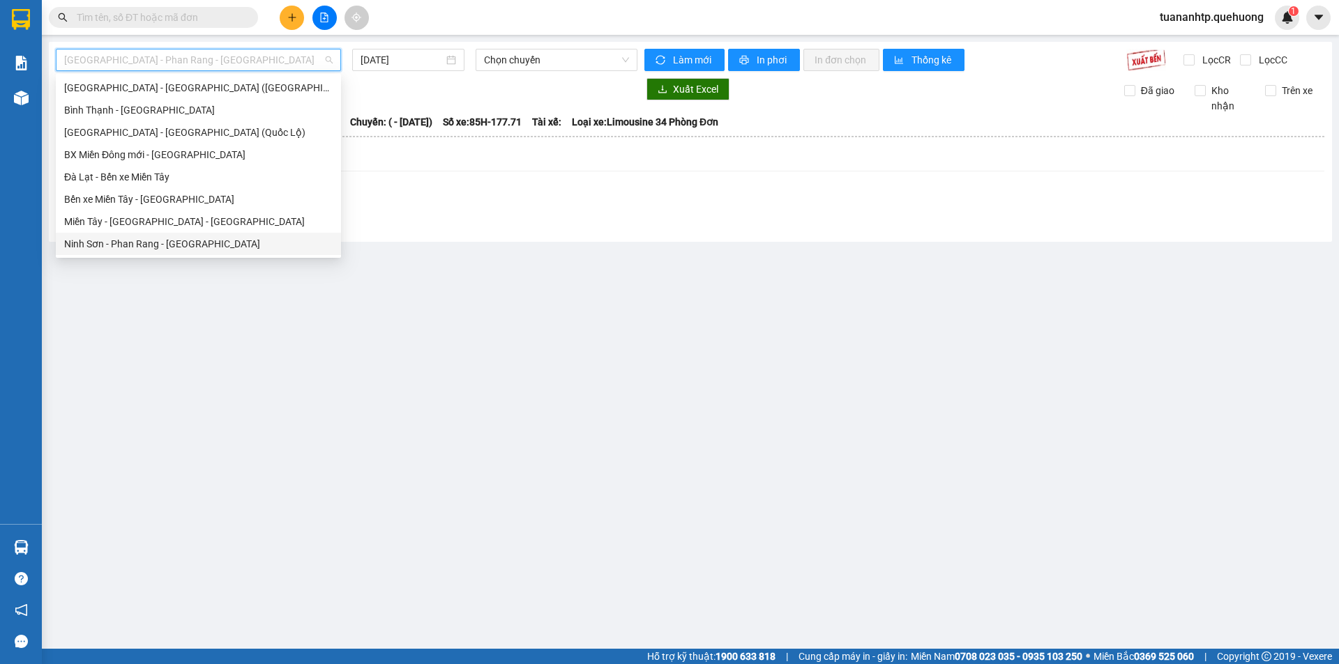
click at [157, 246] on div "Ninh Sơn - Phan Rang - [GEOGRAPHIC_DATA]" at bounding box center [198, 243] width 268 height 15
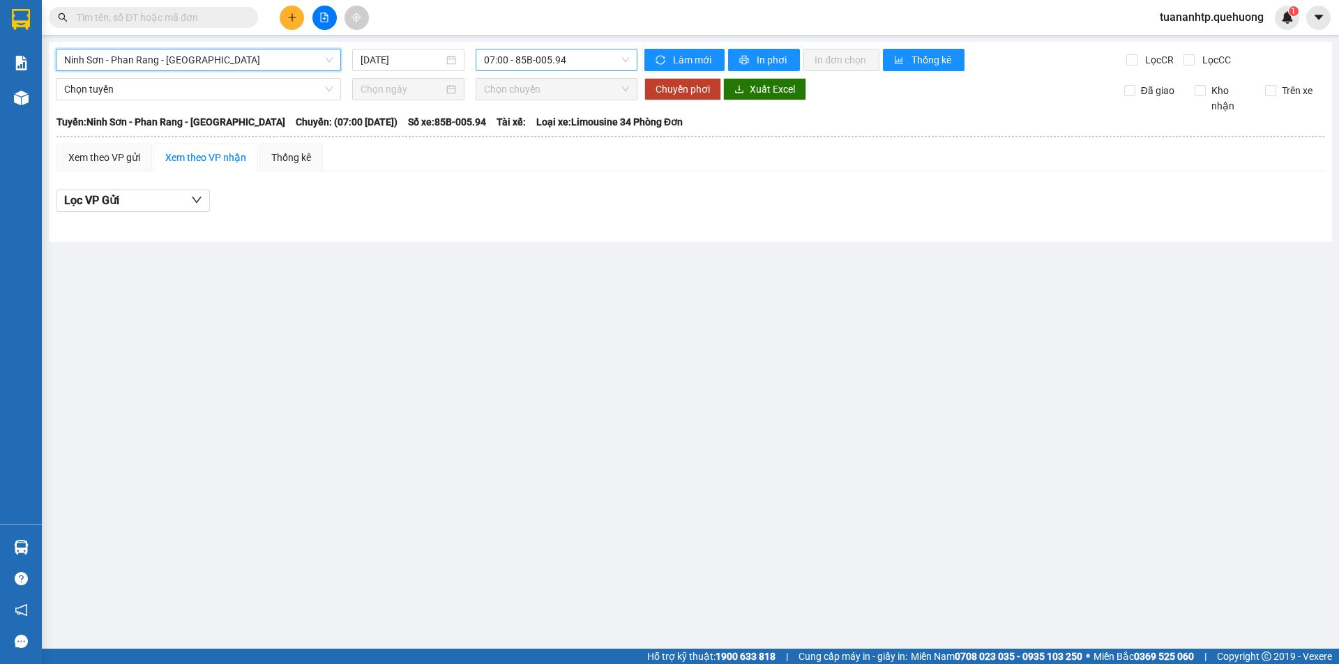
click at [565, 64] on span "07:00 - 85B-005.94" at bounding box center [556, 60] width 145 height 21
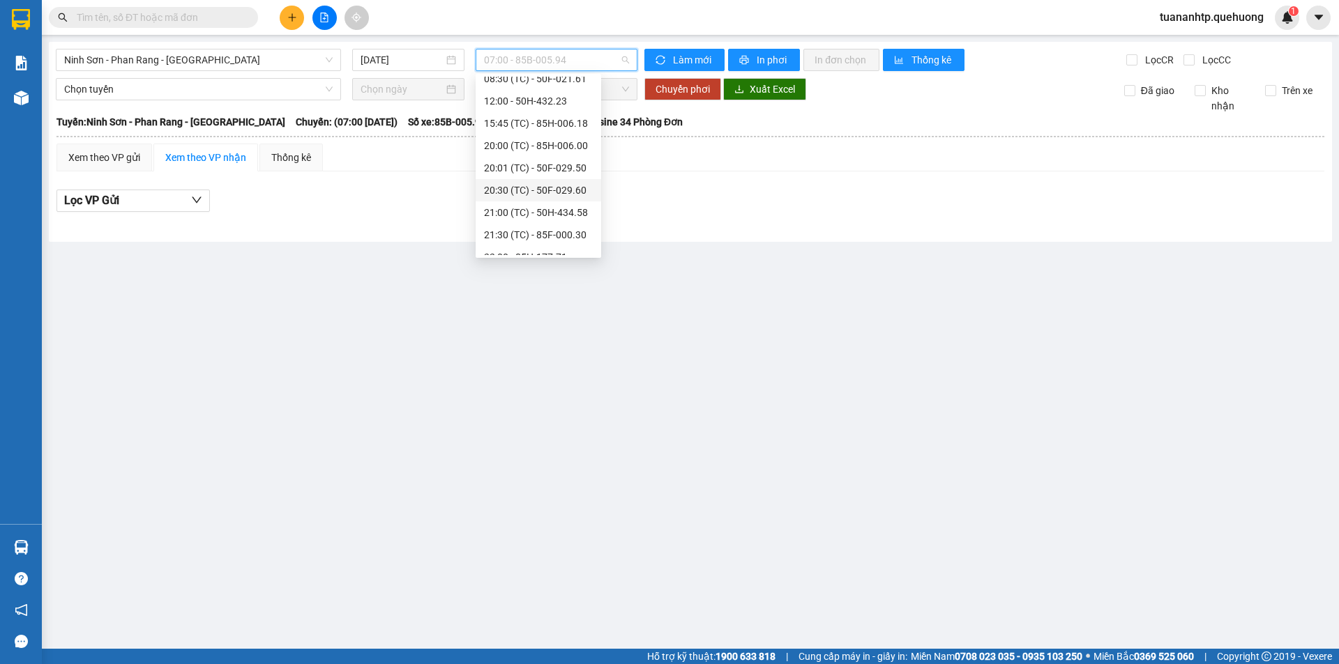
scroll to position [134, 0]
click at [551, 202] on div "22:00 - 85H-177.71" at bounding box center [538, 199] width 109 height 15
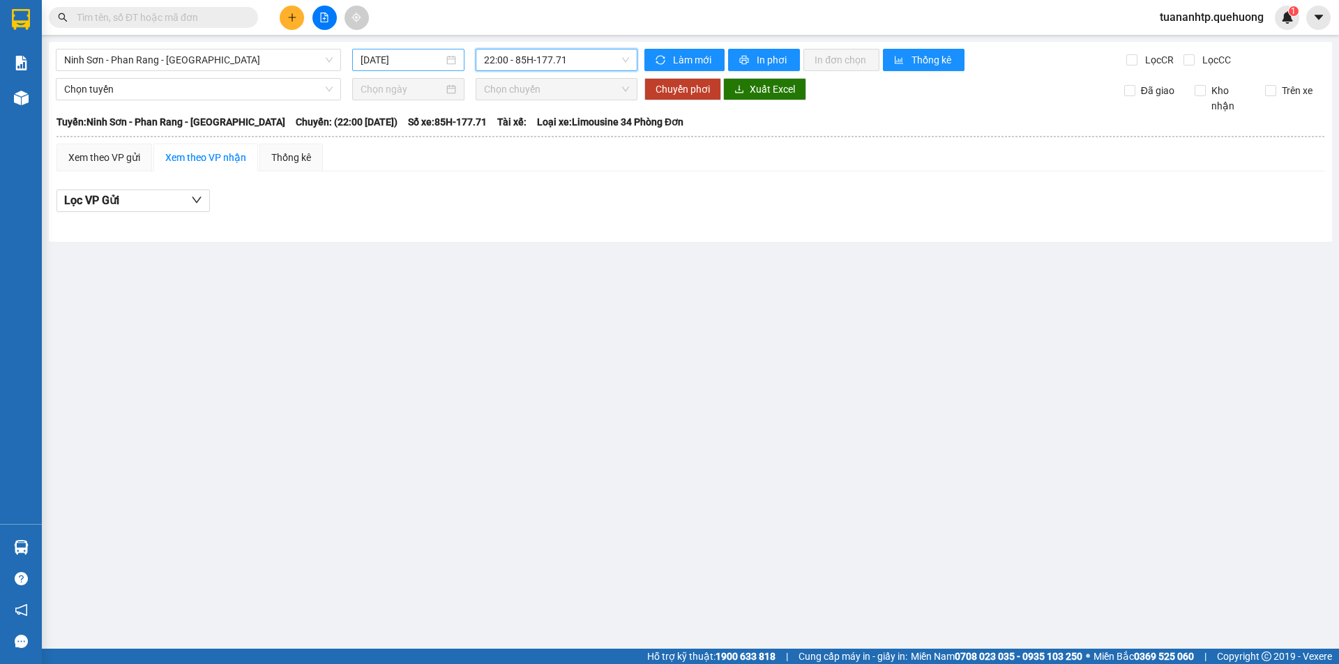
click at [391, 66] on input "[DATE]" at bounding box center [401, 59] width 83 height 15
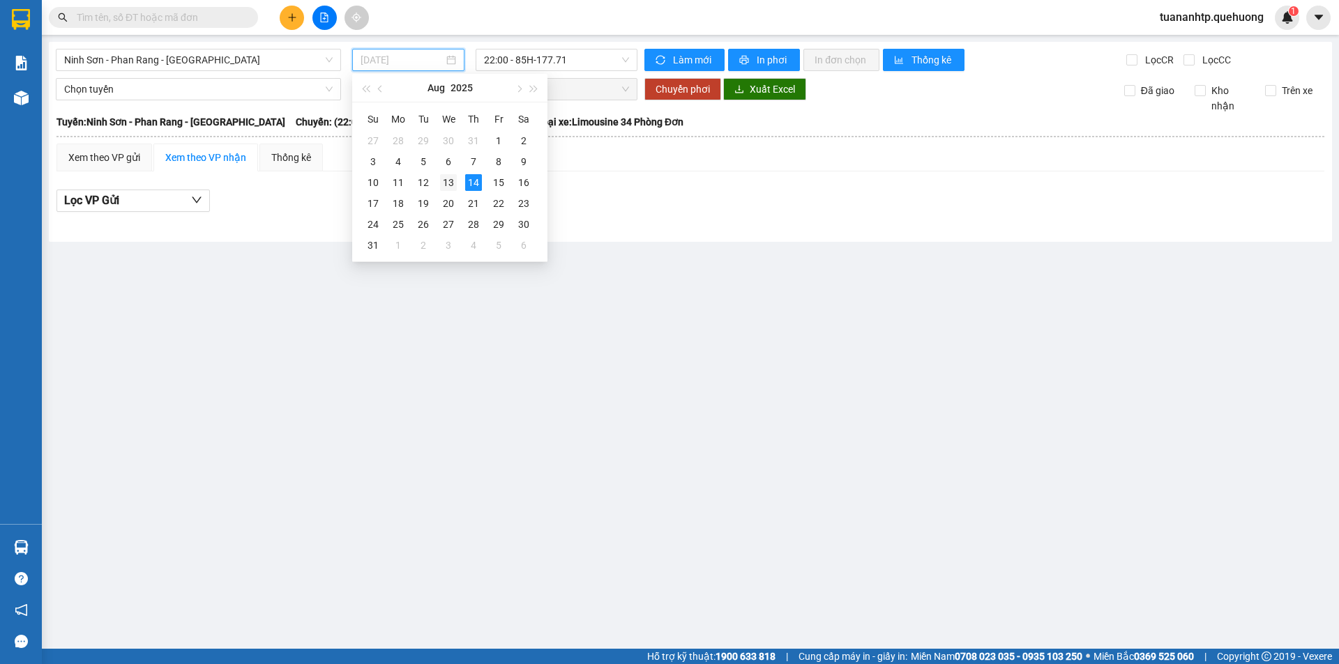
click at [446, 178] on div "13" at bounding box center [448, 182] width 17 height 17
type input "[DATE]"
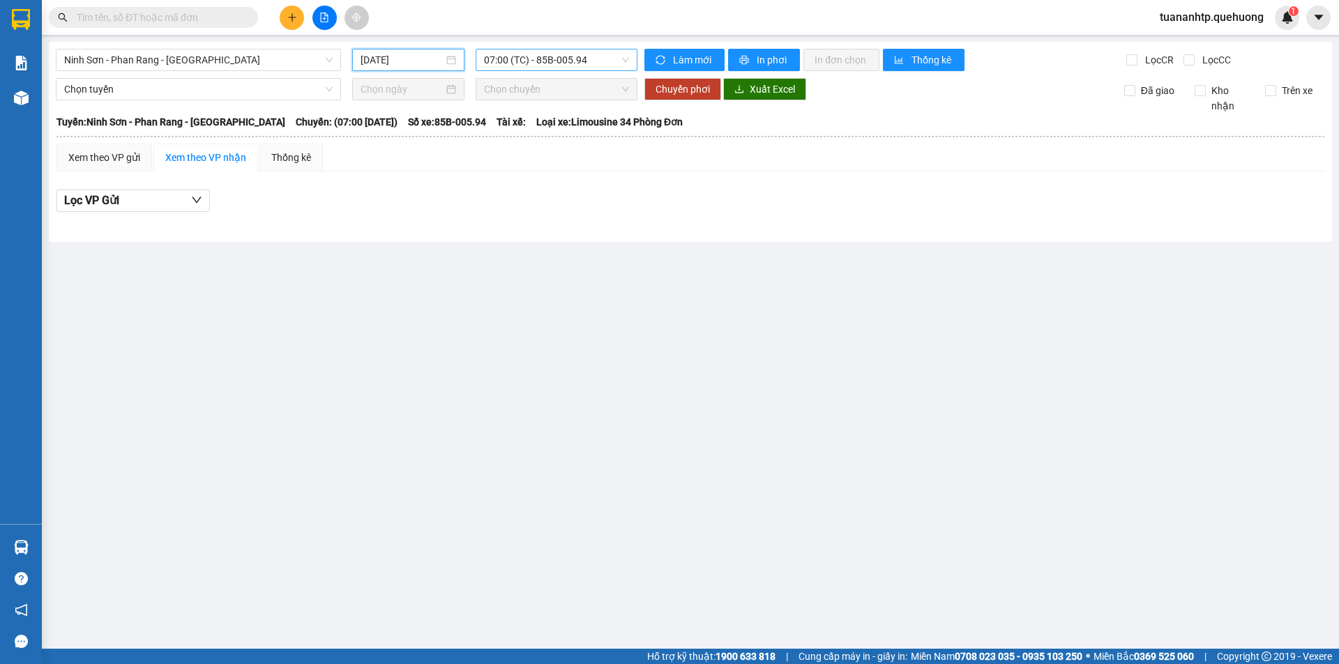
click at [565, 49] on div "07:00 (TC) - 85B-005.94" at bounding box center [556, 60] width 162 height 22
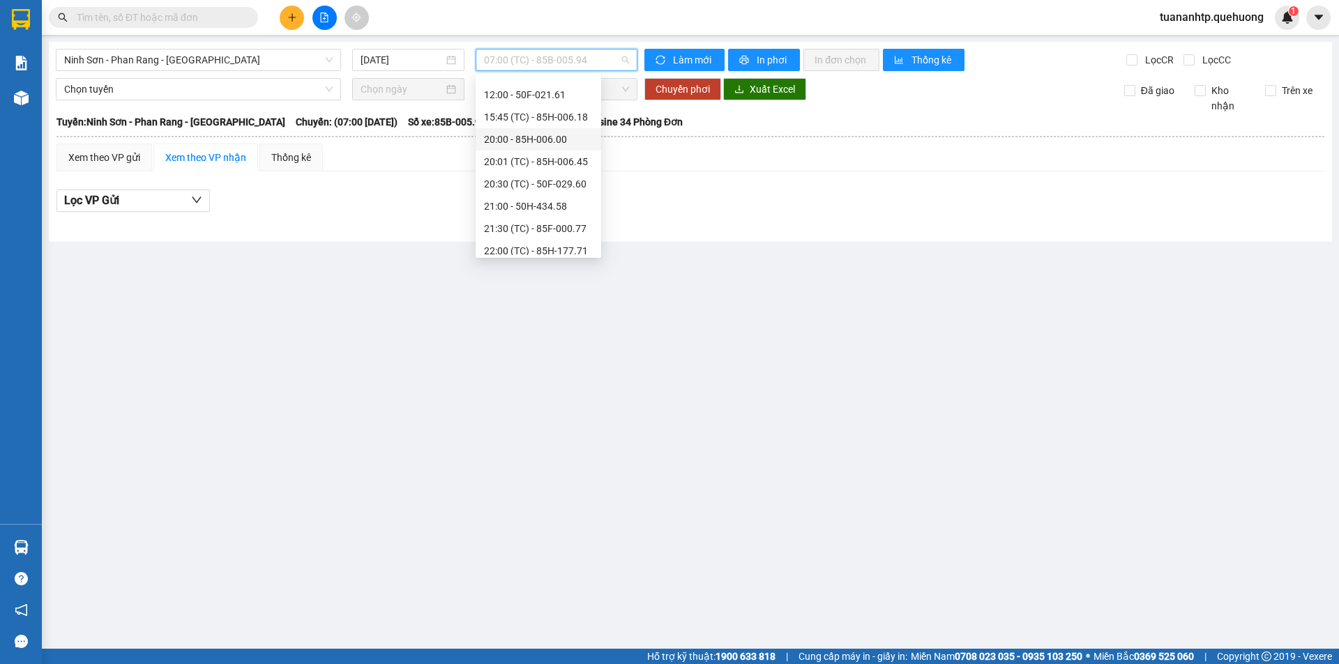
scroll to position [134, 0]
click at [563, 203] on div "22:00 (TC) - 85H-177.71" at bounding box center [538, 199] width 109 height 15
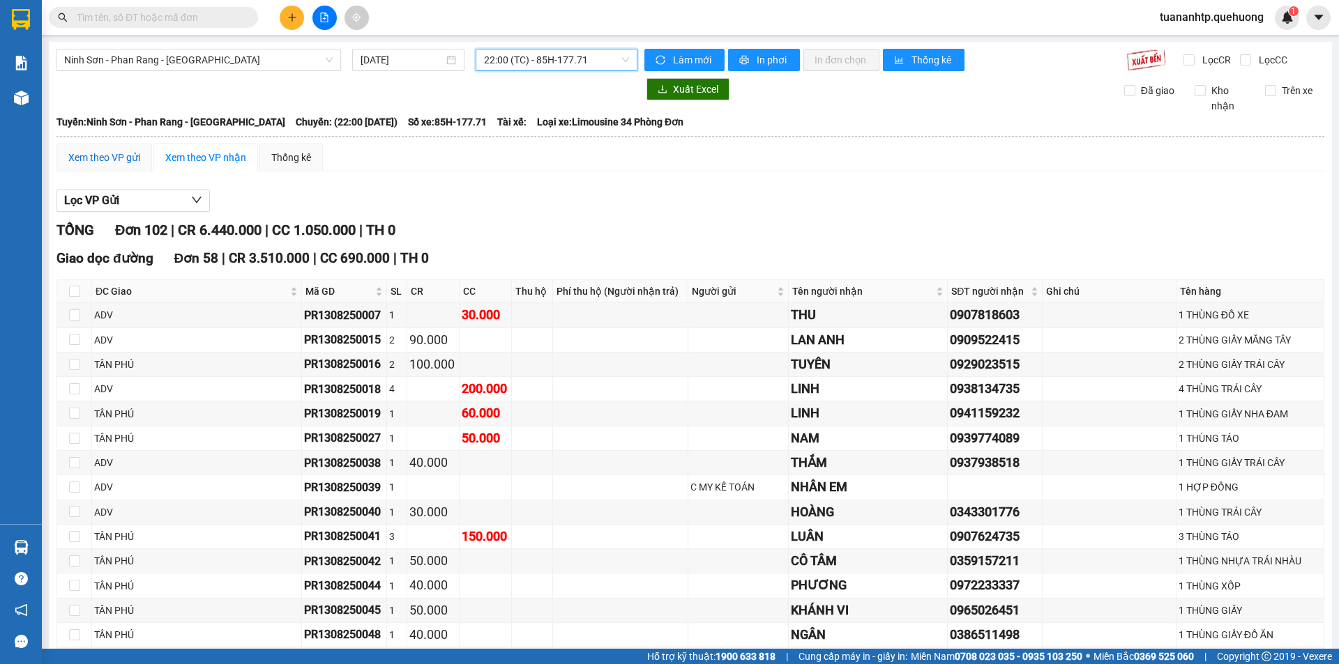
click at [128, 158] on div "Xem theo VP gửi" at bounding box center [104, 157] width 72 height 15
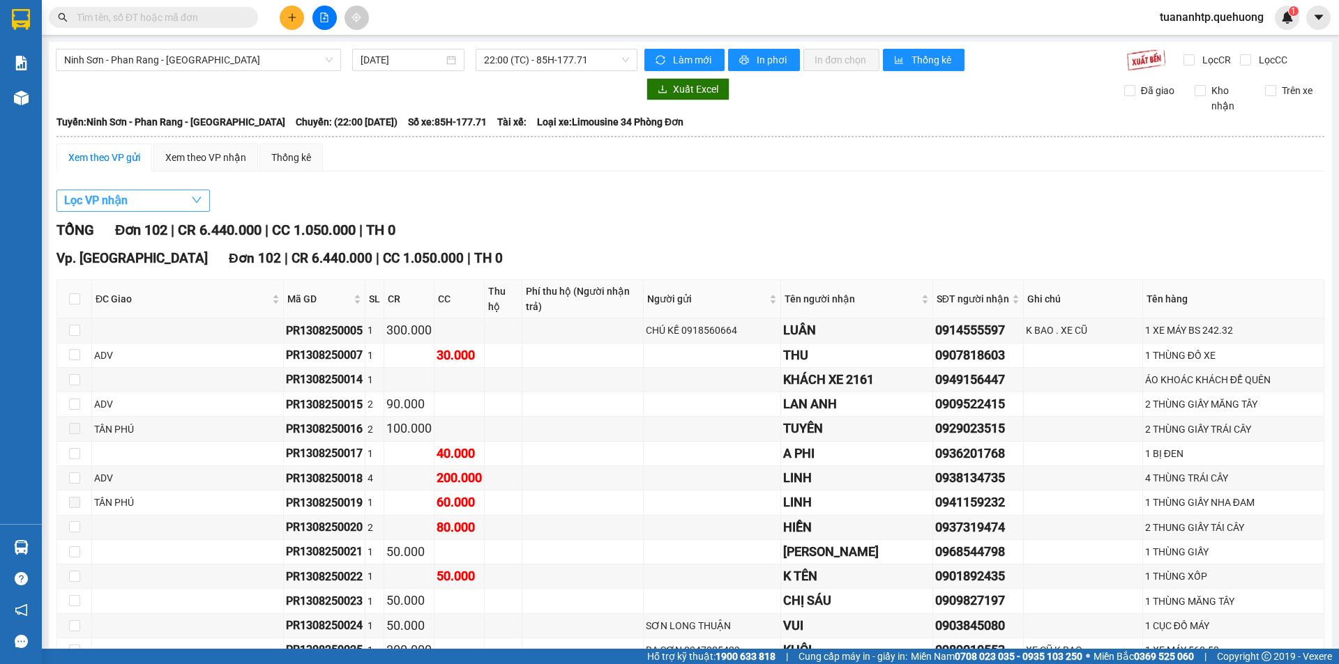
click at [135, 204] on button "Lọc VP nhận" at bounding box center [132, 201] width 153 height 22
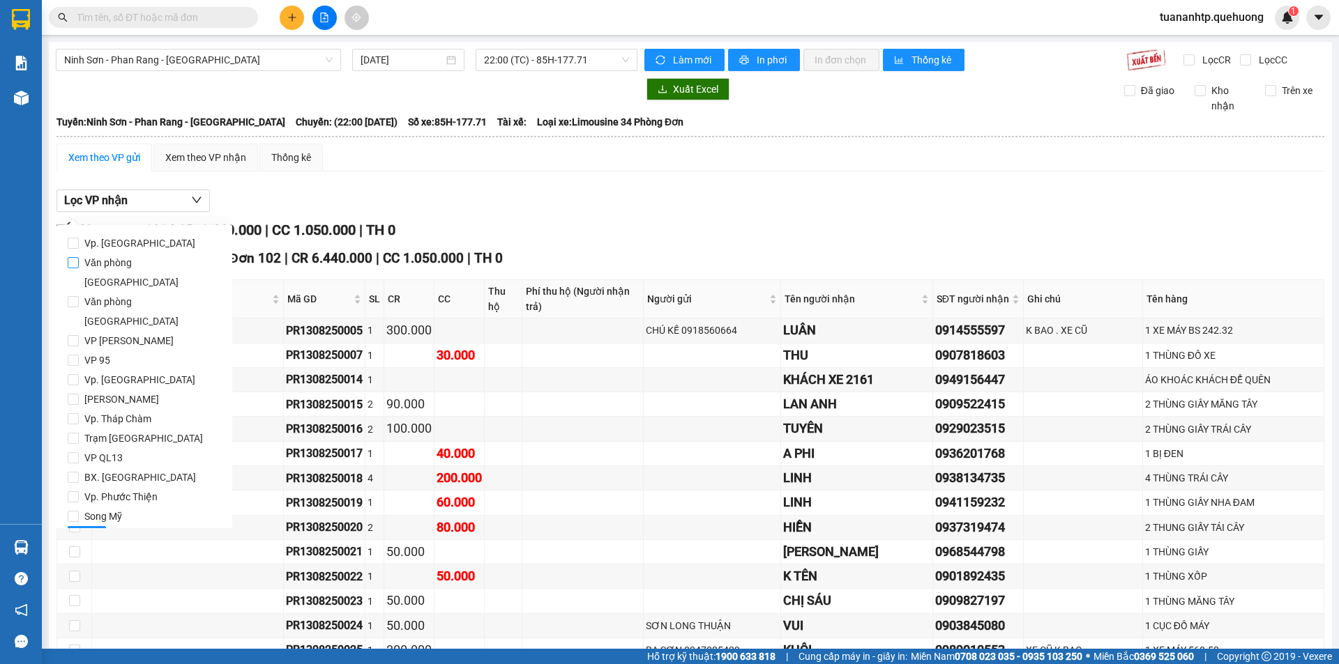
click at [122, 268] on span "Văn phòng [GEOGRAPHIC_DATA]" at bounding box center [150, 272] width 142 height 39
click at [79, 268] on input "Văn phòng [GEOGRAPHIC_DATA]" at bounding box center [73, 262] width 11 height 11
checkbox input "true"
click at [91, 530] on span "Lọc" at bounding box center [87, 537] width 16 height 15
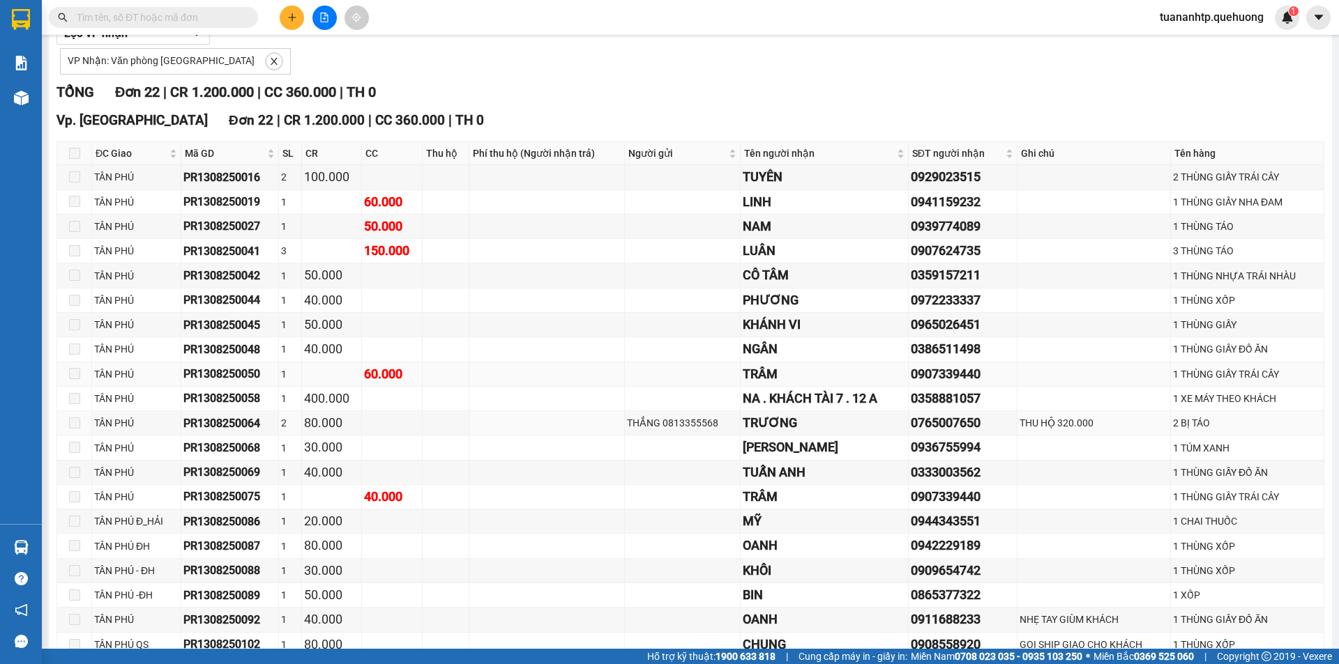
scroll to position [209, 0]
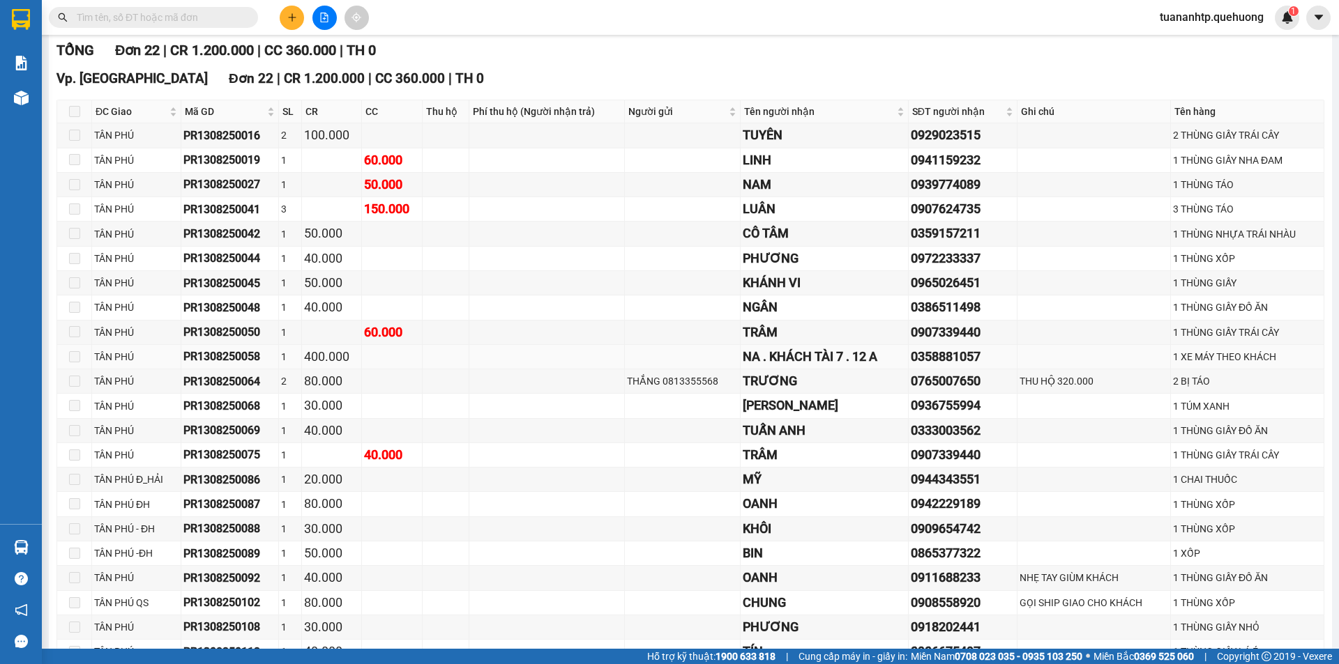
click at [105, 345] on td "TÂN PHÚ" at bounding box center [136, 357] width 89 height 24
click at [102, 339] on div "TÂN PHÚ" at bounding box center [136, 332] width 84 height 15
drag, startPoint x: 107, startPoint y: 319, endPoint x: 75, endPoint y: 321, distance: 31.4
click at [103, 321] on tbody "[GEOGRAPHIC_DATA] 2 100.000 TUYÊN 0929023515 2 THÙNG GIẤY TRÁI [GEOGRAPHIC_DATA…" at bounding box center [690, 393] width 1267 height 541
click at [75, 319] on tbody "[GEOGRAPHIC_DATA] 2 100.000 TUYÊN 0929023515 2 THÙNG GIẤY TRÁI [GEOGRAPHIC_DATA…" at bounding box center [690, 393] width 1267 height 541
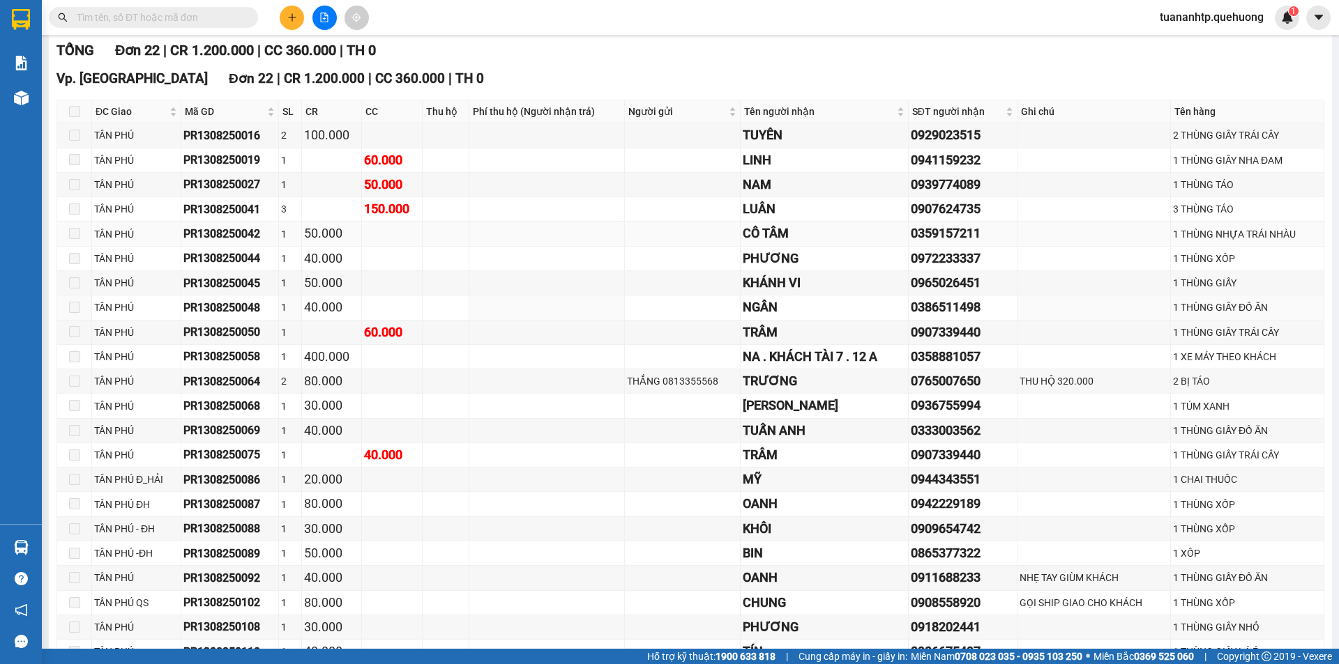
drag, startPoint x: 75, startPoint y: 309, endPoint x: 82, endPoint y: 236, distance: 72.8
click at [75, 306] on span at bounding box center [74, 307] width 11 height 11
drag, startPoint x: 82, startPoint y: 233, endPoint x: 83, endPoint y: 219, distance: 14.0
click at [82, 232] on td at bounding box center [74, 234] width 35 height 24
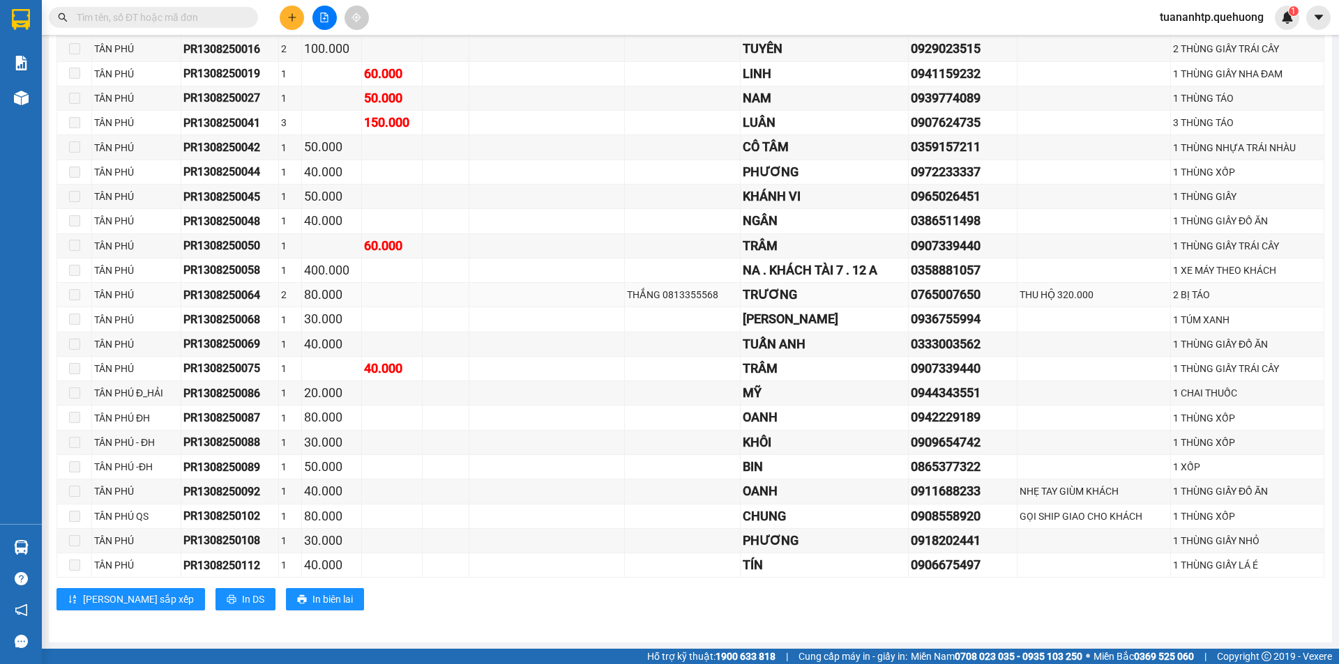
scroll to position [296, 0]
click at [565, 498] on td at bounding box center [547, 491] width 156 height 24
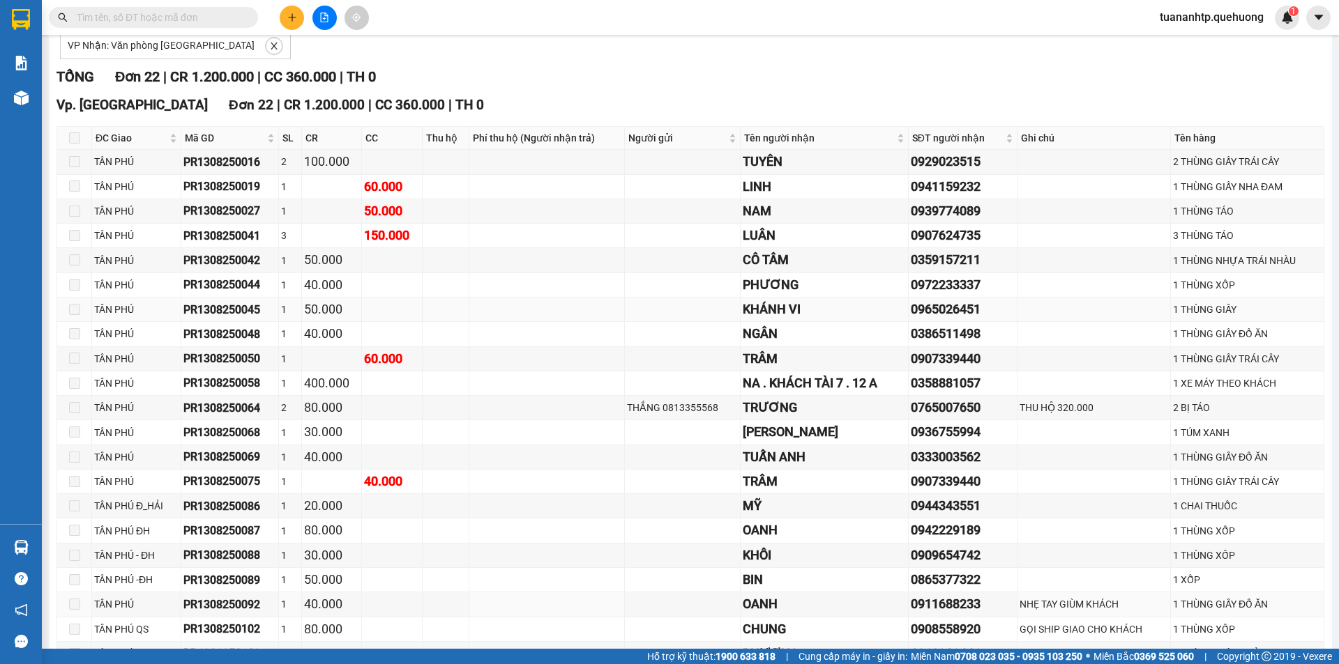
scroll to position [0, 0]
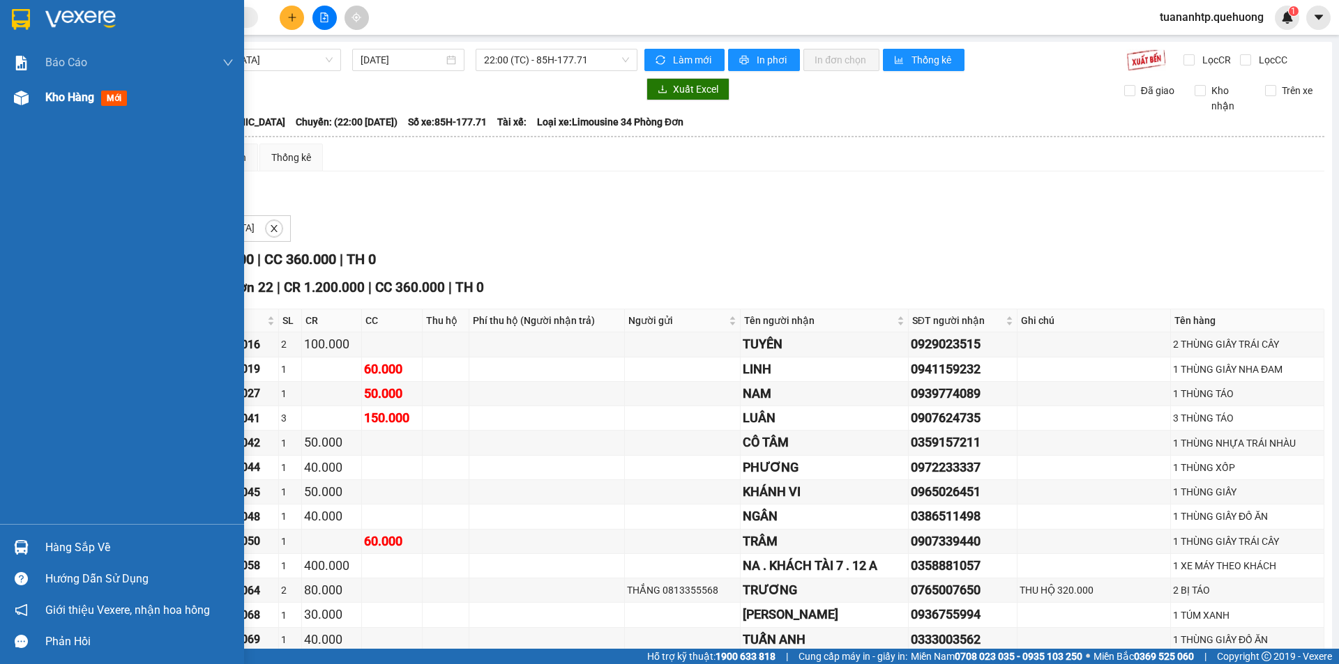
click at [66, 86] on div "Kho hàng mới" at bounding box center [139, 97] width 188 height 35
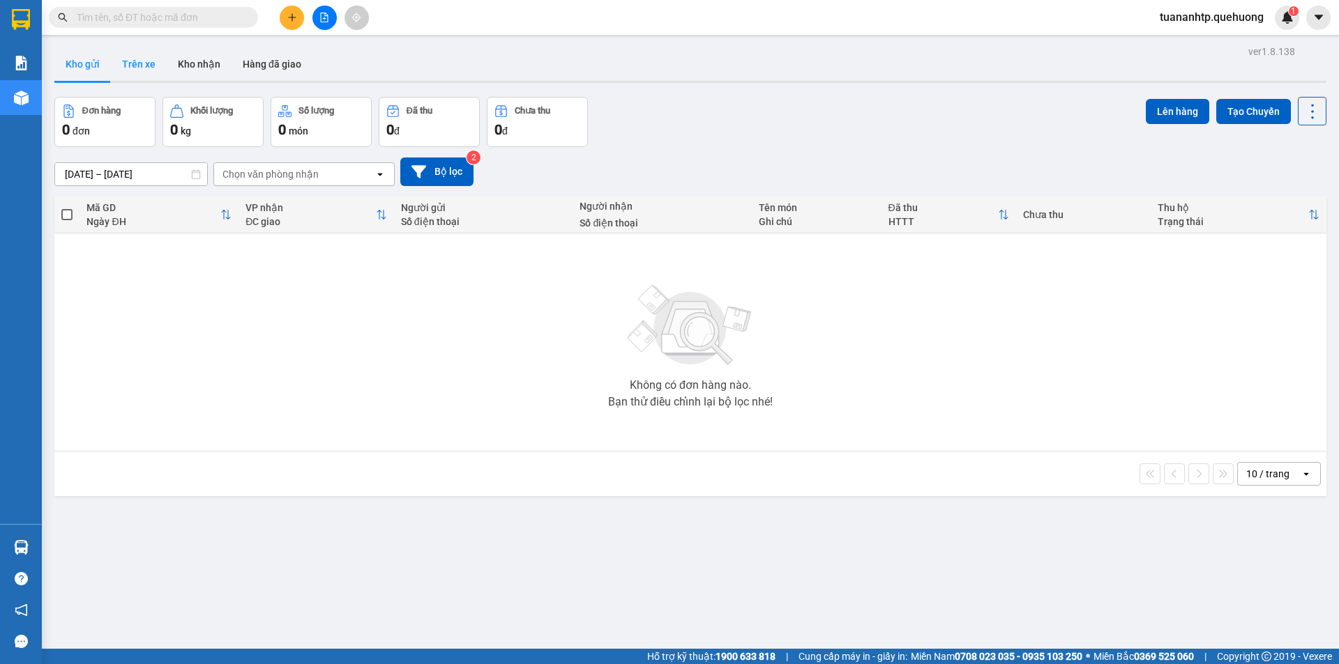
click at [150, 61] on button "Trên xe" at bounding box center [139, 63] width 56 height 33
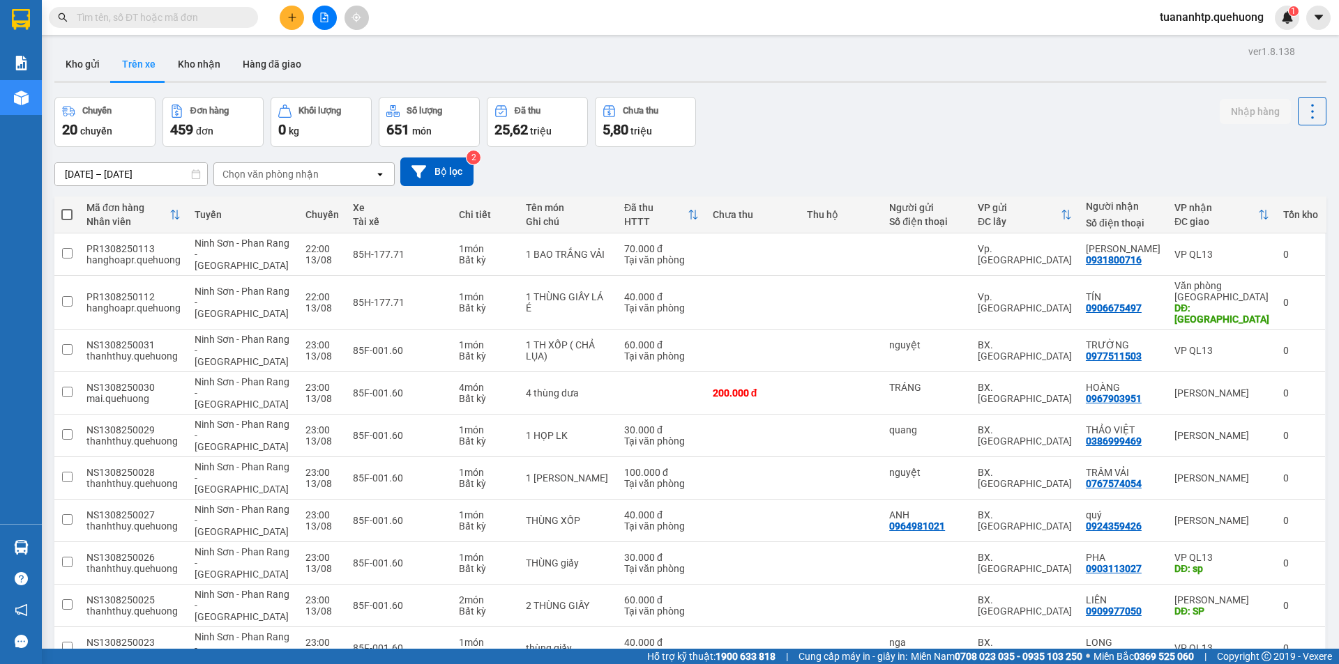
click at [294, 174] on div "Chọn văn phòng nhận" at bounding box center [270, 174] width 96 height 14
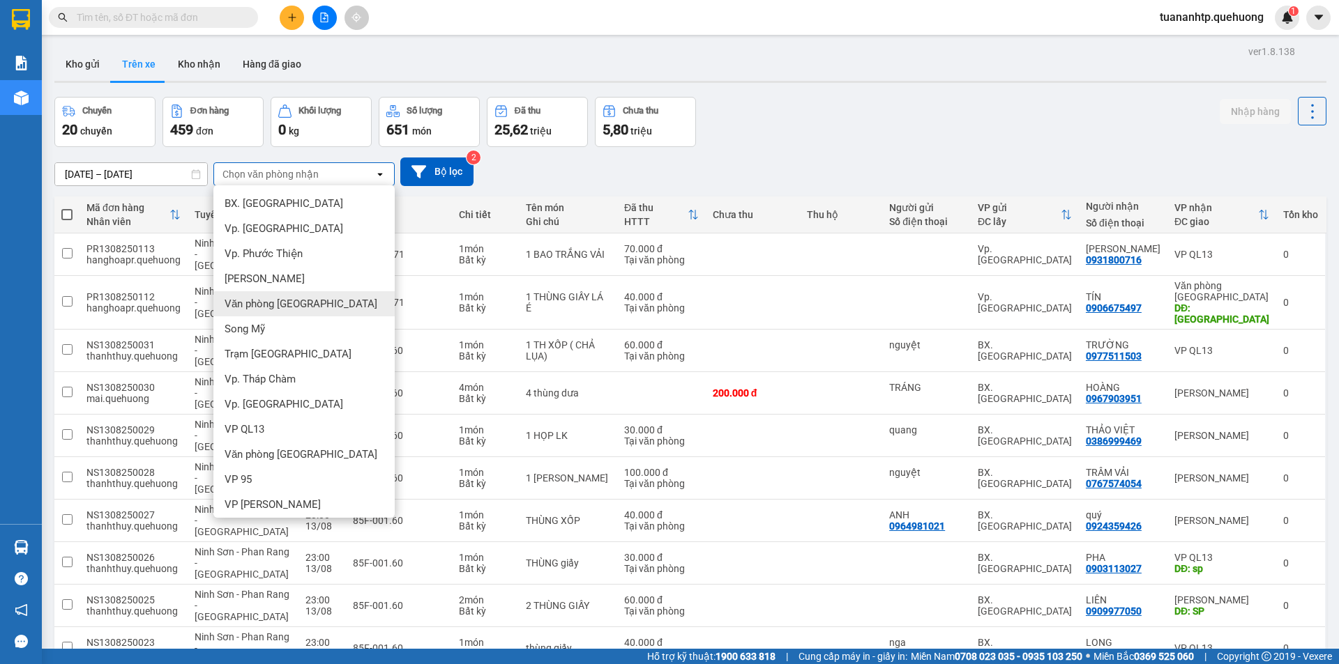
click at [312, 303] on span "Văn phòng [GEOGRAPHIC_DATA]" at bounding box center [300, 304] width 153 height 14
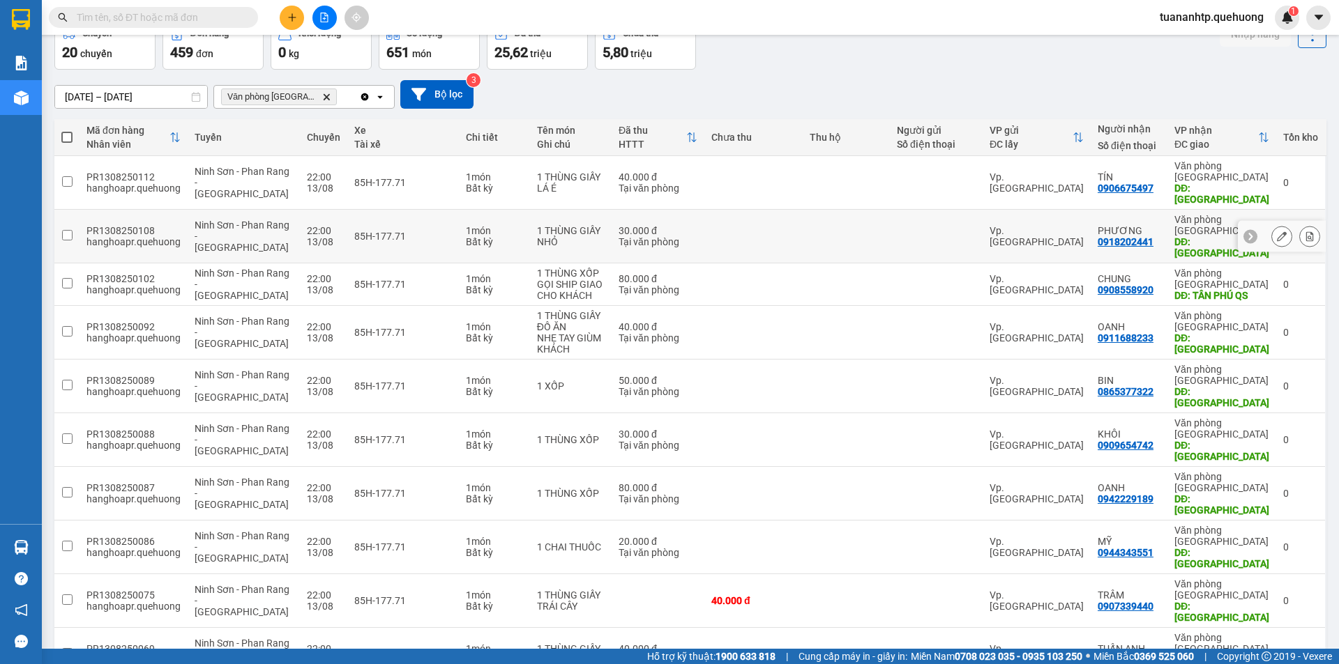
scroll to position [78, 0]
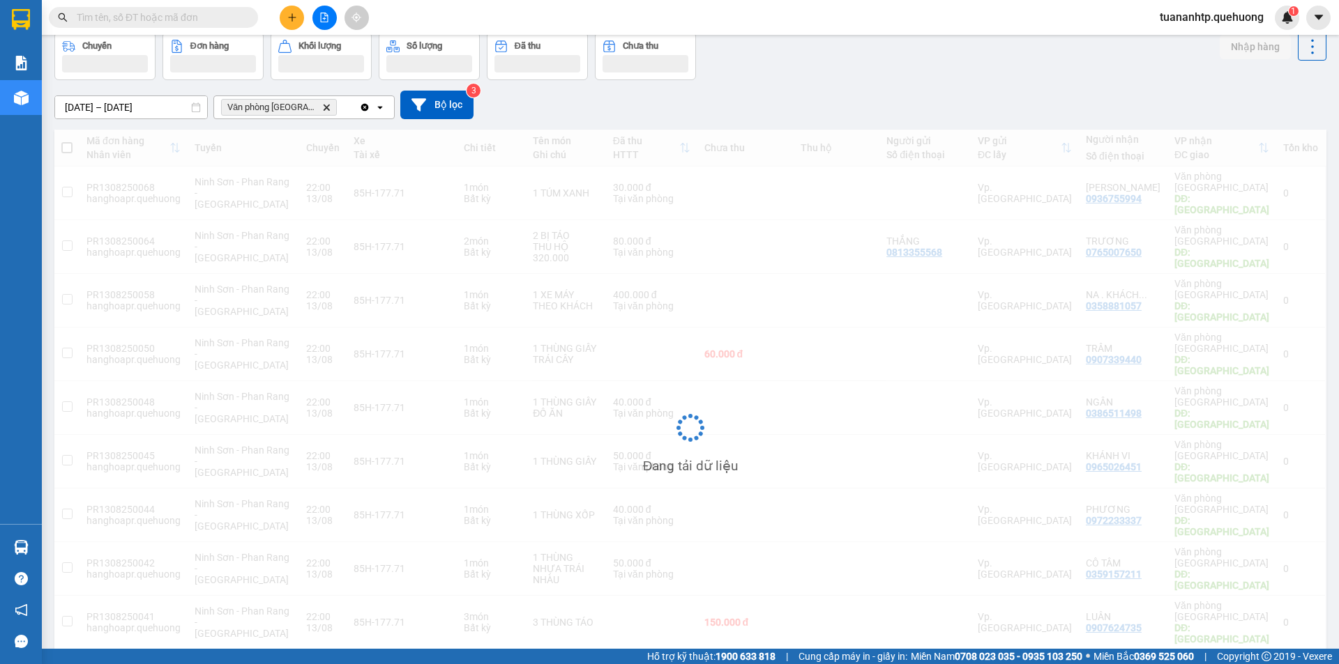
scroll to position [67, 0]
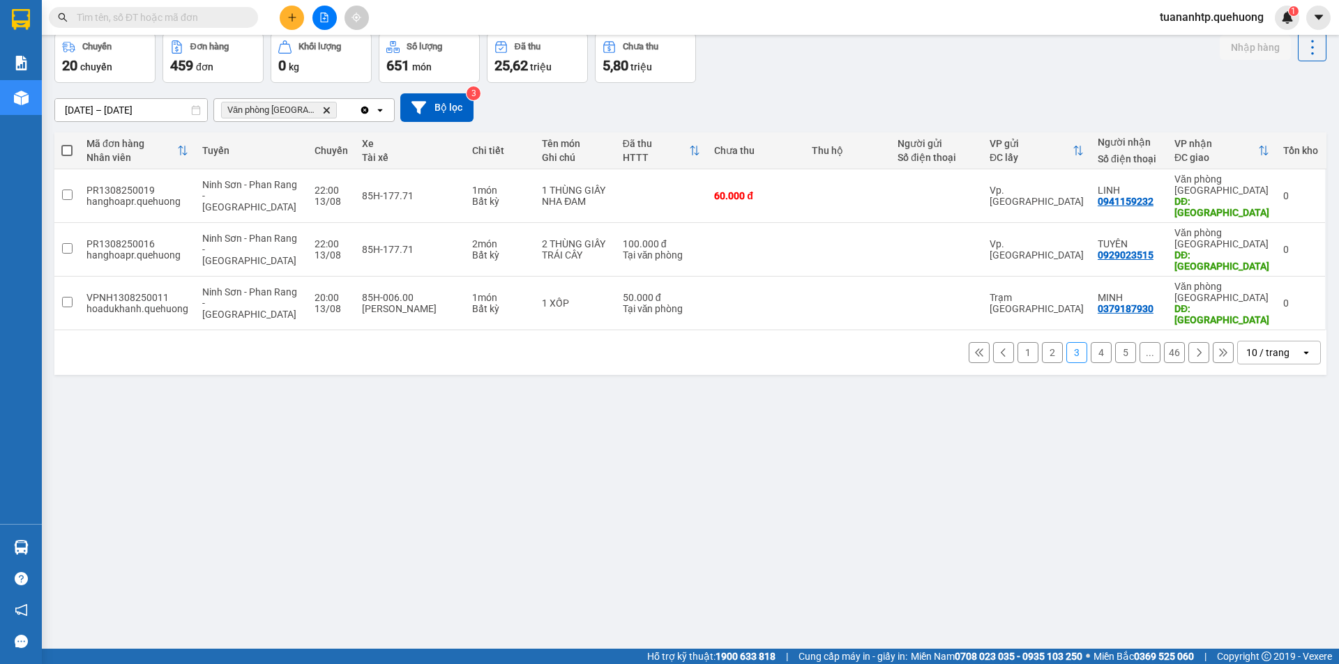
click at [1017, 342] on button "1" at bounding box center [1027, 352] width 21 height 21
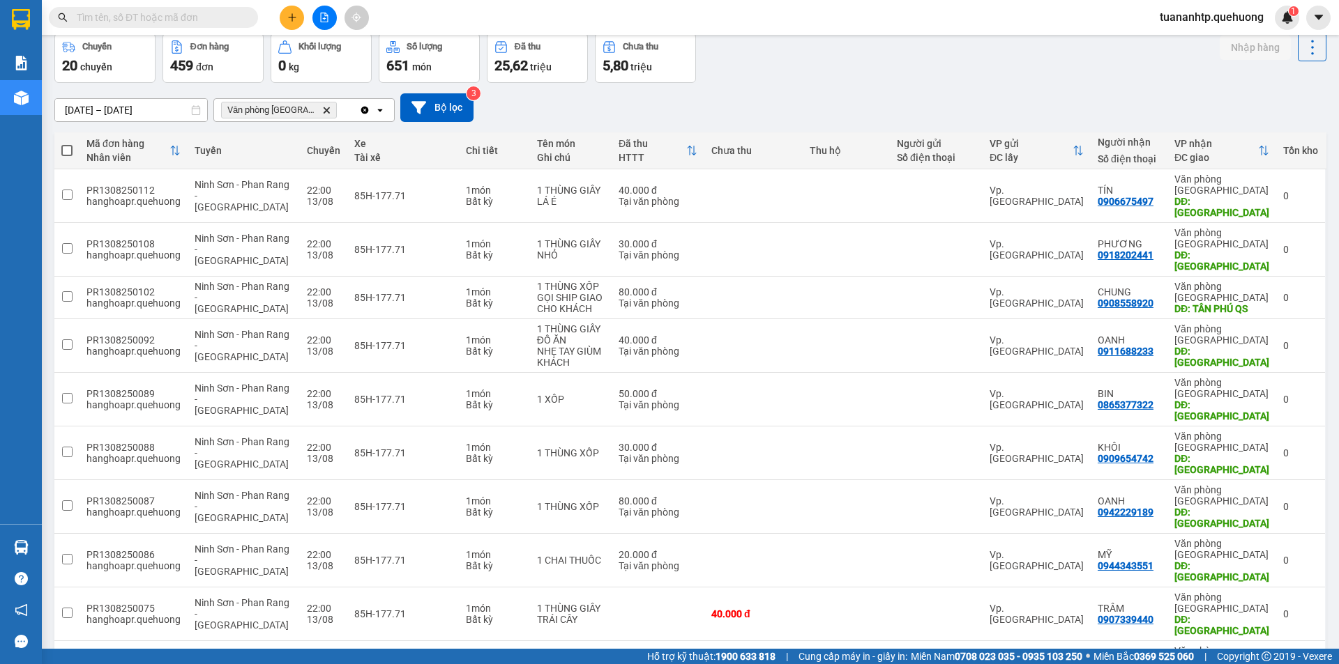
click at [66, 155] on span at bounding box center [66, 150] width 11 height 11
click at [67, 144] on input "checkbox" at bounding box center [67, 144] width 0 height 0
checkbox input "true"
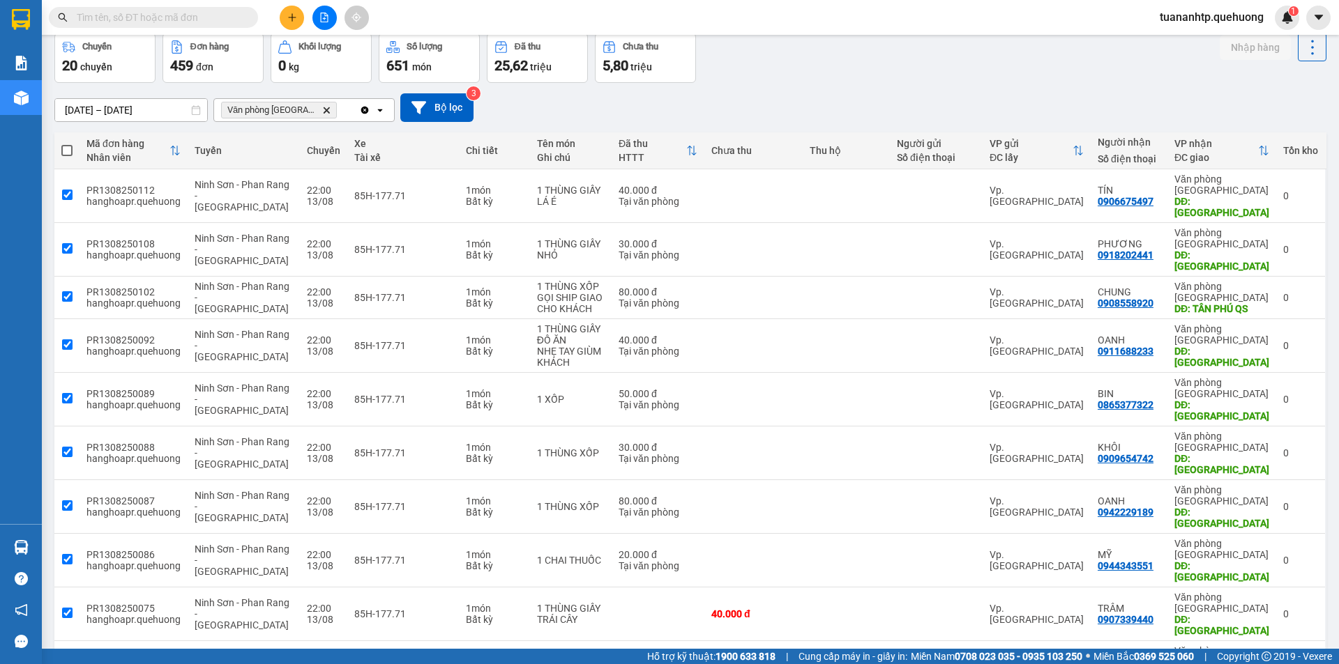
checkbox input "true"
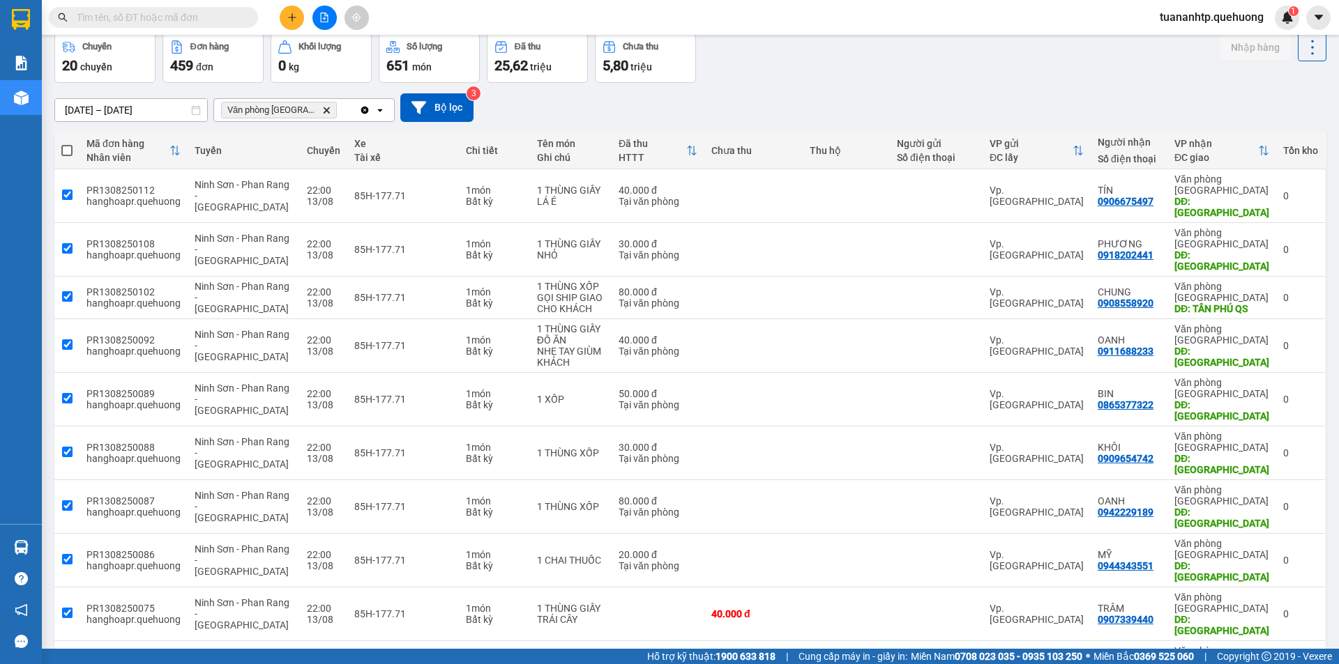
checkbox input "true"
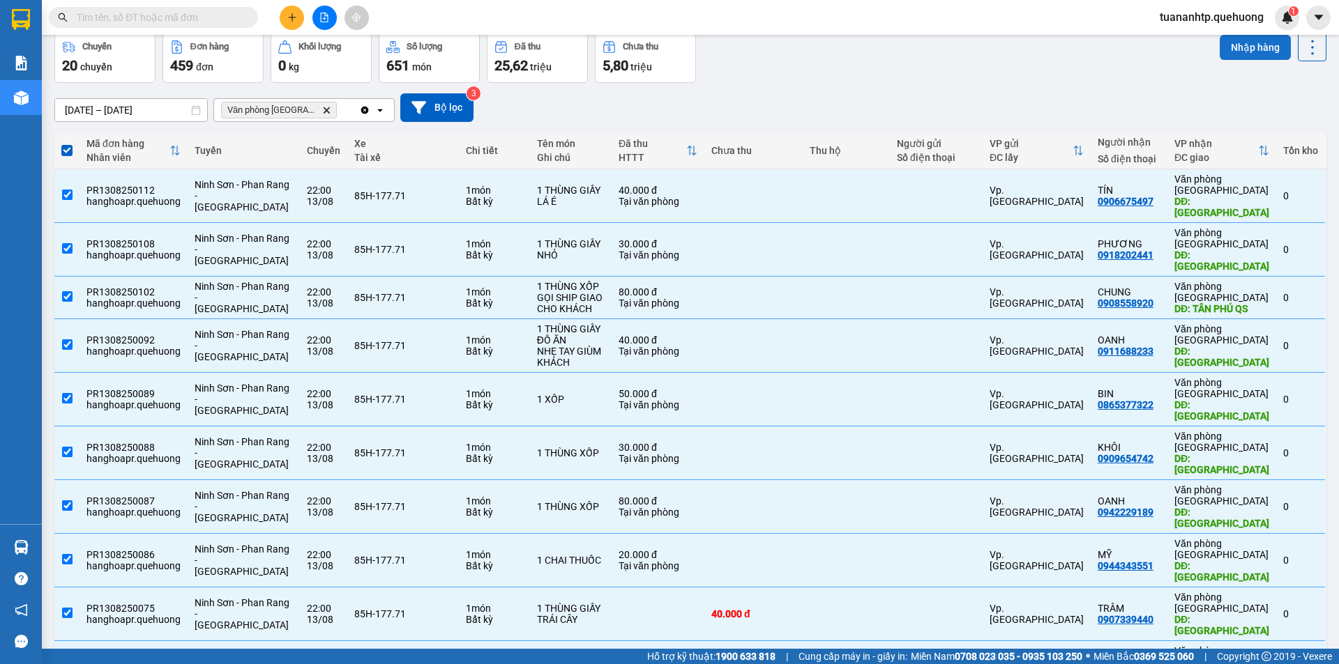
click at [1226, 49] on button "Nhập hàng" at bounding box center [1254, 47] width 71 height 25
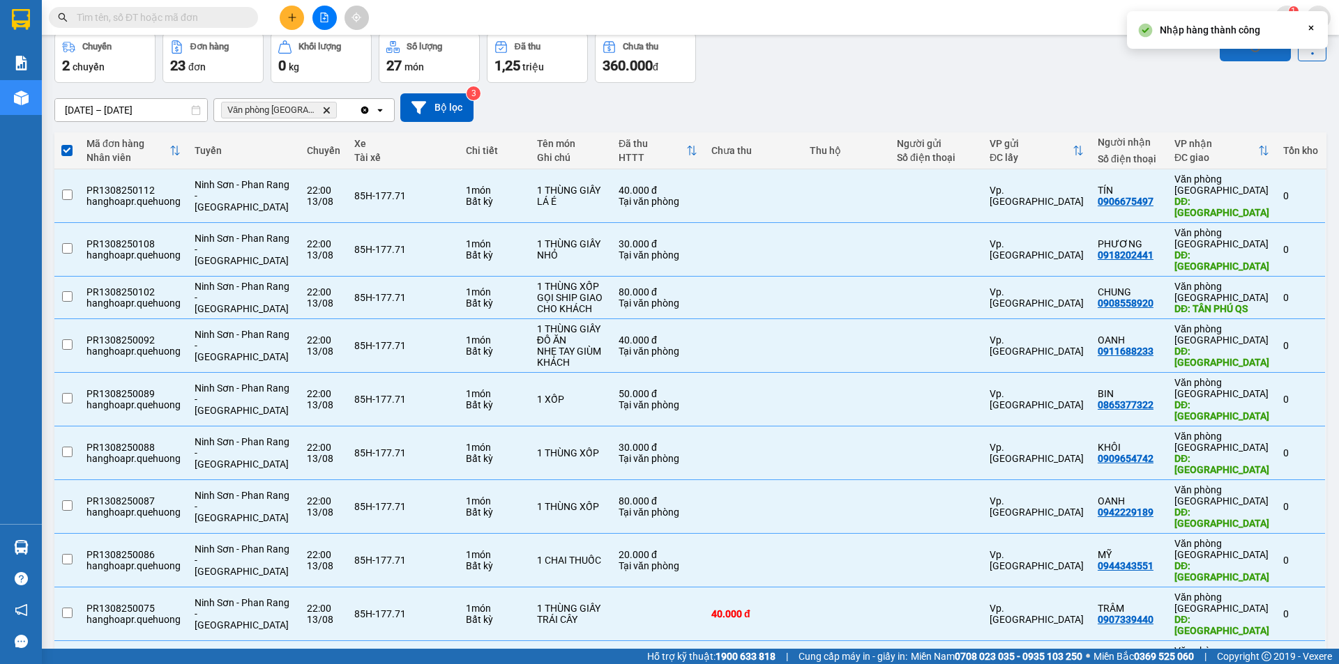
checkbox input "false"
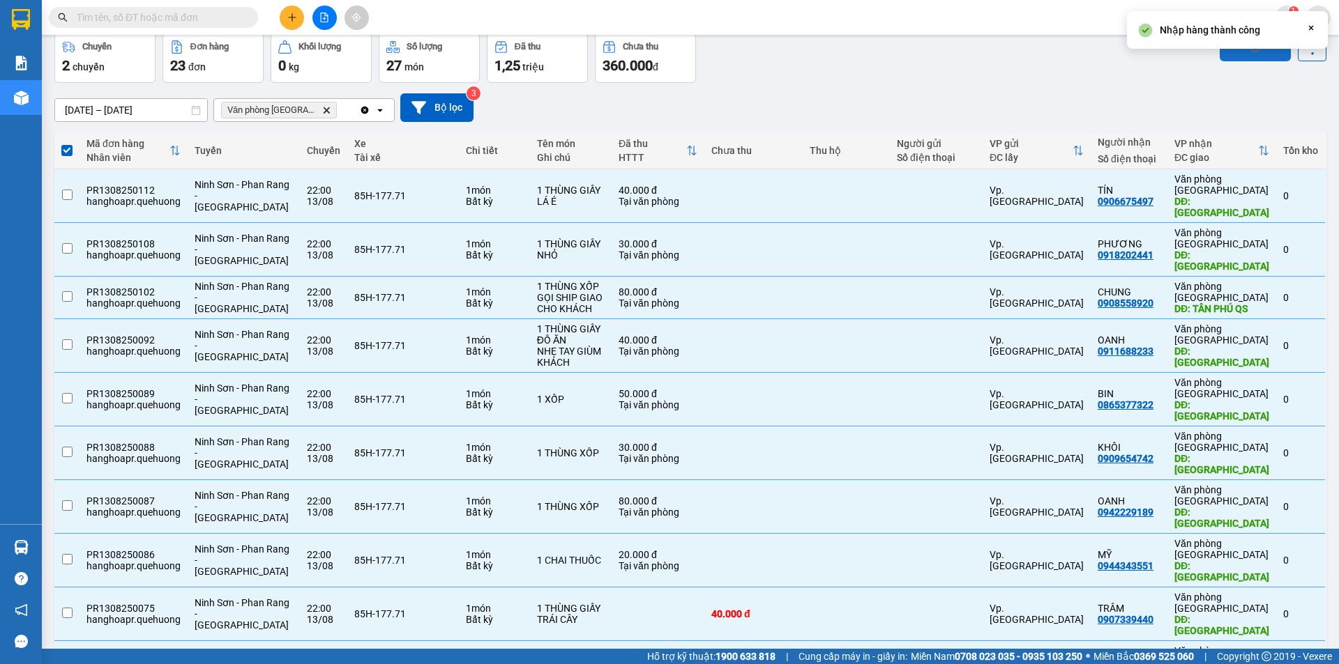
checkbox input "false"
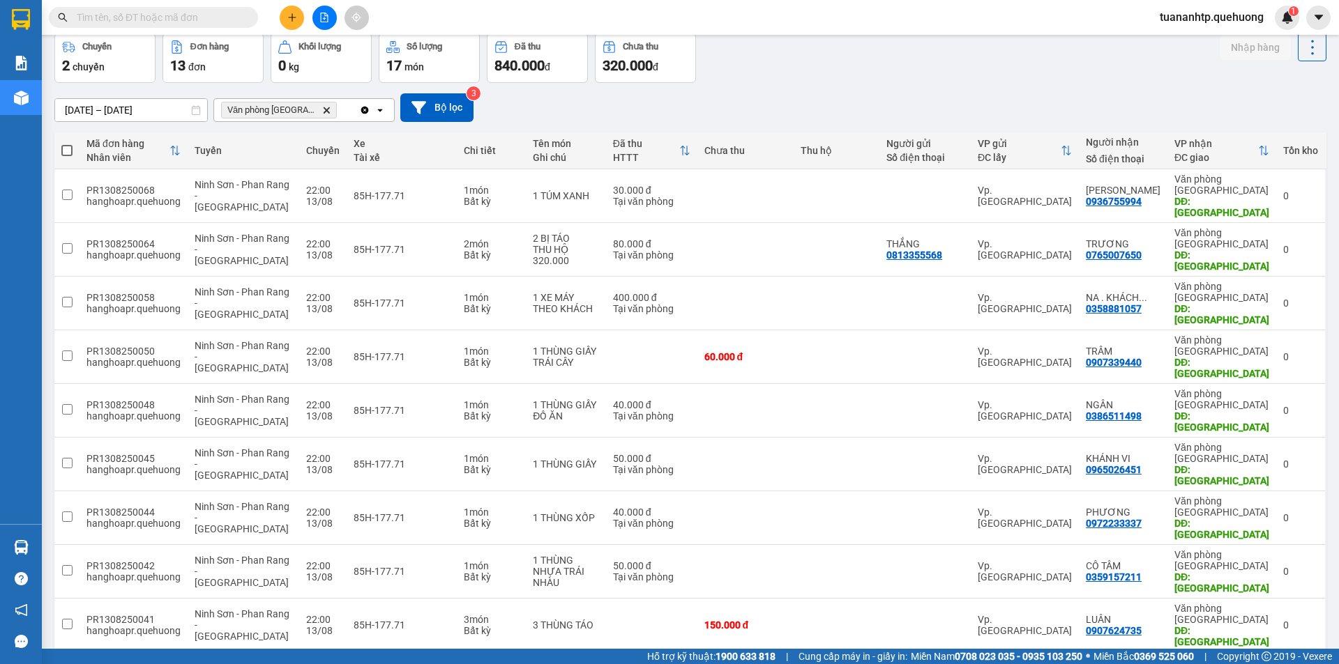
click at [73, 151] on th at bounding box center [66, 150] width 25 height 37
click at [70, 153] on span at bounding box center [66, 150] width 11 height 11
click at [67, 144] on input "checkbox" at bounding box center [67, 144] width 0 height 0
checkbox input "true"
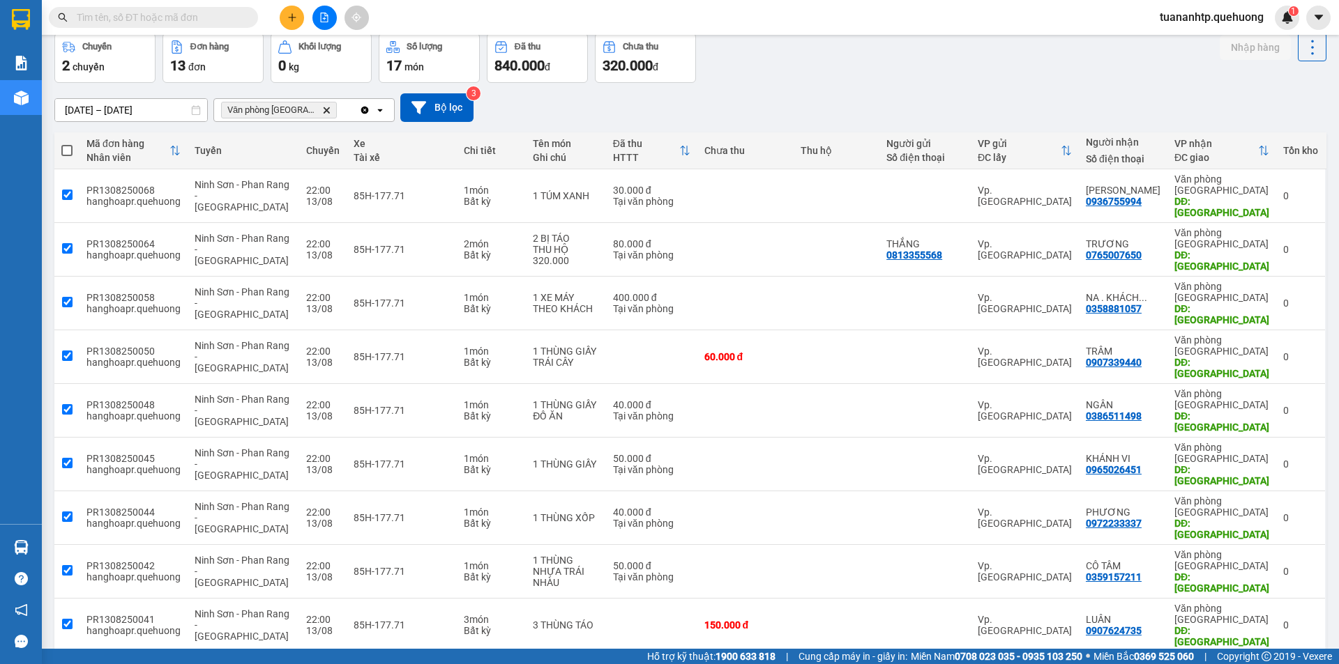
checkbox input "true"
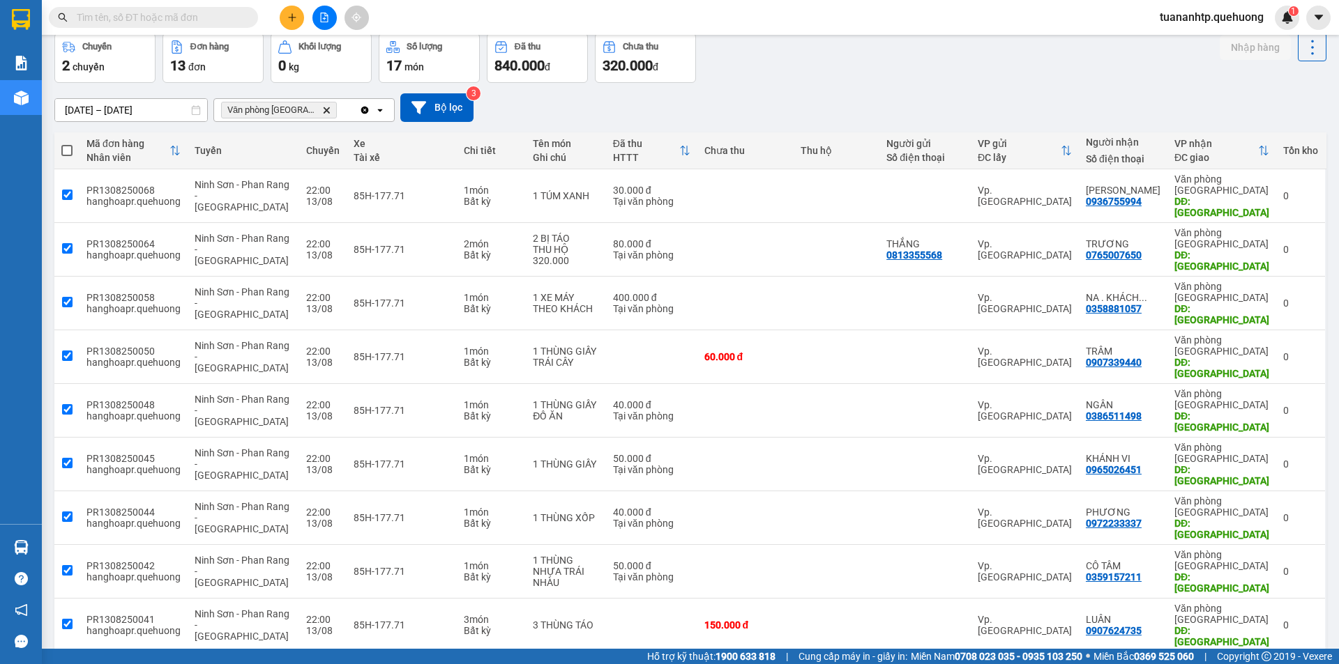
checkbox input "true"
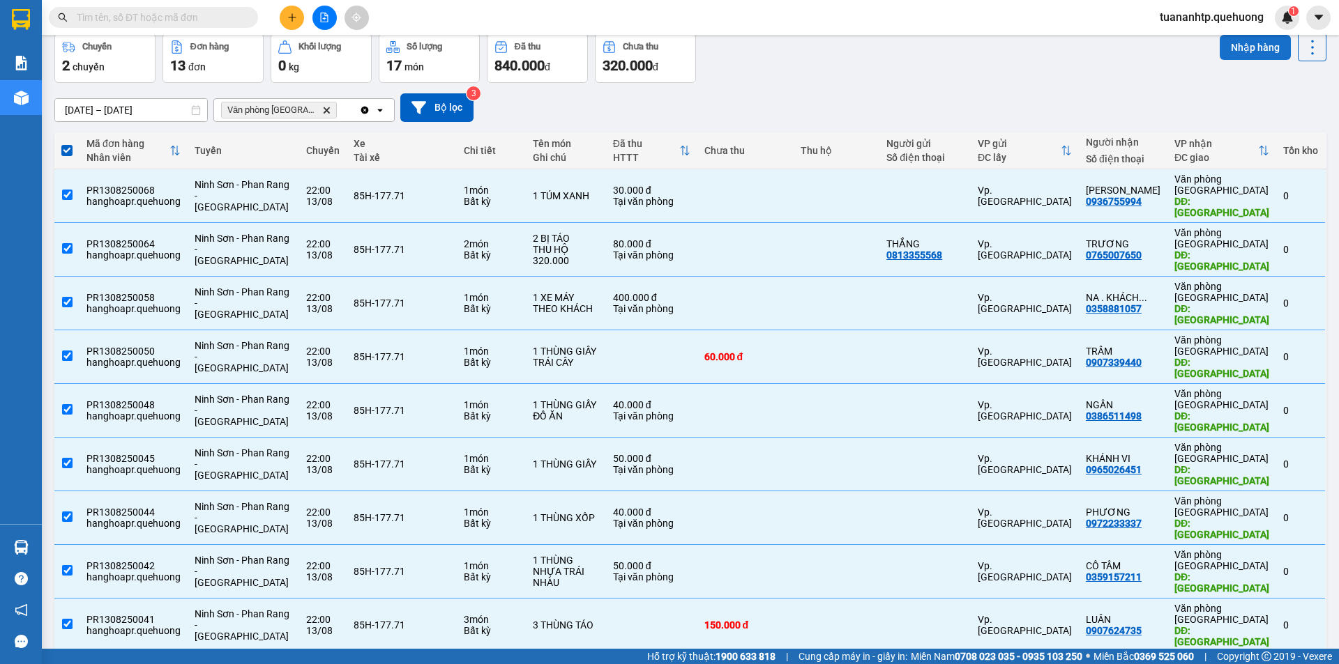
click at [1251, 51] on button "Nhập hàng" at bounding box center [1254, 47] width 71 height 25
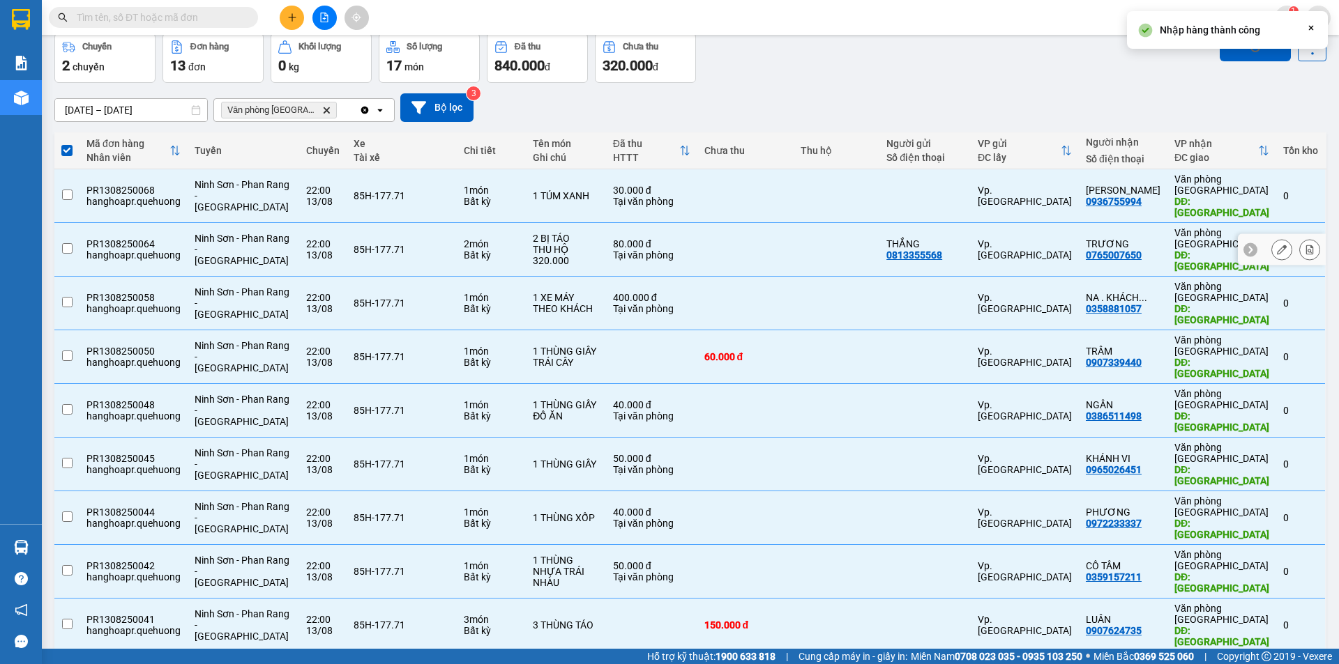
checkbox input "false"
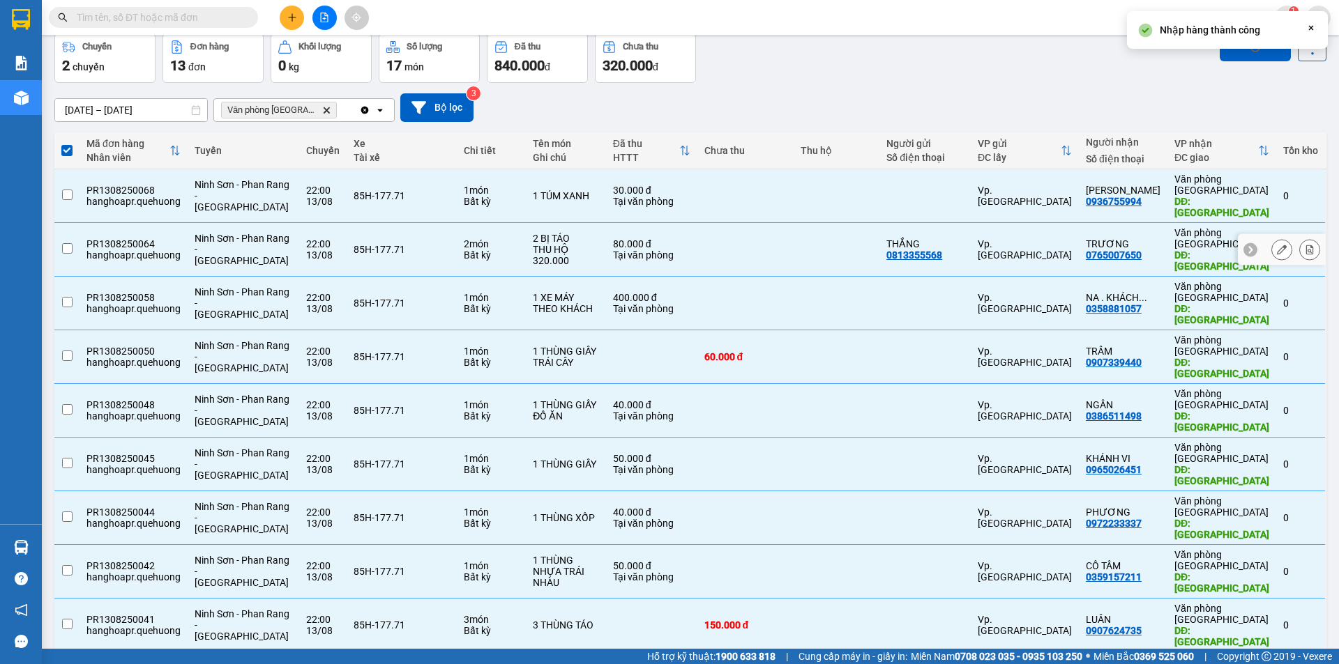
checkbox input "false"
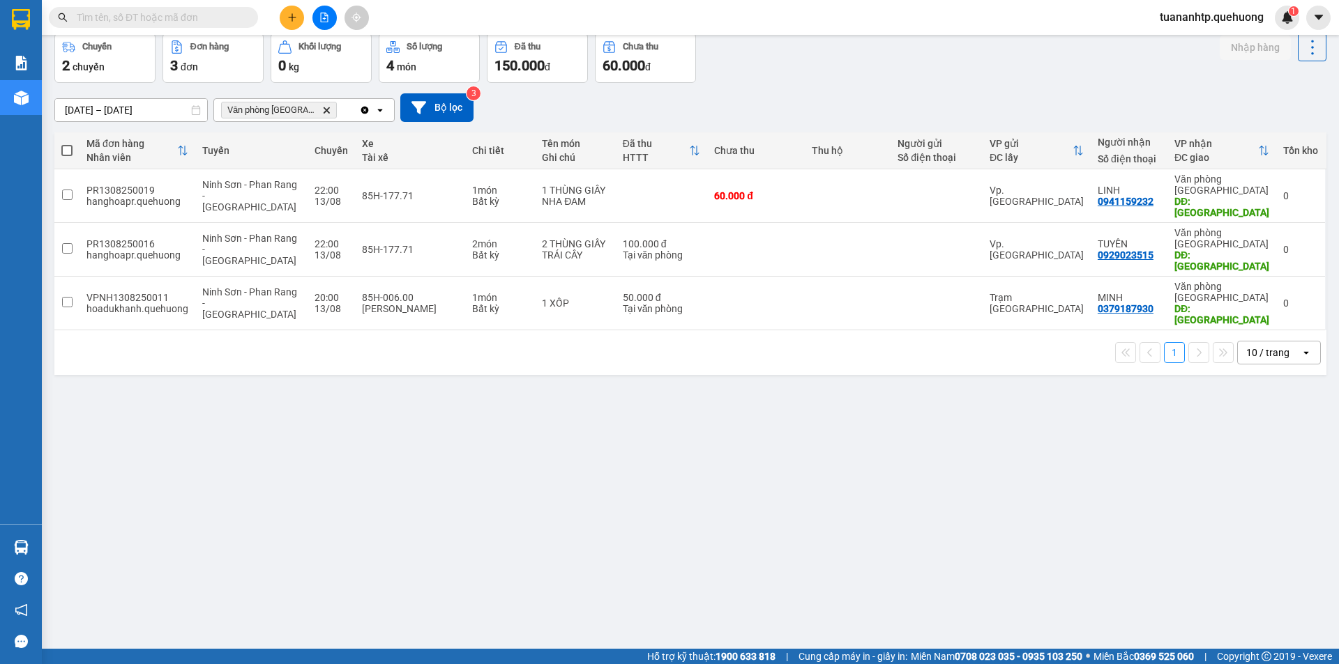
click at [68, 152] on span at bounding box center [66, 150] width 11 height 11
click at [67, 144] on input "checkbox" at bounding box center [67, 144] width 0 height 0
checkbox input "true"
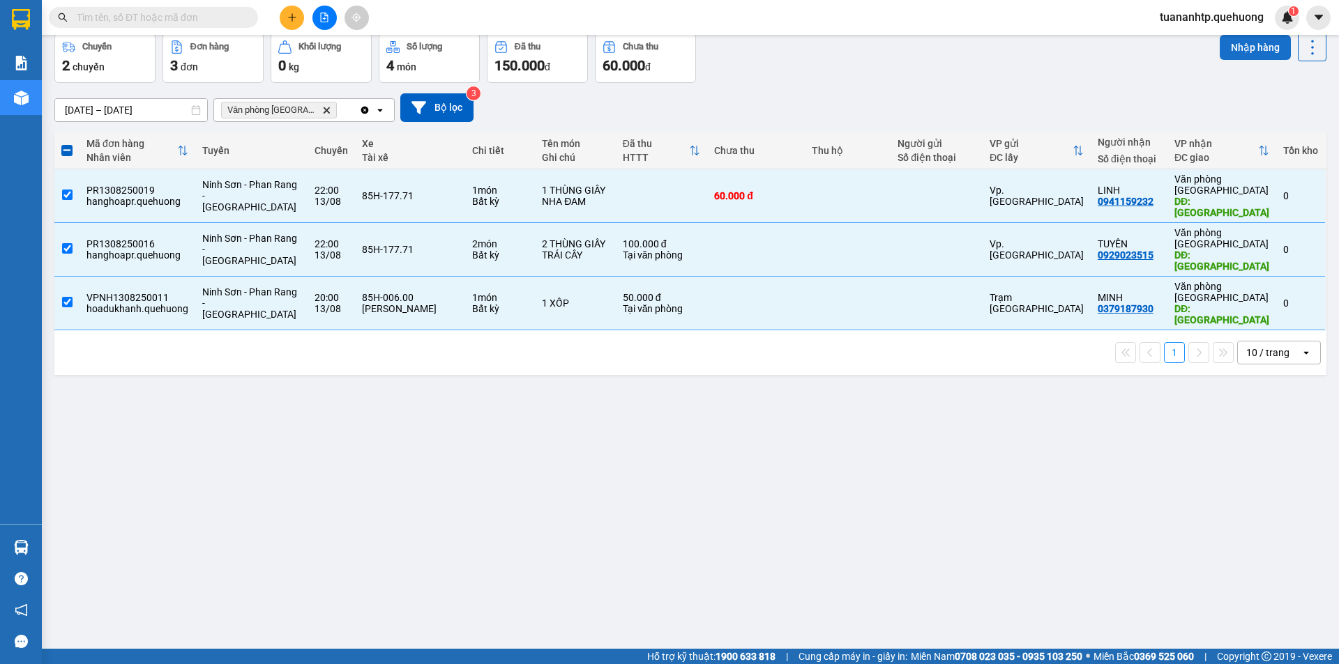
click at [1232, 50] on button "Nhập hàng" at bounding box center [1254, 47] width 71 height 25
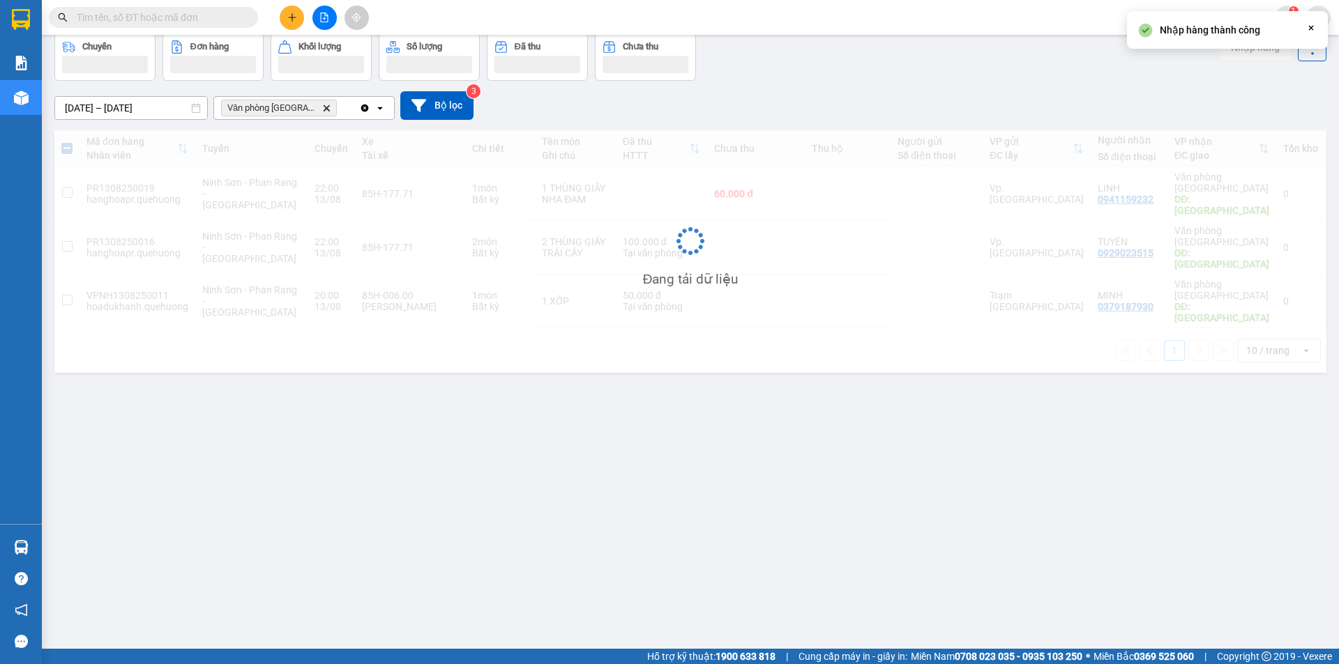
checkbox input "false"
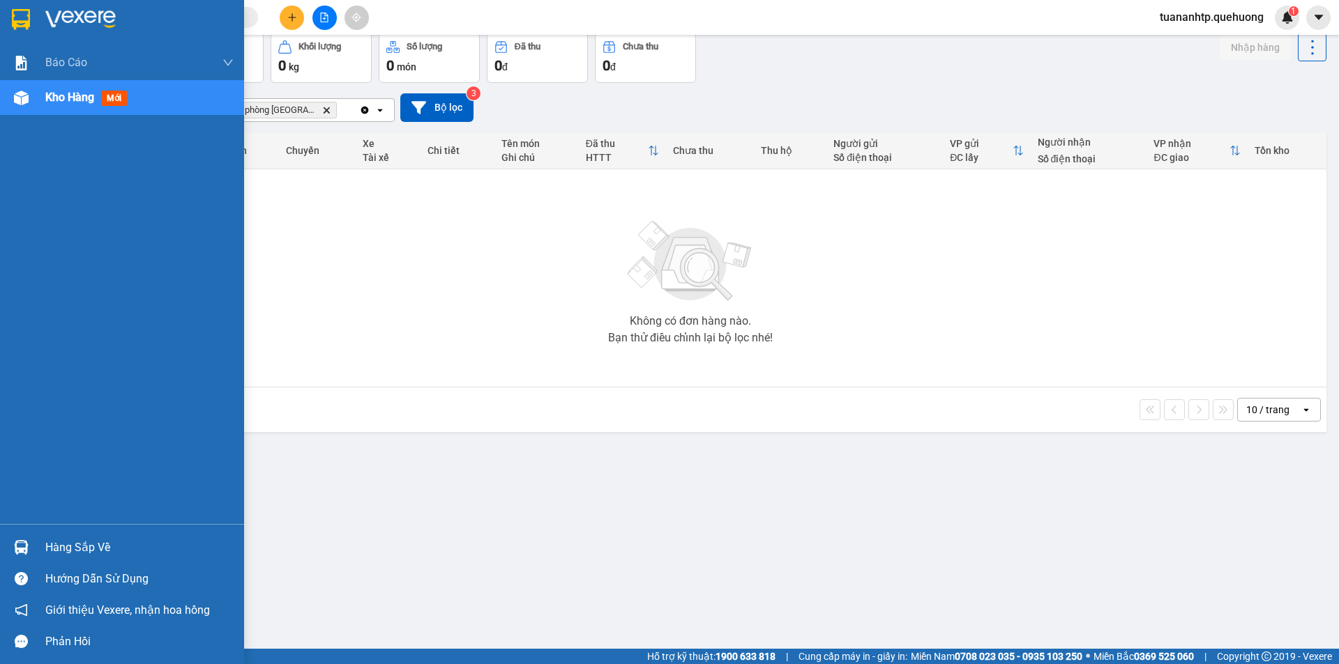
click at [64, 99] on span "Kho hàng" at bounding box center [69, 97] width 49 height 13
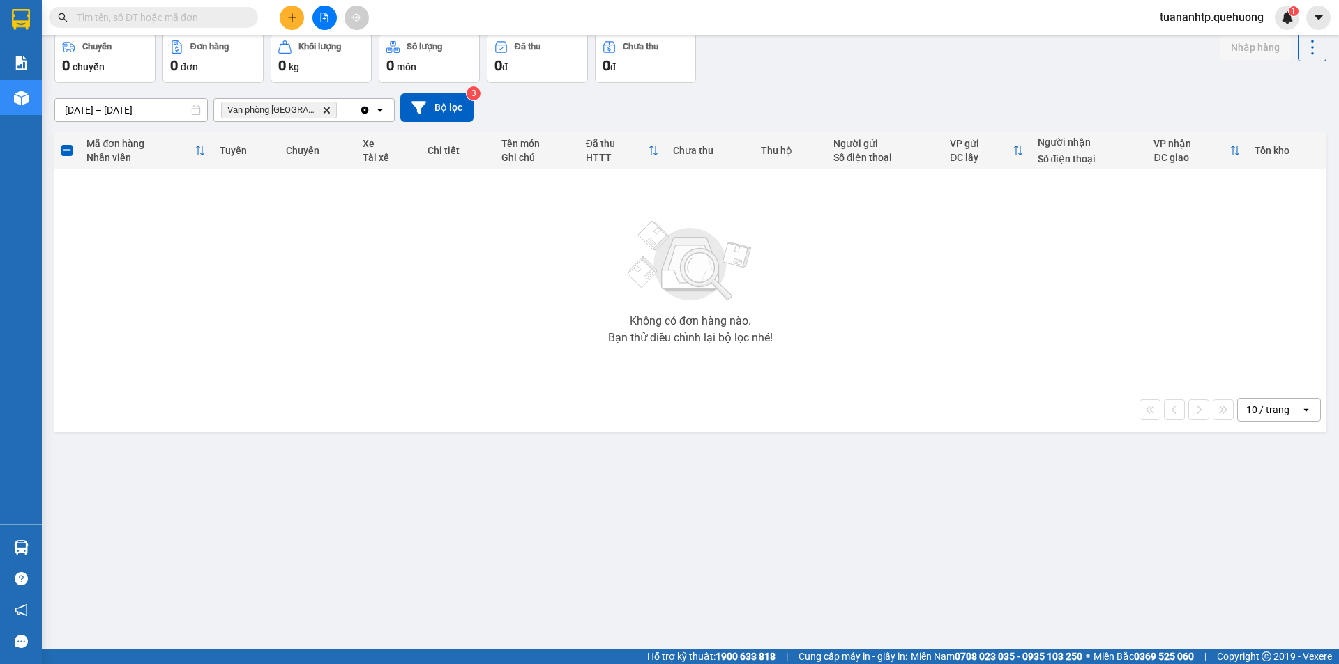
click at [435, 221] on div "Không có đơn hàng nào. Bạn thử điều chỉnh lại bộ lọc nhé!" at bounding box center [690, 278] width 1258 height 209
click at [94, 70] on span "chuyến" at bounding box center [89, 66] width 32 height 11
drag, startPoint x: 206, startPoint y: 55, endPoint x: 240, endPoint y: 44, distance: 35.3
click at [207, 56] on div "0 đơn" at bounding box center [213, 66] width 86 height 20
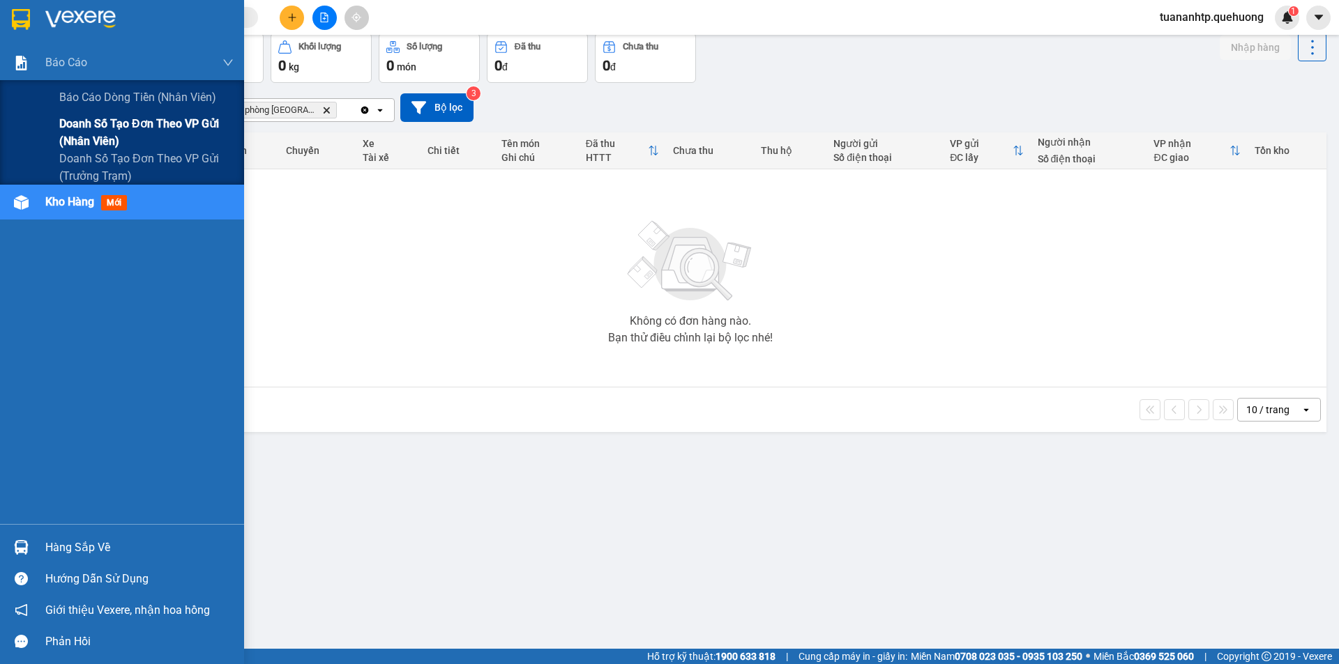
click at [100, 130] on span "Doanh số tạo đơn theo VP gửi (nhân viên)" at bounding box center [146, 132] width 174 height 35
